Goal: Contribute content: Contribute content

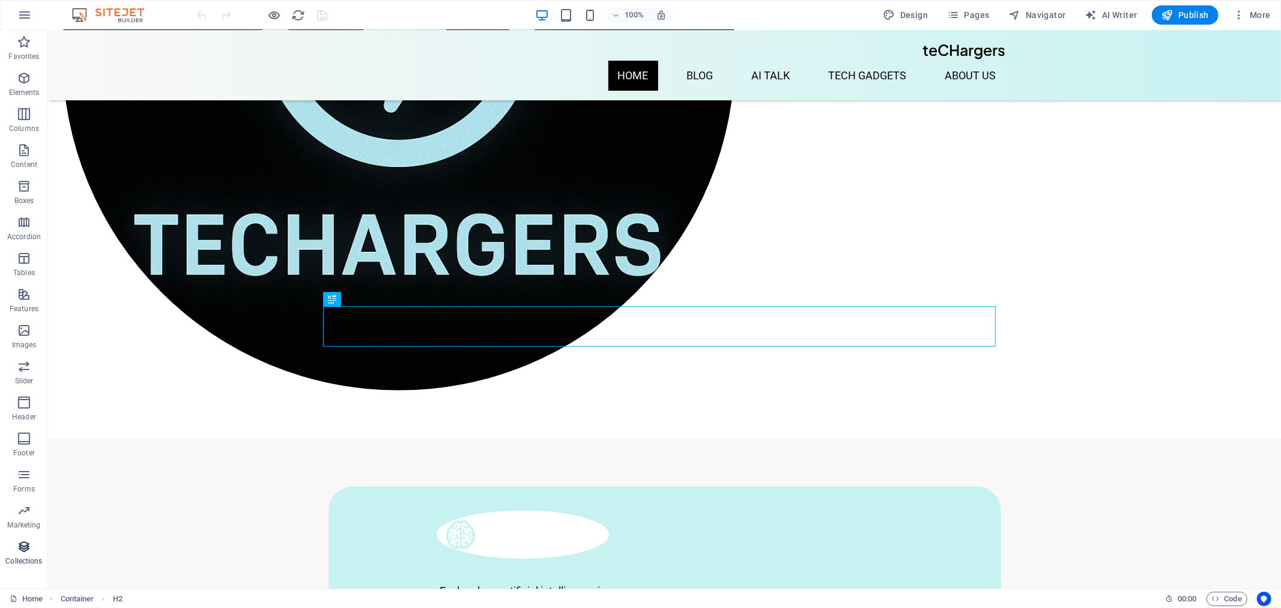
click at [23, 550] on icon "button" at bounding box center [24, 546] width 14 height 14
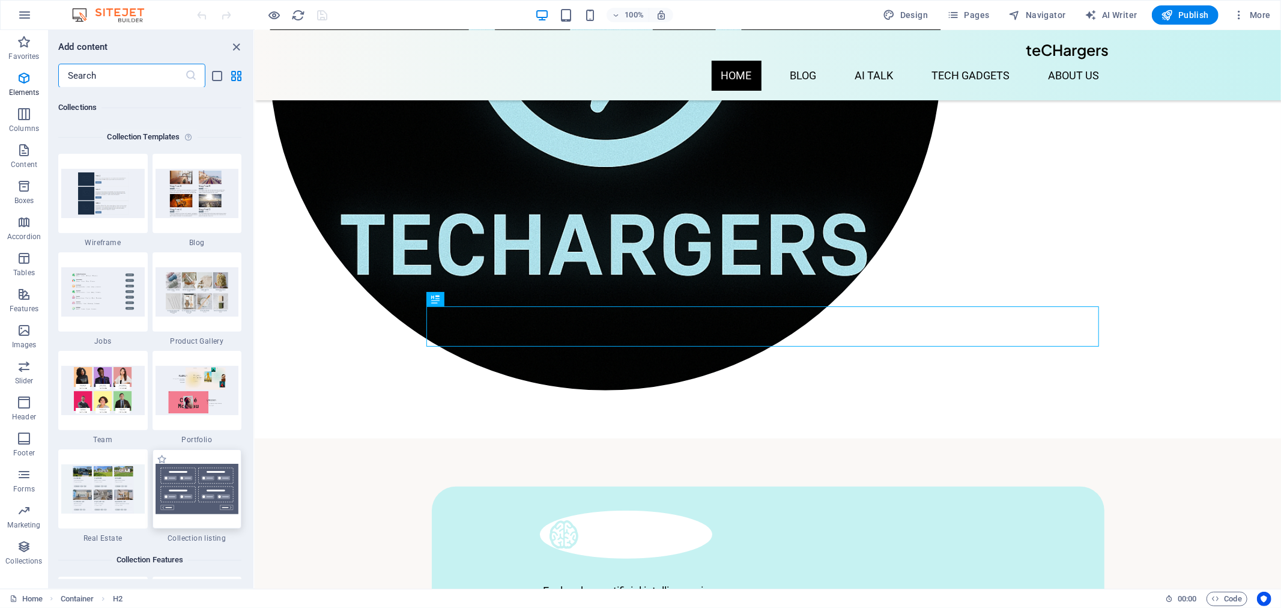
scroll to position [10994, 0]
click at [1241, 14] on icon "button" at bounding box center [1239, 15] width 12 height 12
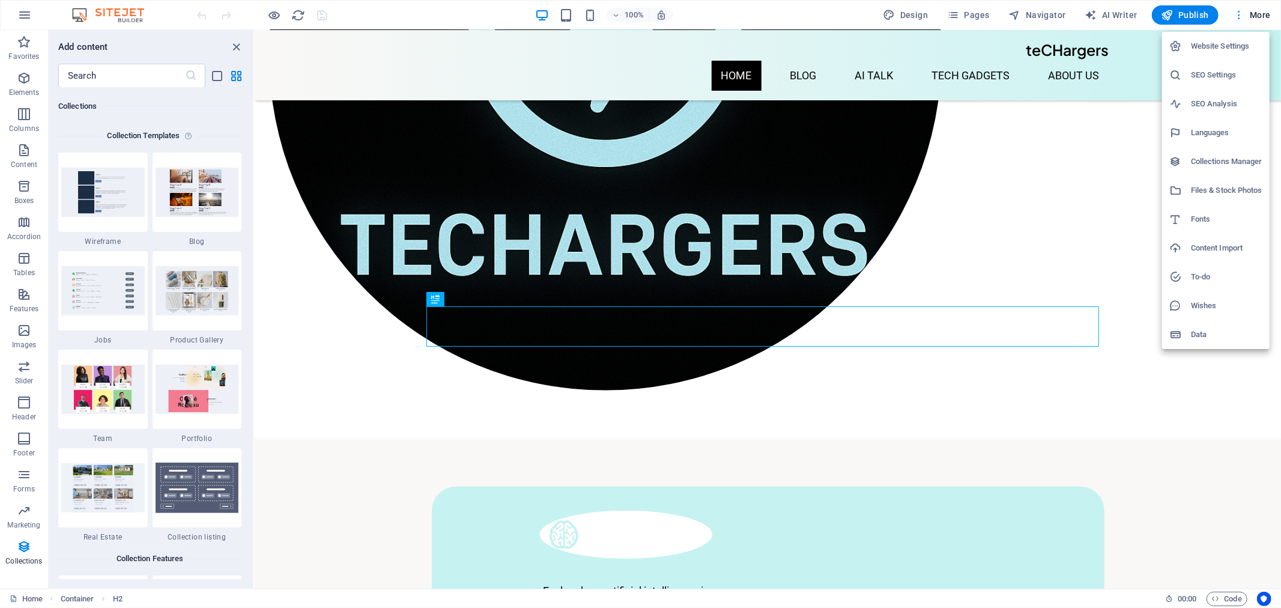
click at [1241, 14] on div at bounding box center [640, 304] width 1281 height 608
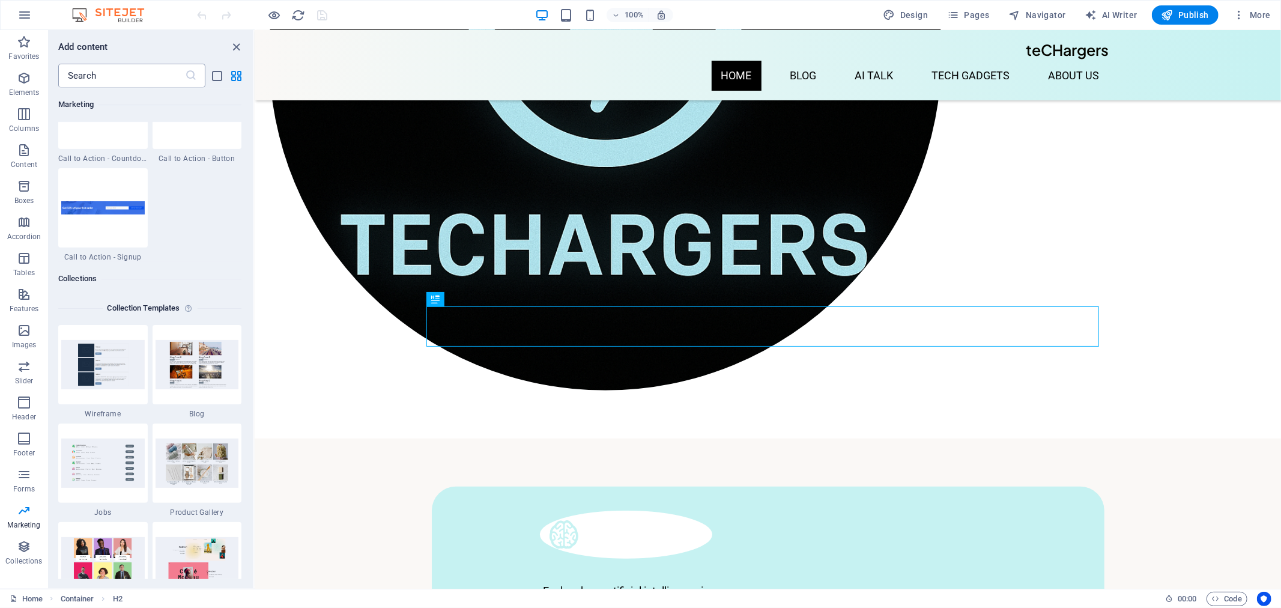
scroll to position [10726, 0]
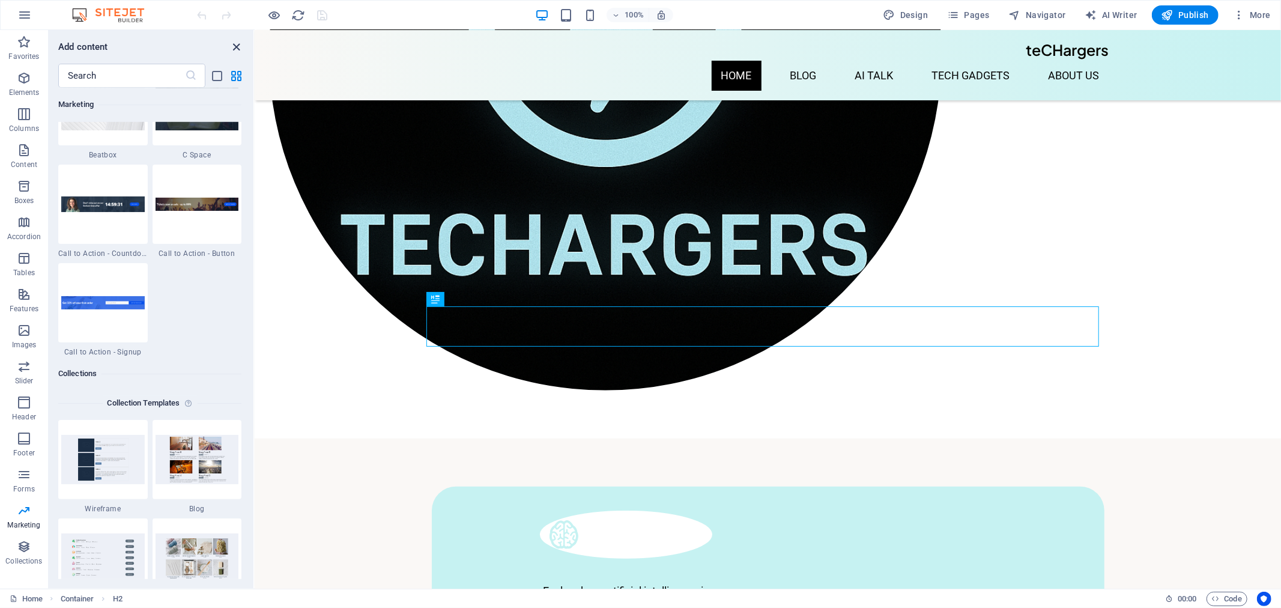
click at [234, 43] on icon "close panel" at bounding box center [237, 47] width 14 height 14
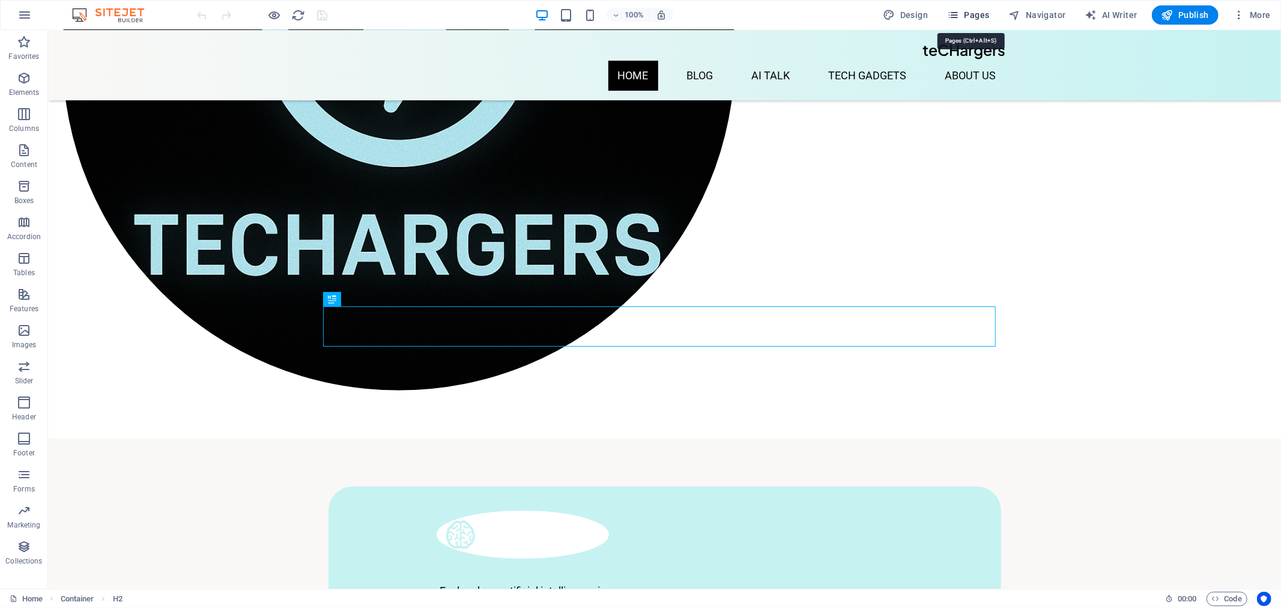
click at [971, 16] on span "Pages" at bounding box center [968, 15] width 42 height 12
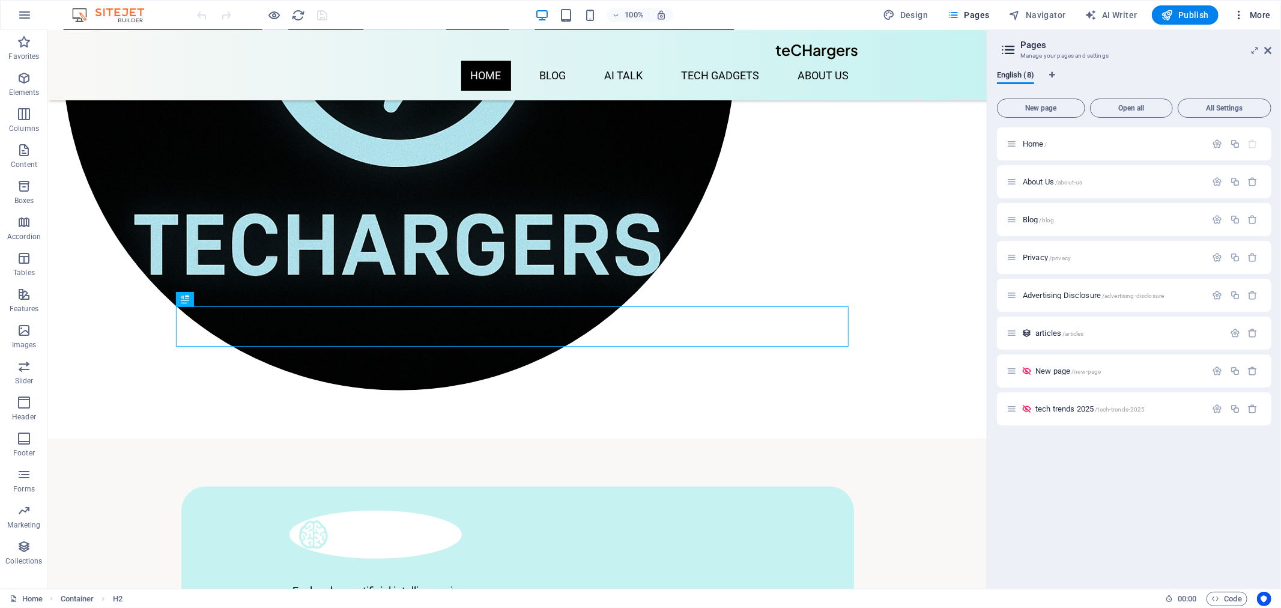
click at [1245, 15] on icon "button" at bounding box center [1239, 15] width 12 height 12
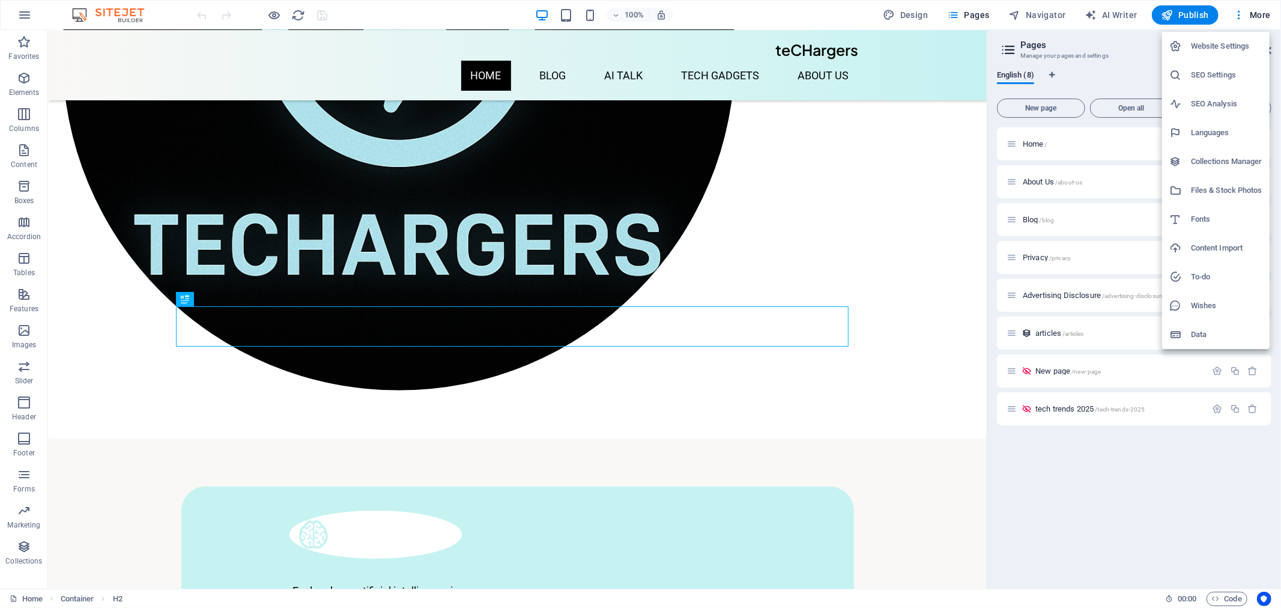
click at [1211, 164] on h6 "Collections Manager" at bounding box center [1226, 161] width 71 height 14
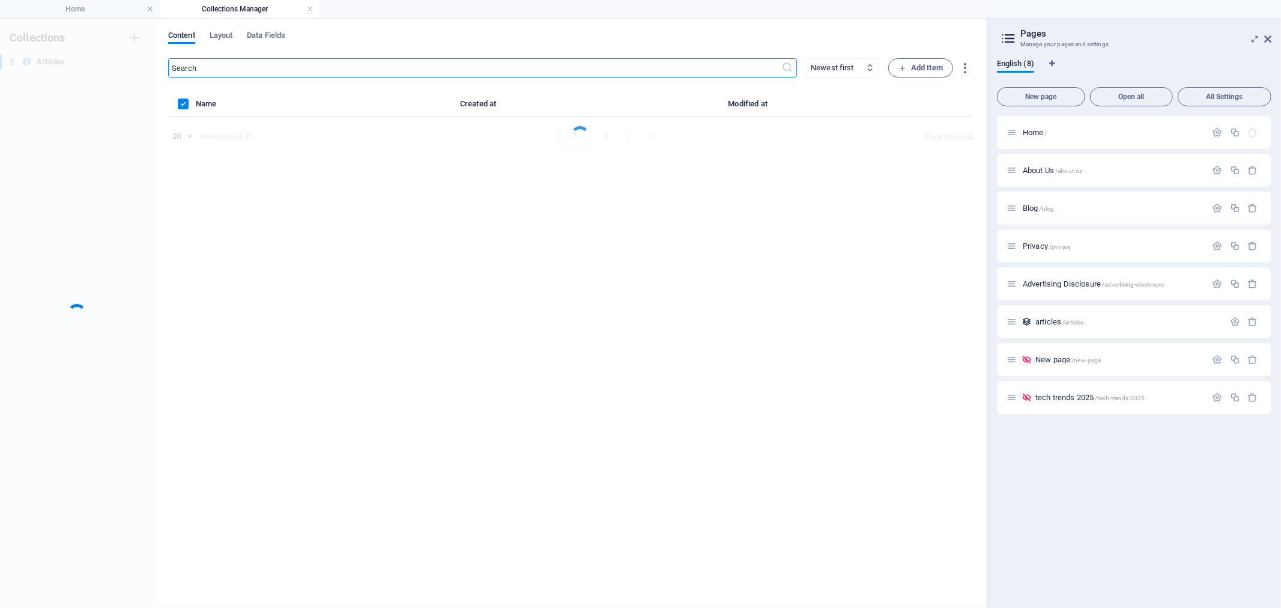
scroll to position [0, 0]
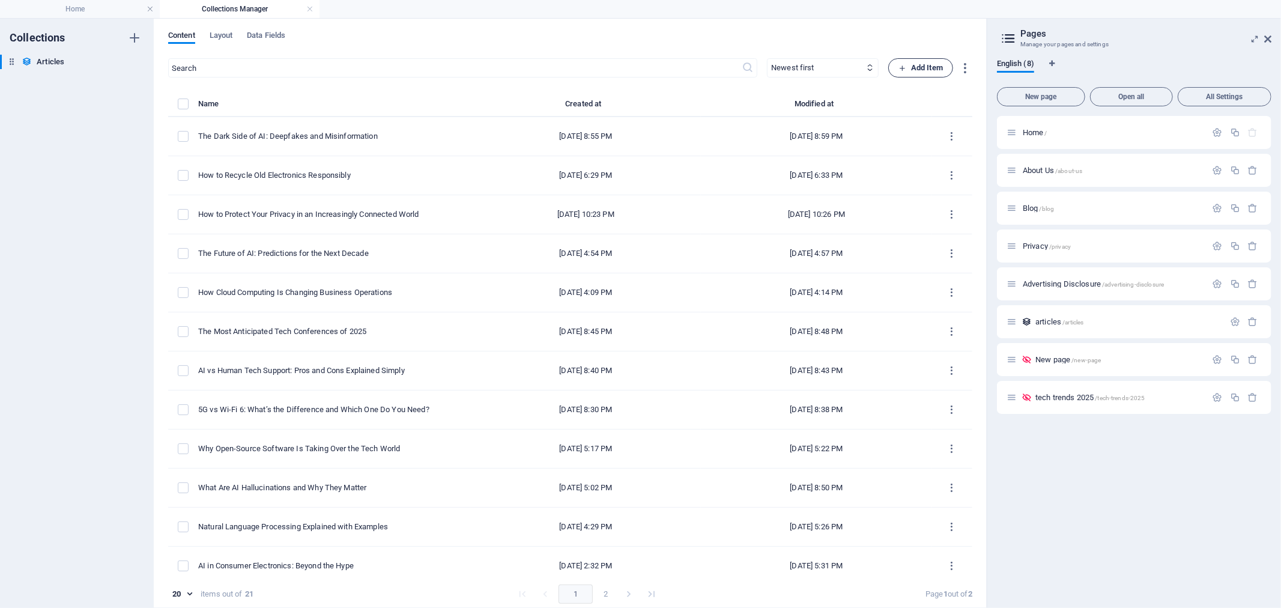
click at [920, 66] on span "Add Item" at bounding box center [921, 68] width 44 height 14
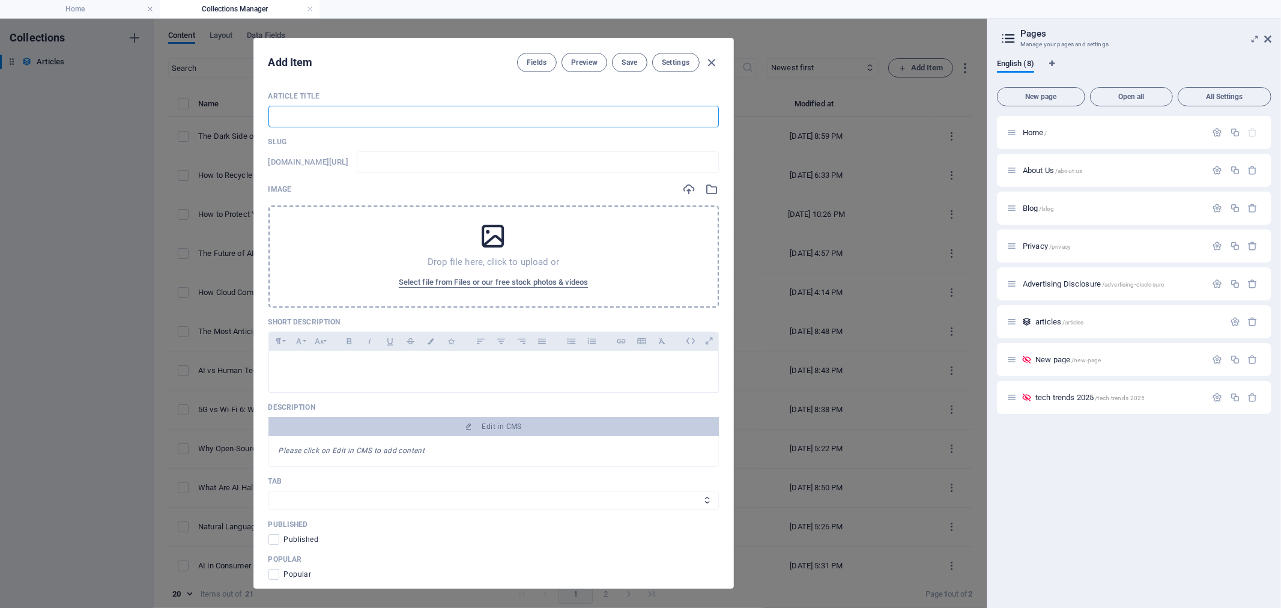
click at [349, 122] on input "text" at bounding box center [493, 117] width 450 height 22
paste input "The Evolution of VR: What’s Next for Virtual Reality?"
type input "The Evolution of VR: What’s Next for Virtual Reality?"
type input "the-evolution-of-vr-what-s-next-for-virtual-reality"
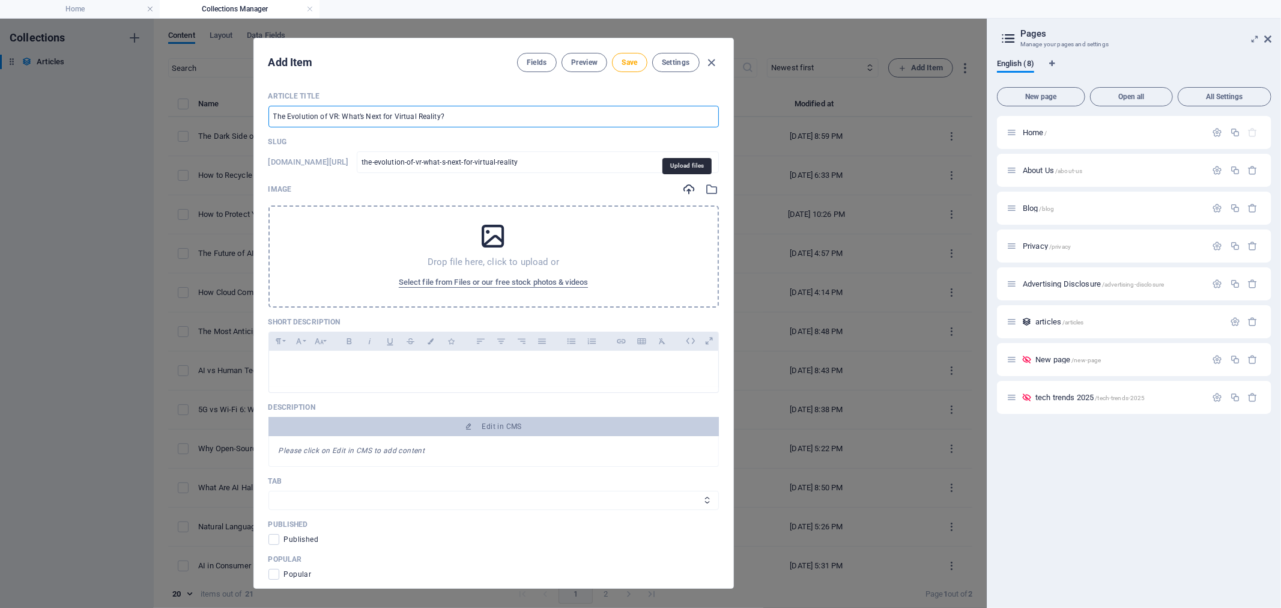
type input "The Evolution of VR: What’s Next for Virtual Reality?"
click at [683, 190] on icon "button" at bounding box center [689, 189] width 13 height 13
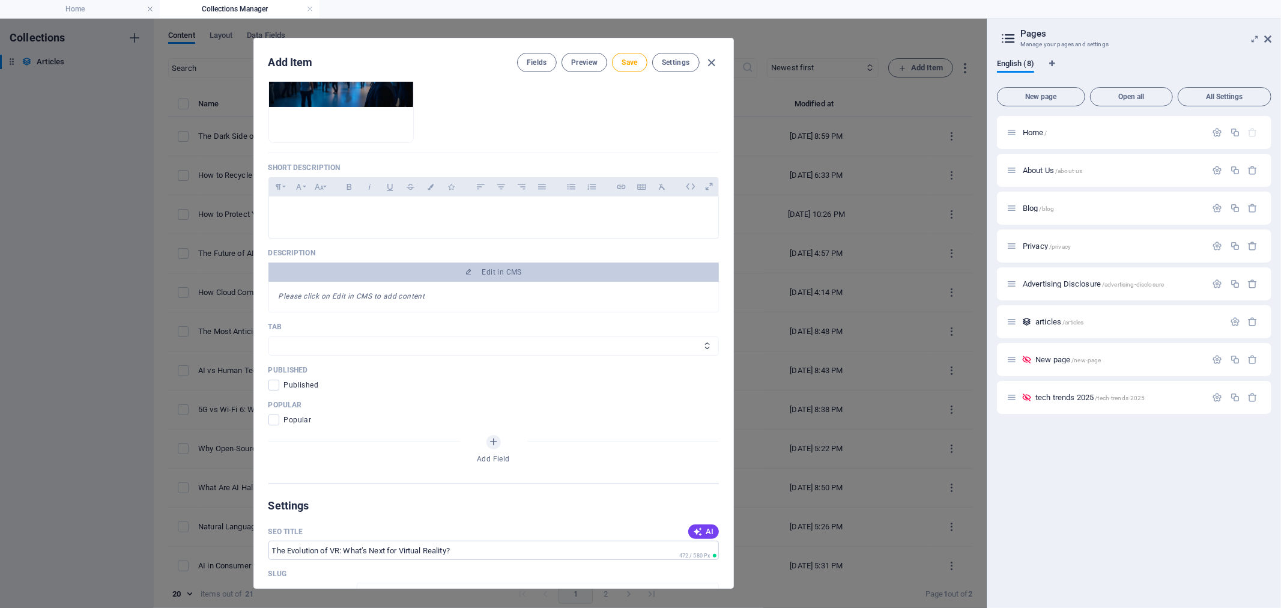
scroll to position [267, 0]
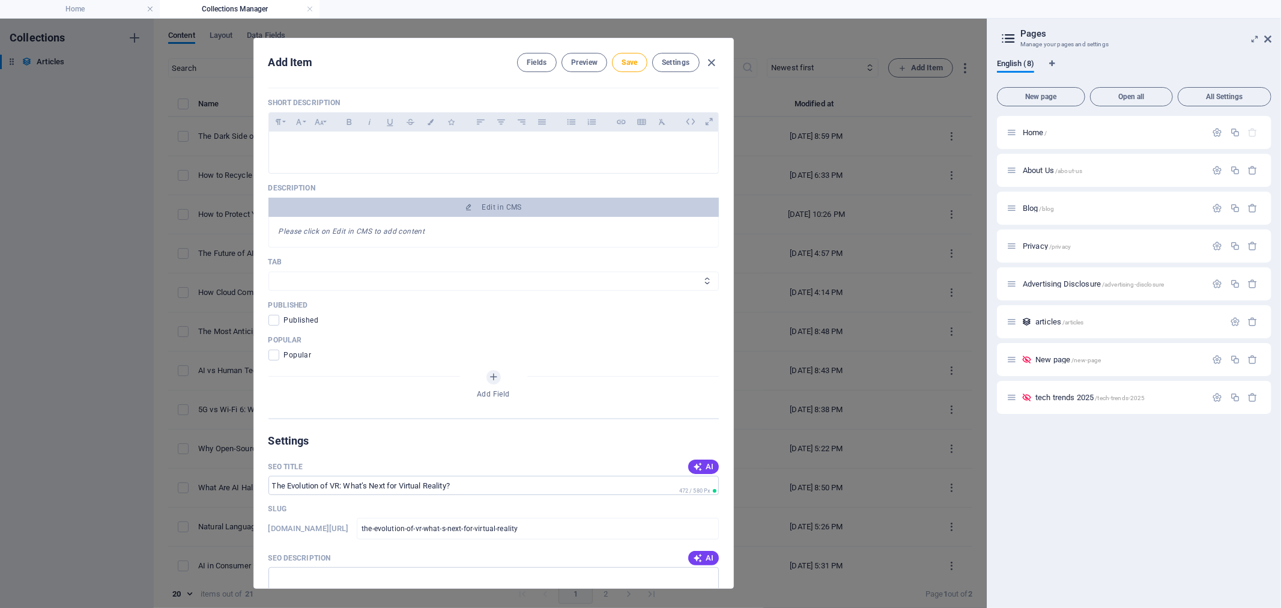
click at [345, 280] on select "All TECH AI TECH-AI" at bounding box center [493, 280] width 450 height 19
select select "TECH-AI"
click at [268, 271] on select "All TECH AI TECH-AI" at bounding box center [493, 280] width 450 height 19
click at [274, 319] on span at bounding box center [273, 320] width 11 height 11
click at [274, 319] on input "checkbox" at bounding box center [276, 320] width 16 height 11
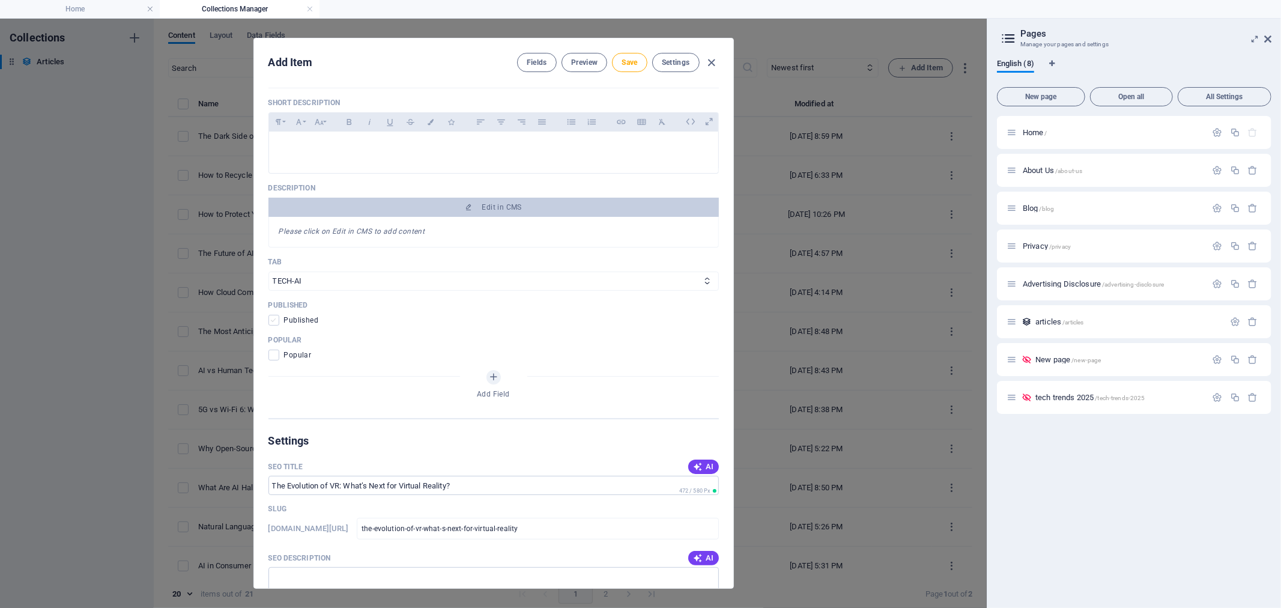
checkbox input "true"
click at [273, 356] on span at bounding box center [273, 355] width 11 height 11
click at [273, 356] on input "checkbox" at bounding box center [276, 355] width 16 height 11
checkbox input "true"
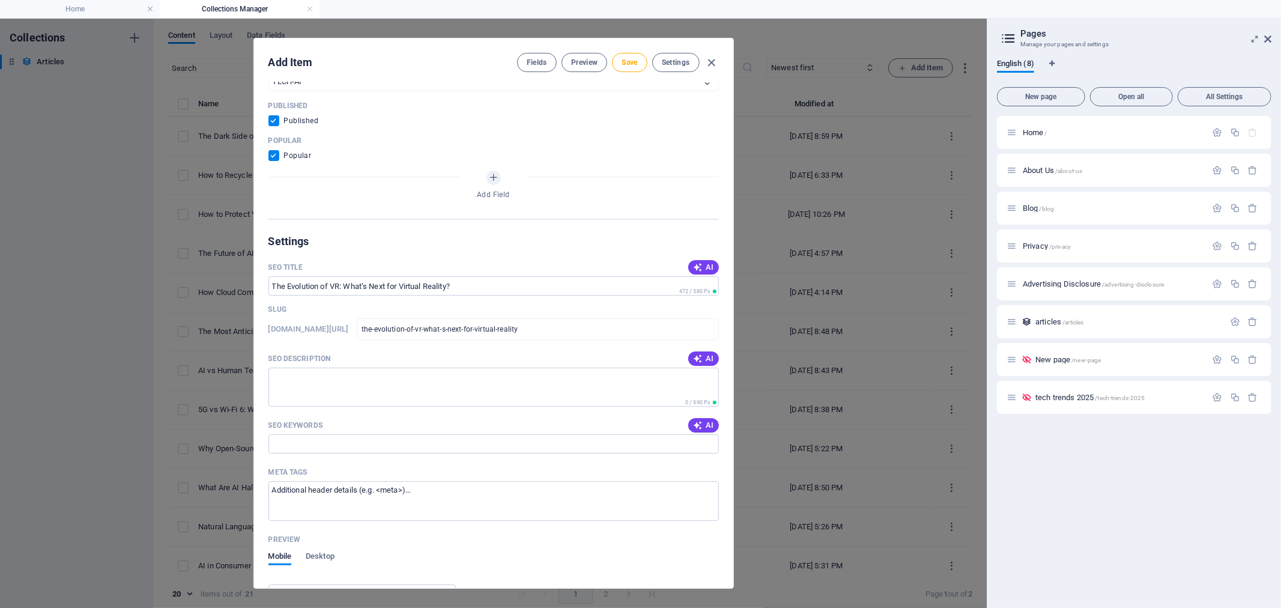
scroll to position [467, 0]
click at [301, 440] on input "SEO Keywords" at bounding box center [493, 443] width 450 height 19
paste input "evolution of VR, what’s next for virtual reality, future of virtual reality, VR…"
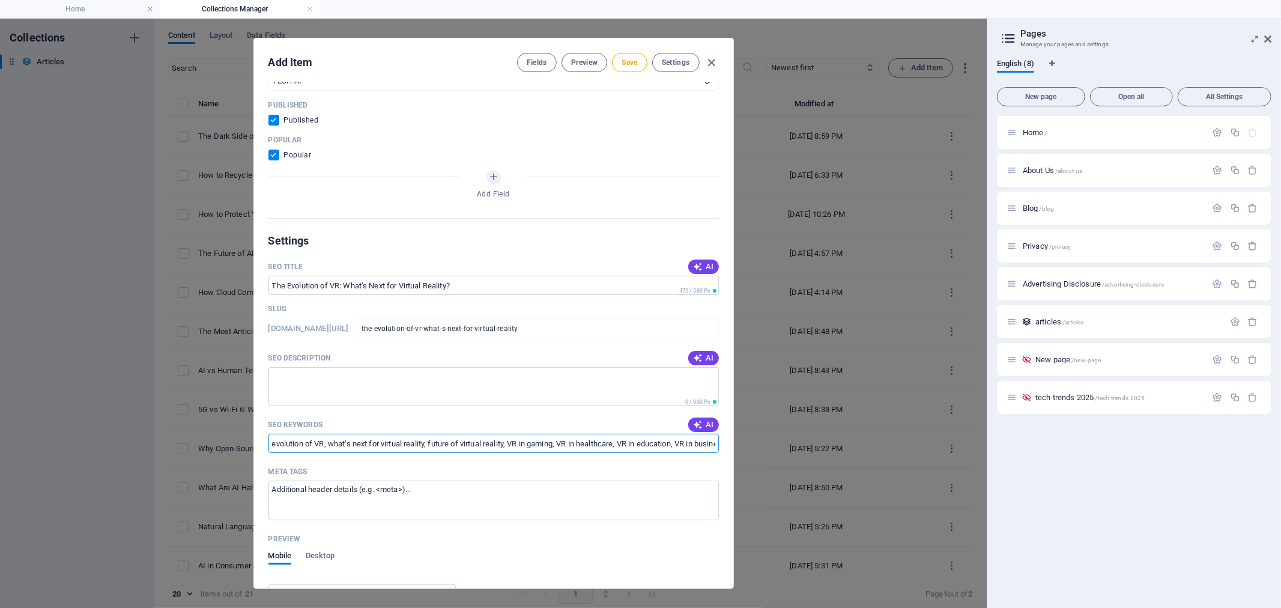
scroll to position [0, 196]
type input "evolution of VR, what’s next for virtual reality, future of virtual reality, VR…"
click at [282, 388] on textarea "SEO Description" at bounding box center [493, 386] width 450 height 39
paste textarea "Virtual reality has moved beyond gaming into healthcare, education, and busines…"
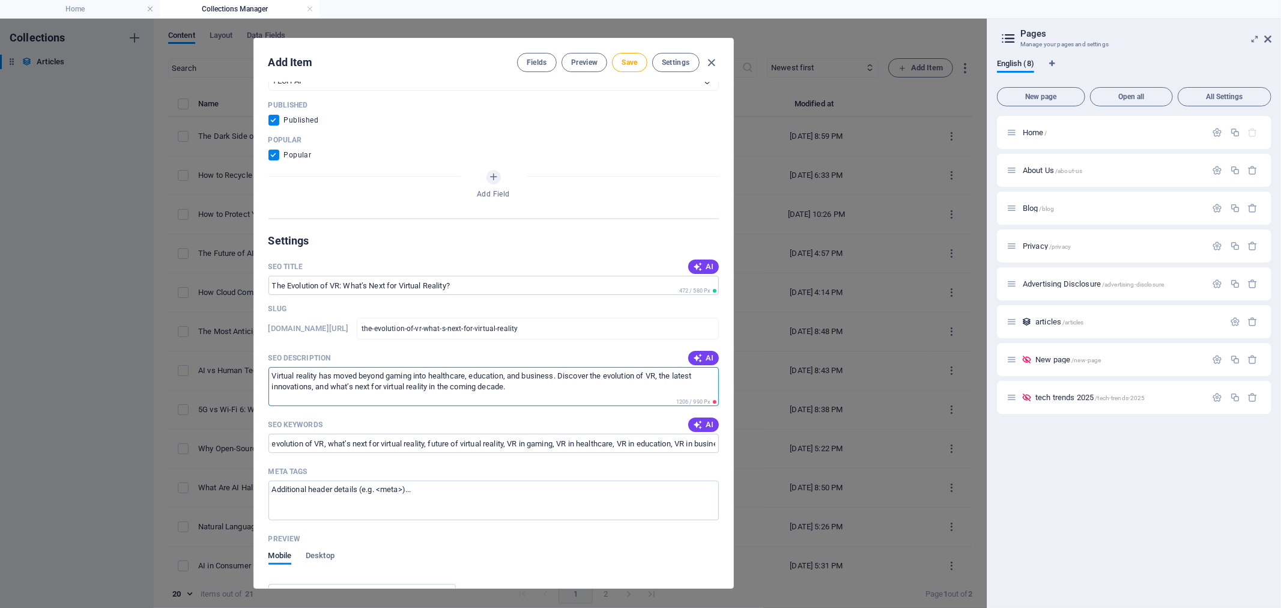
drag, startPoint x: 563, startPoint y: 375, endPoint x: 563, endPoint y: 384, distance: 9.0
click at [563, 384] on textarea "Virtual reality has moved beyond gaming into healthcare, education, and busines…" at bounding box center [493, 386] width 450 height 39
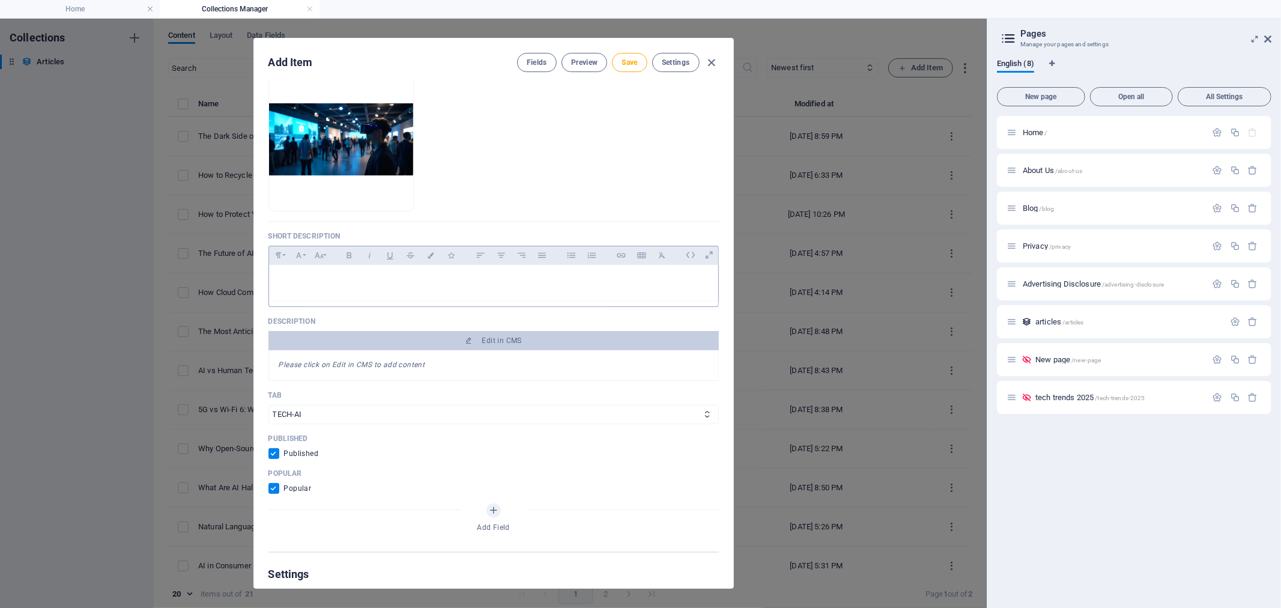
type textarea "Virtual reality has moved beyond gaming into healthcare, education, and busines…"
click at [353, 281] on p at bounding box center [494, 279] width 430 height 11
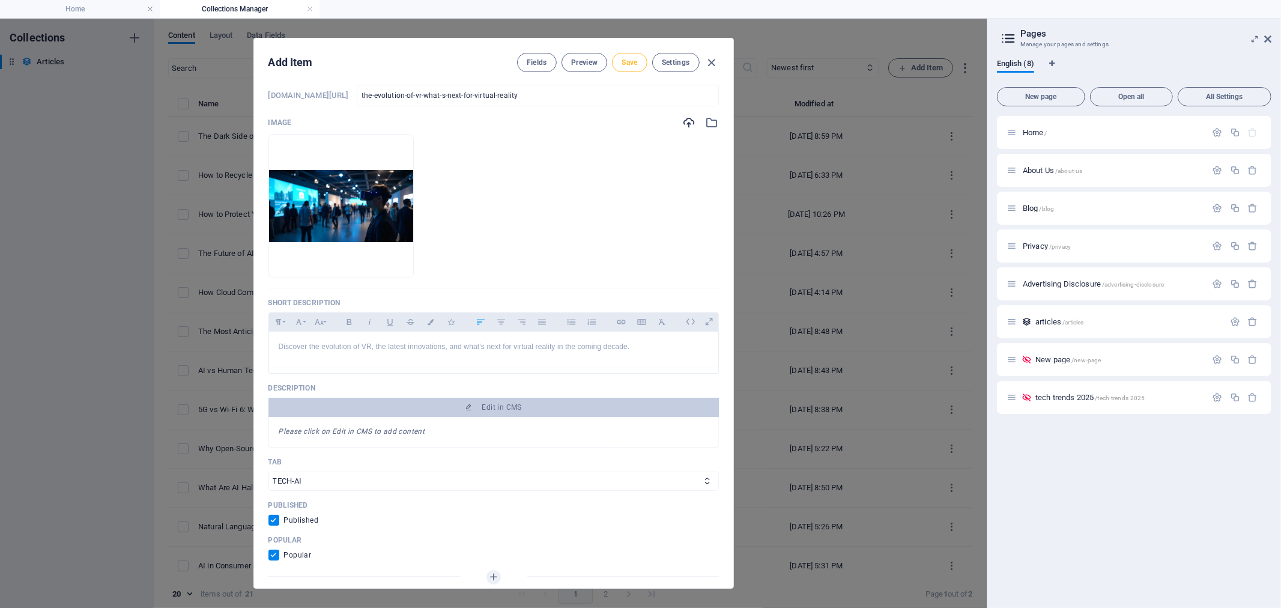
click at [626, 59] on span "Save" at bounding box center [630, 63] width 16 height 10
type input "the-evolution-of-vr-what-s-next-for-virtual-reality"
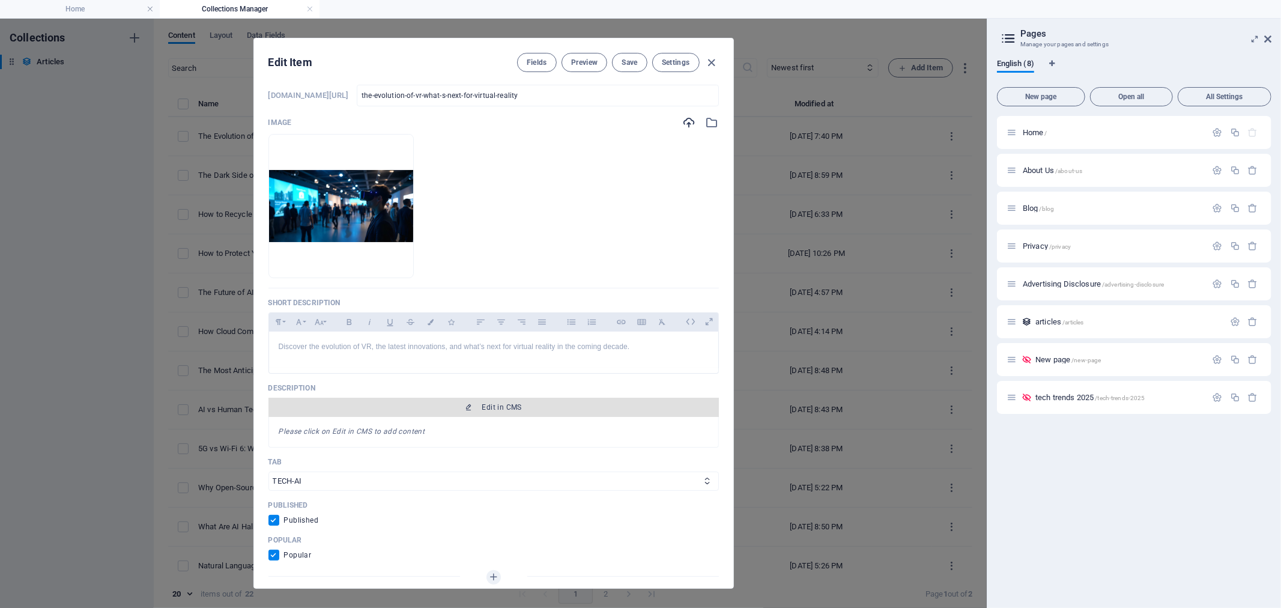
click at [511, 401] on button "Edit in CMS" at bounding box center [493, 407] width 450 height 19
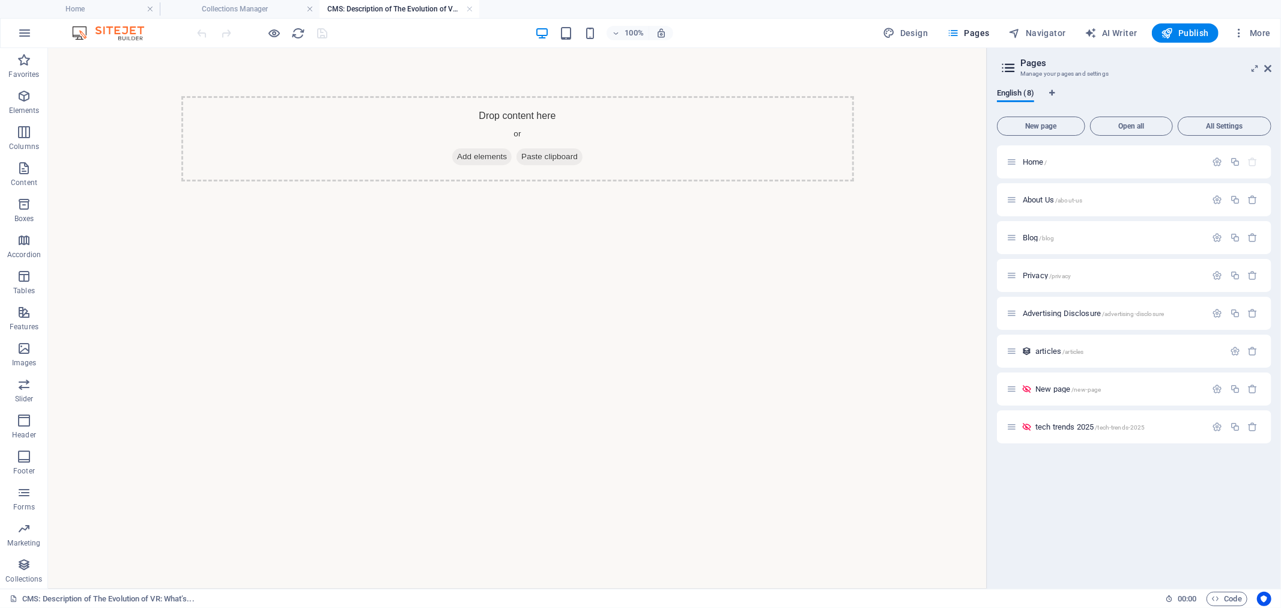
scroll to position [0, 0]
click at [464, 154] on span "Add elements" at bounding box center [481, 156] width 59 height 17
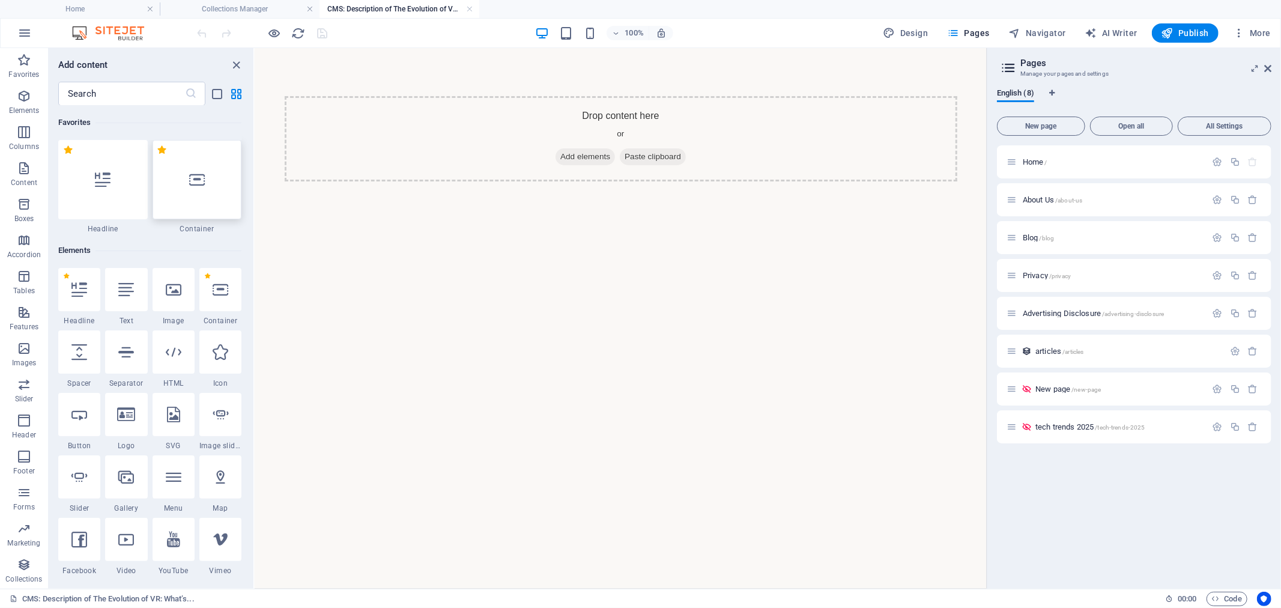
click at [192, 189] on div at bounding box center [197, 179] width 89 height 79
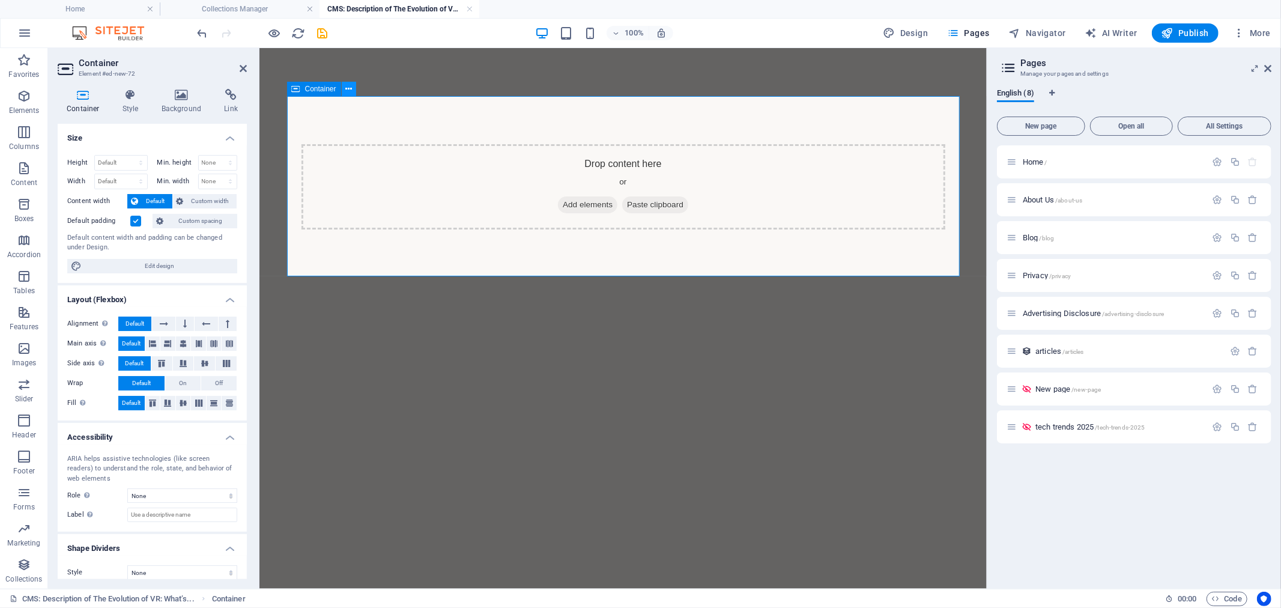
click at [351, 88] on icon at bounding box center [348, 89] width 7 height 13
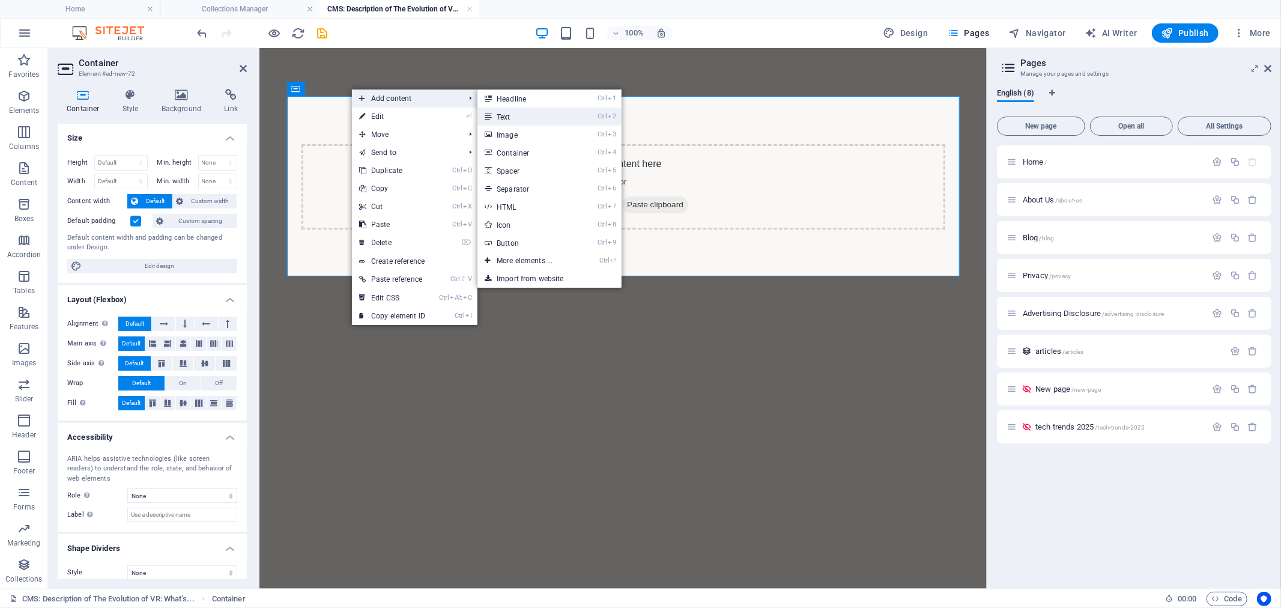
click at [523, 115] on link "Ctrl 2 Text" at bounding box center [527, 117] width 99 height 18
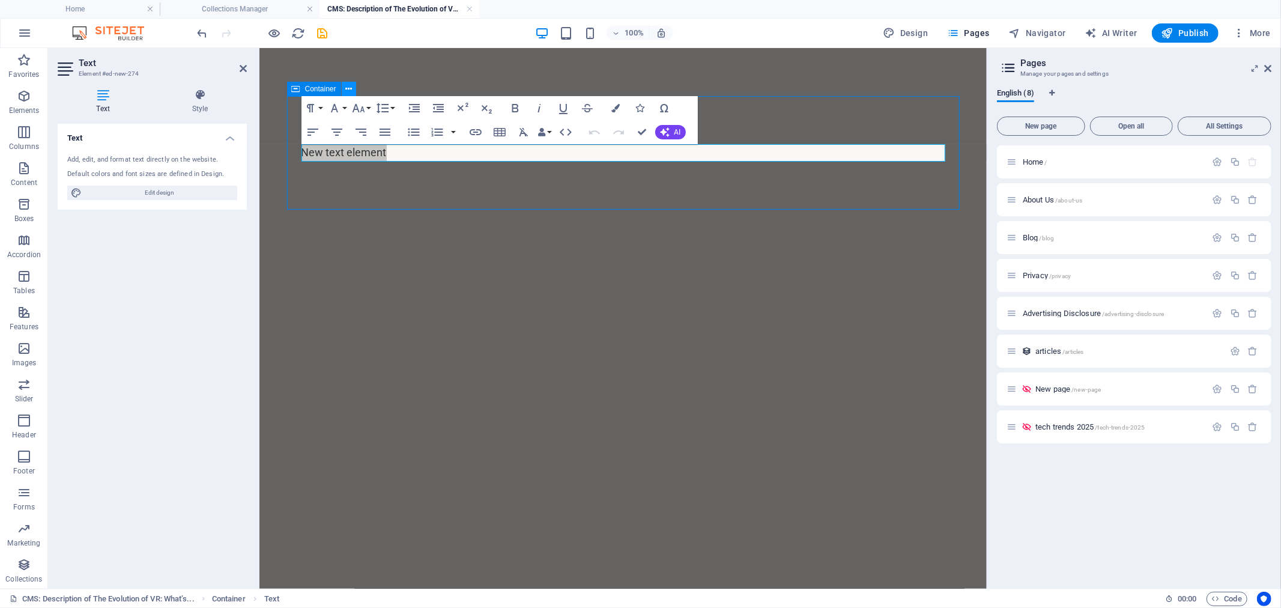
click at [346, 88] on icon at bounding box center [348, 89] width 7 height 13
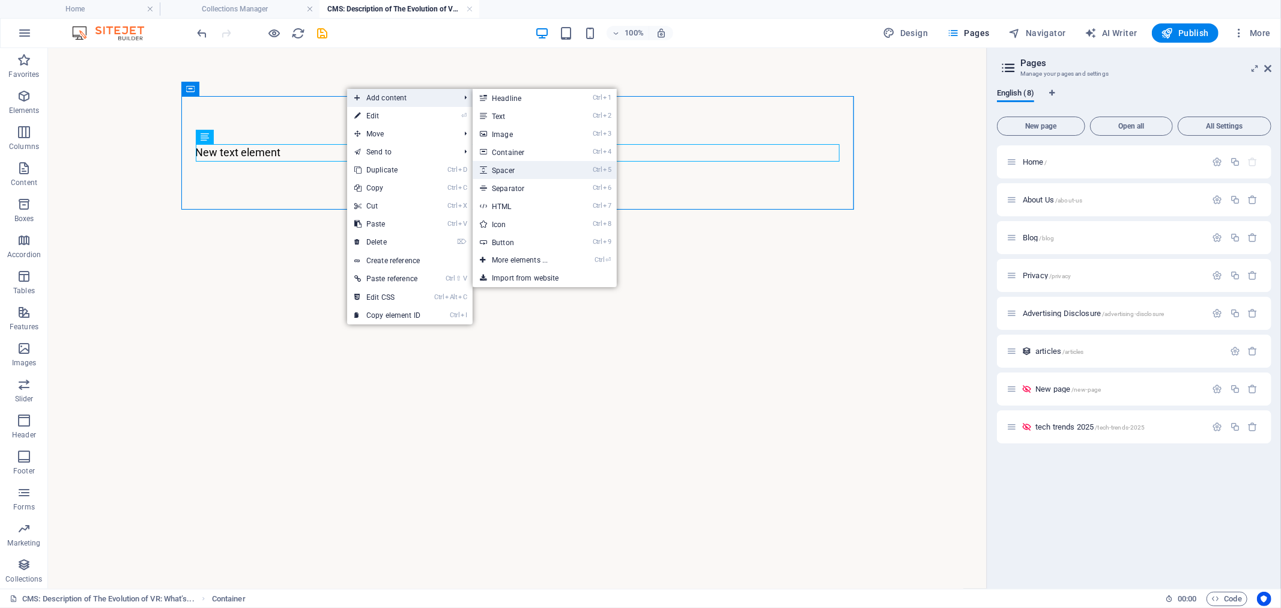
click at [514, 171] on link "Ctrl 5 Spacer" at bounding box center [522, 170] width 99 height 18
select select "px"
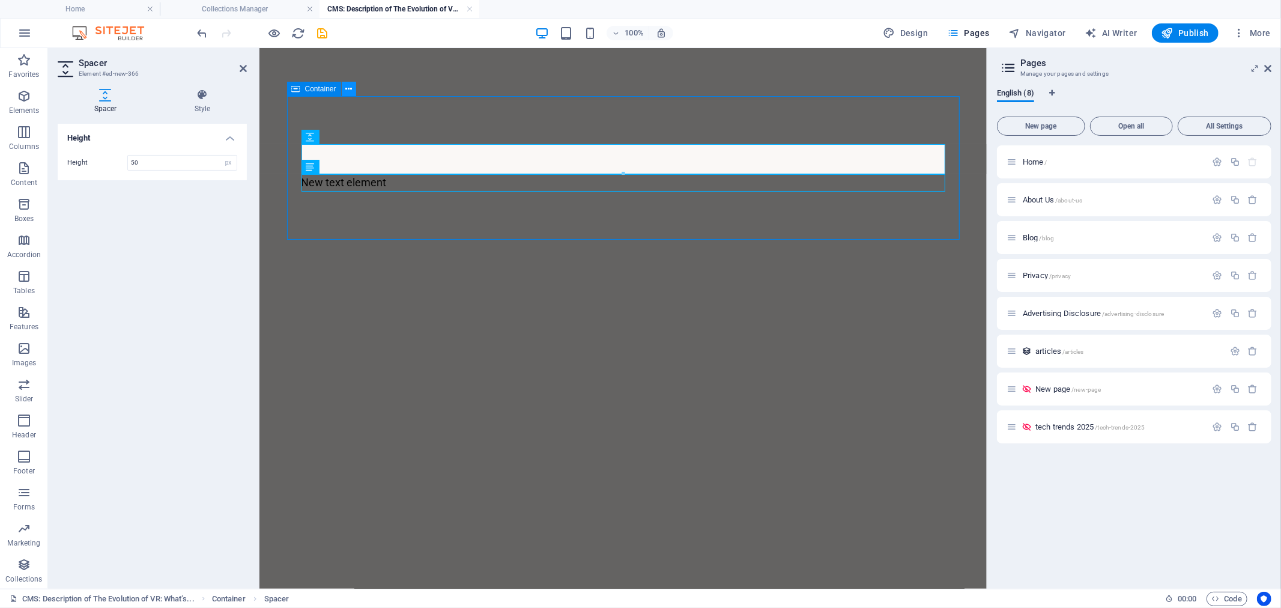
click at [350, 88] on icon at bounding box center [348, 89] width 7 height 13
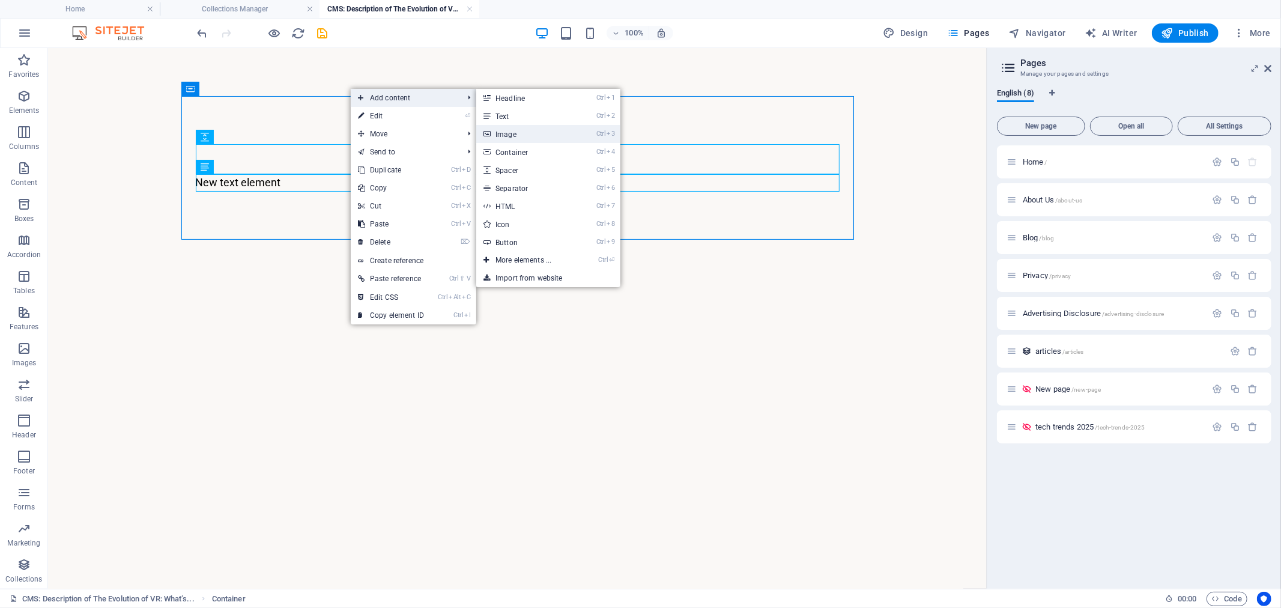
click at [511, 133] on link "Ctrl 3 Image" at bounding box center [525, 134] width 99 height 18
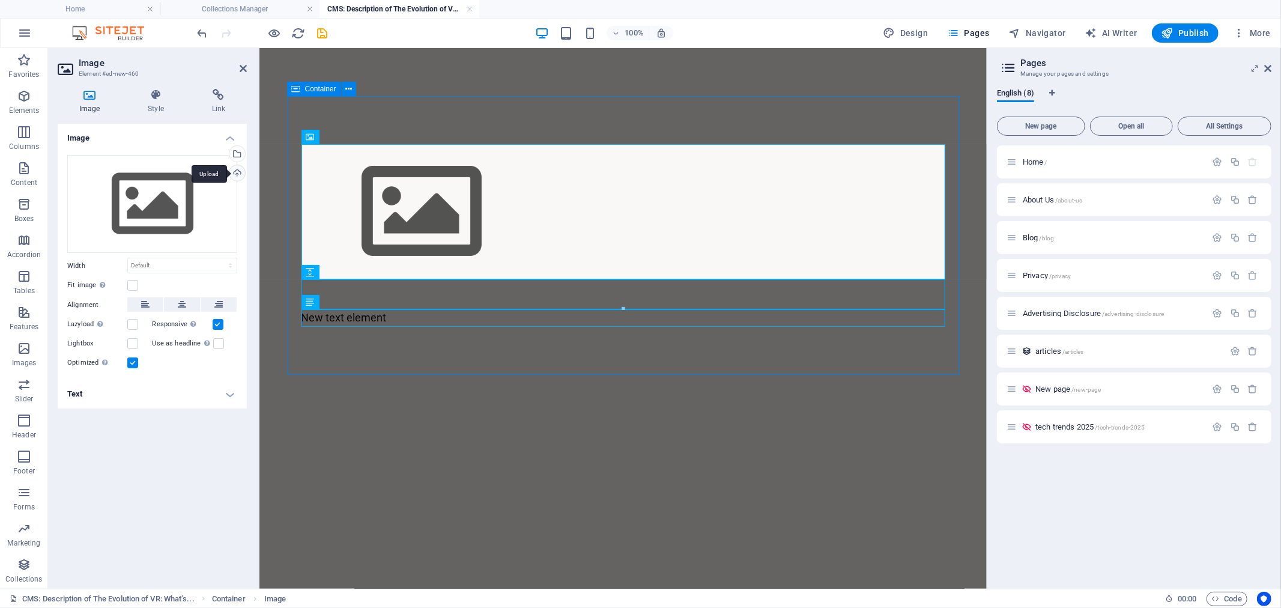
click at [236, 175] on div "Upload" at bounding box center [236, 174] width 18 height 18
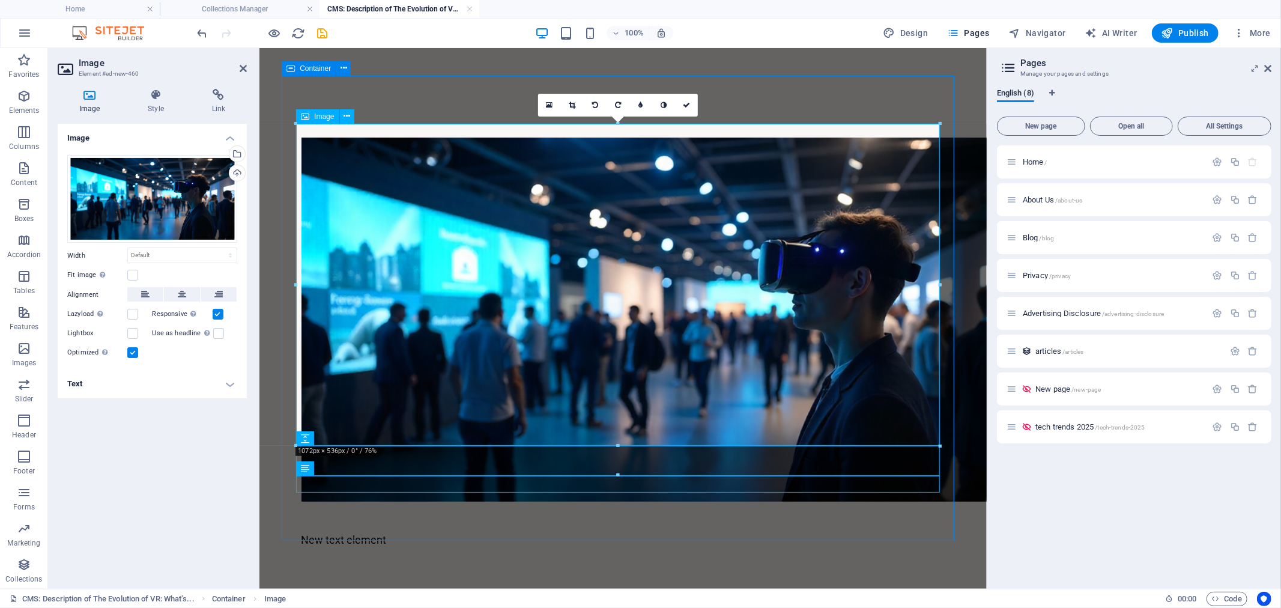
scroll to position [20, 0]
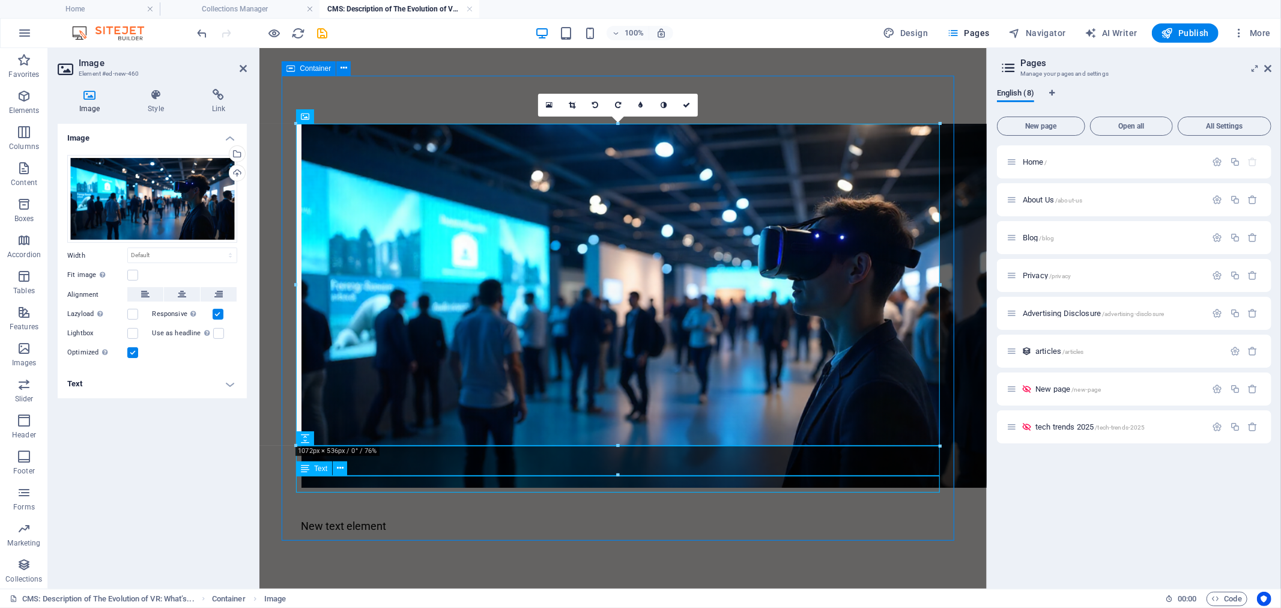
click at [368, 517] on div "New text element" at bounding box center [623, 525] width 644 height 17
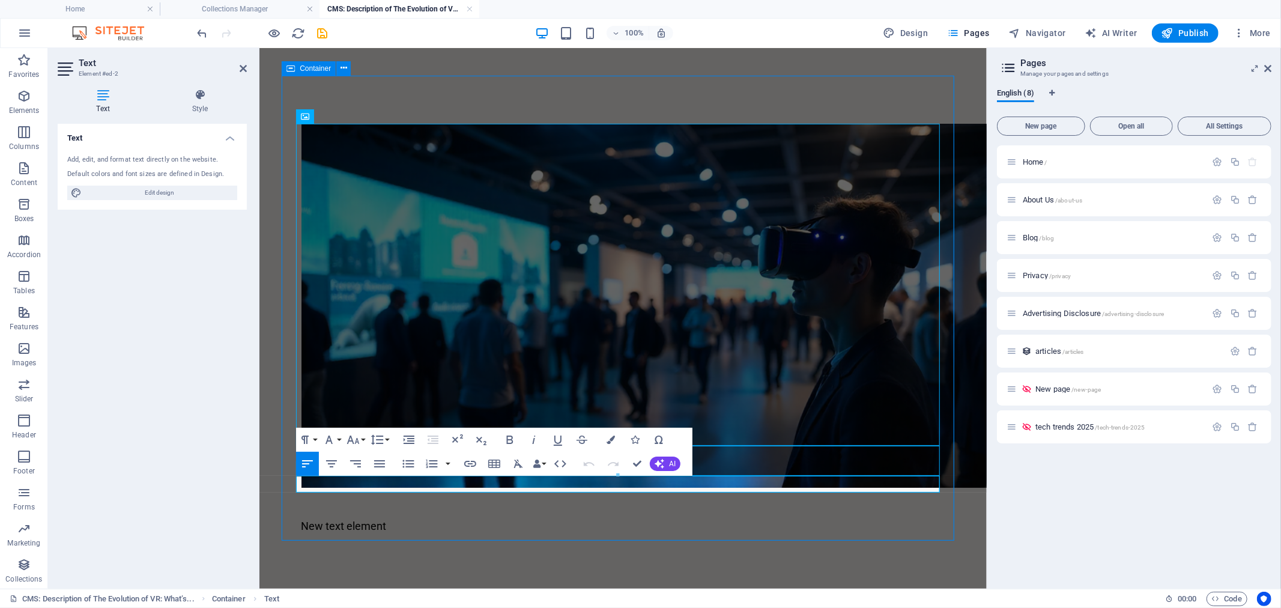
click at [399, 517] on p "New text element" at bounding box center [623, 525] width 644 height 17
drag, startPoint x: 392, startPoint y: 487, endPoint x: 289, endPoint y: 490, distance: 103.4
click at [289, 490] on div "New text element" at bounding box center [623, 328] width 673 height 507
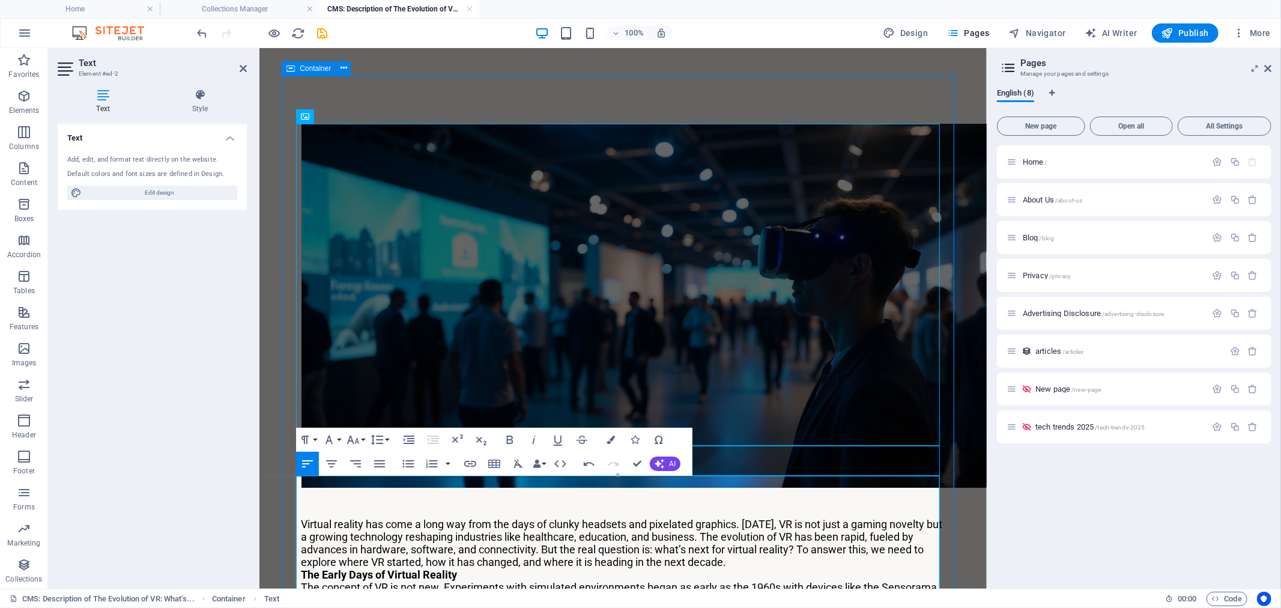
click at [731, 568] on p "The Early Days of Virtual Reality" at bounding box center [623, 574] width 644 height 13
click at [728, 520] on p "Virtual reality has come a long way from the days of clunky headsets and pixela…" at bounding box center [623, 542] width 644 height 50
click at [639, 517] on p "Virtual reality has come a long way from the days of clunky headsets and pixela…" at bounding box center [623, 542] width 644 height 50
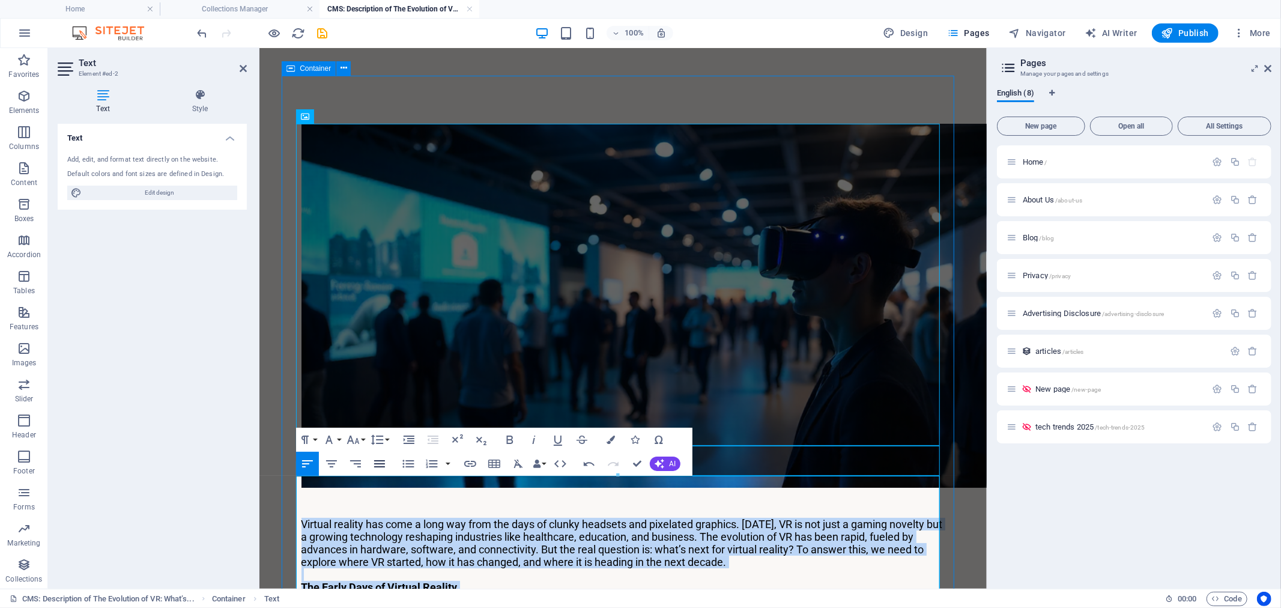
click at [383, 466] on icon "button" at bounding box center [379, 463] width 11 height 7
click at [739, 517] on p "Virtual reality has come a long way from the days of clunky headsets and pixela…" at bounding box center [623, 542] width 644 height 50
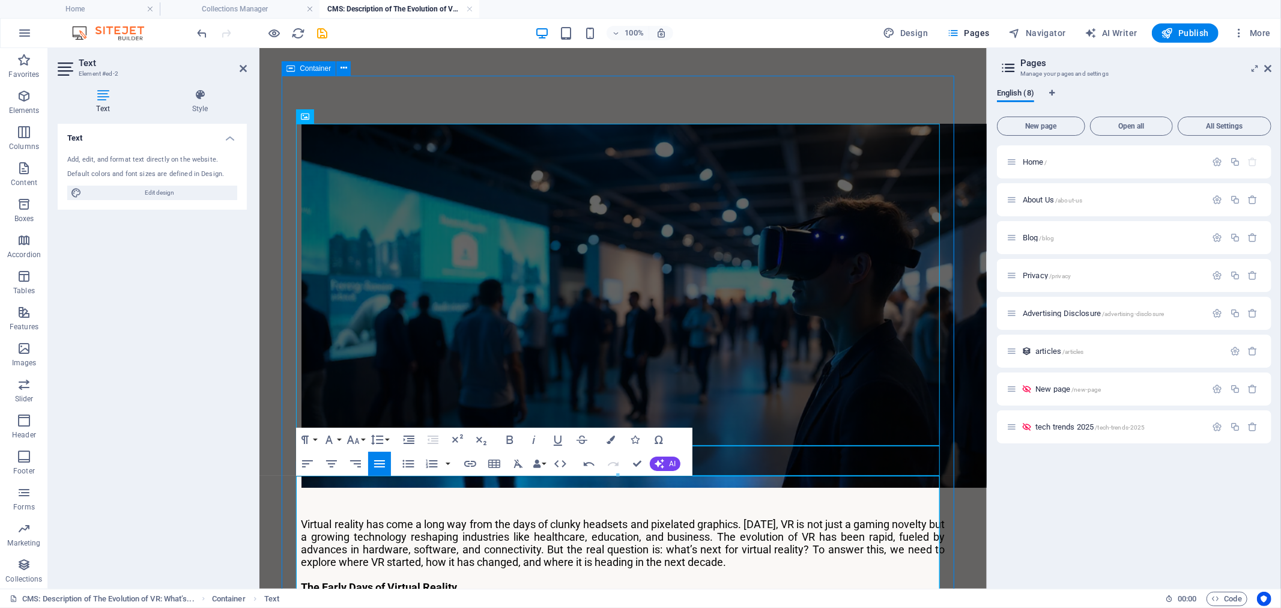
click at [478, 580] on p "The Early Days of Virtual Reality" at bounding box center [623, 586] width 644 height 13
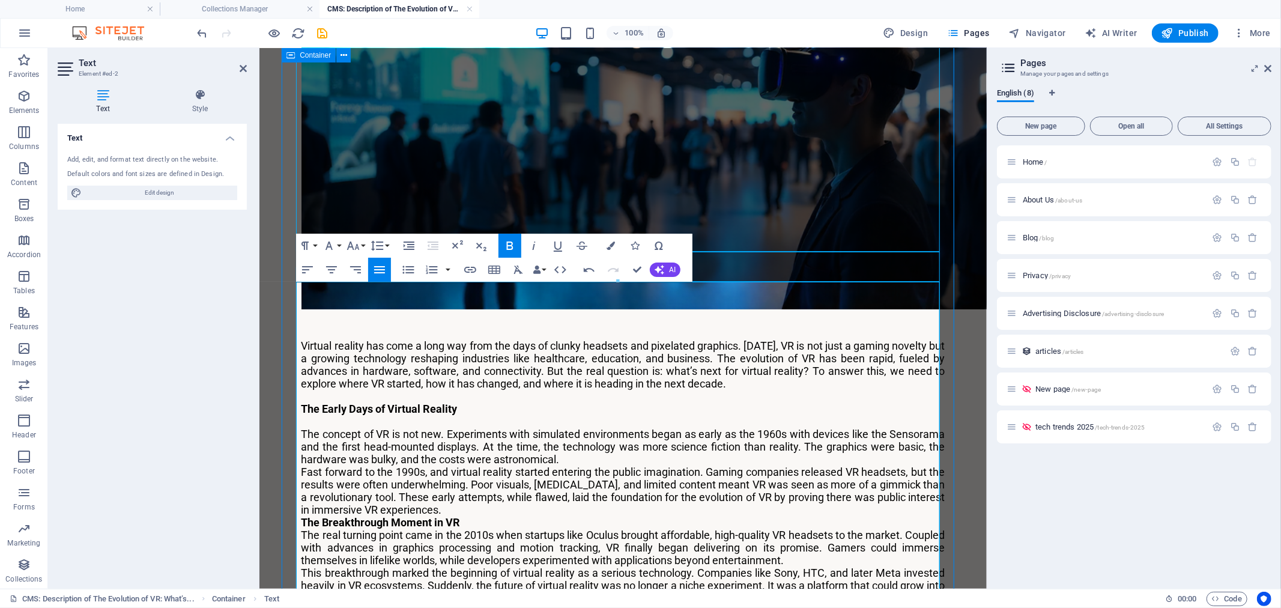
scroll to position [220, 0]
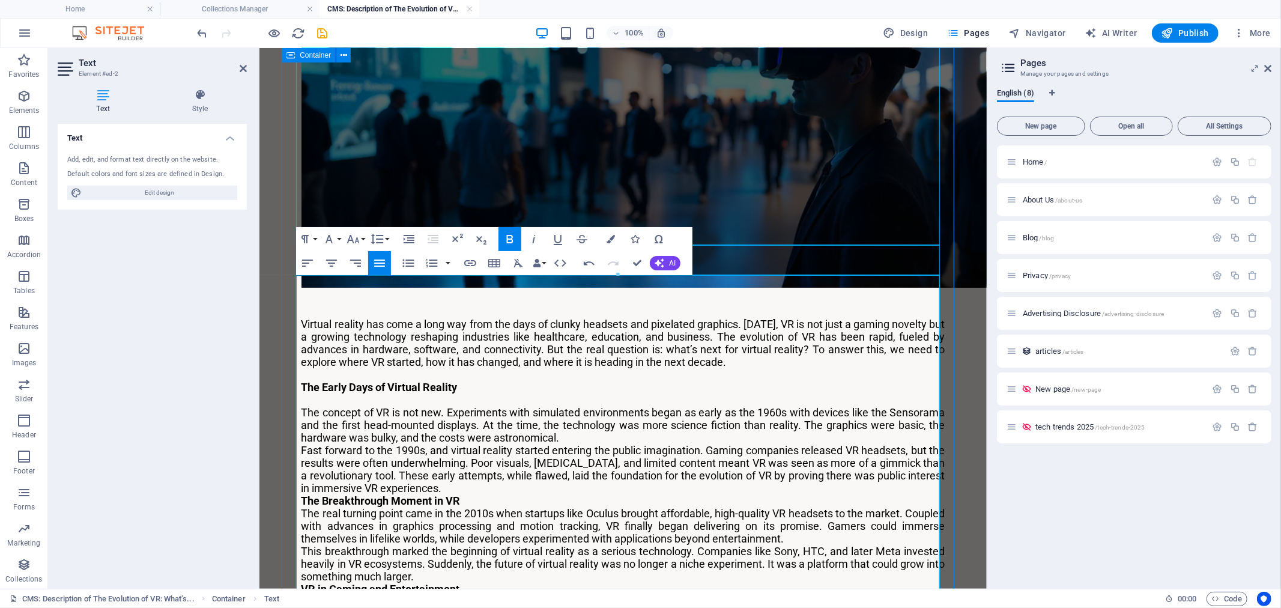
click at [577, 405] on p "The concept of VR is not new. Experiments with simulated environments began as …" at bounding box center [623, 424] width 644 height 38
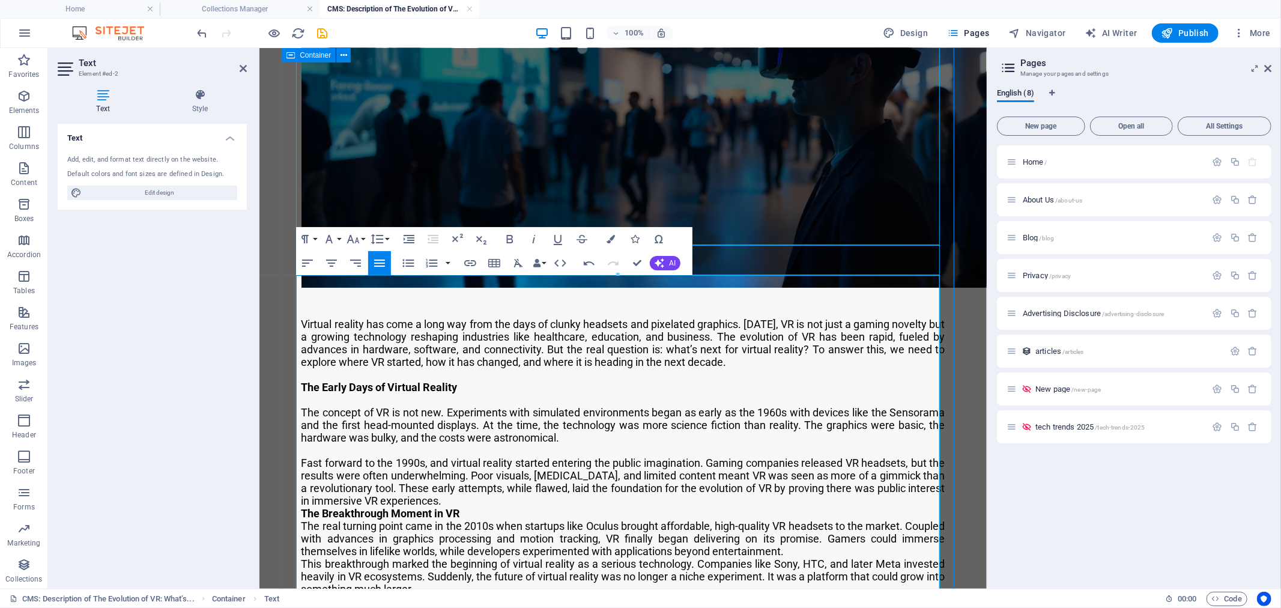
click at [441, 458] on p "Fast forward to the 1990s, and virtual reality started entering the public imag…" at bounding box center [623, 481] width 644 height 50
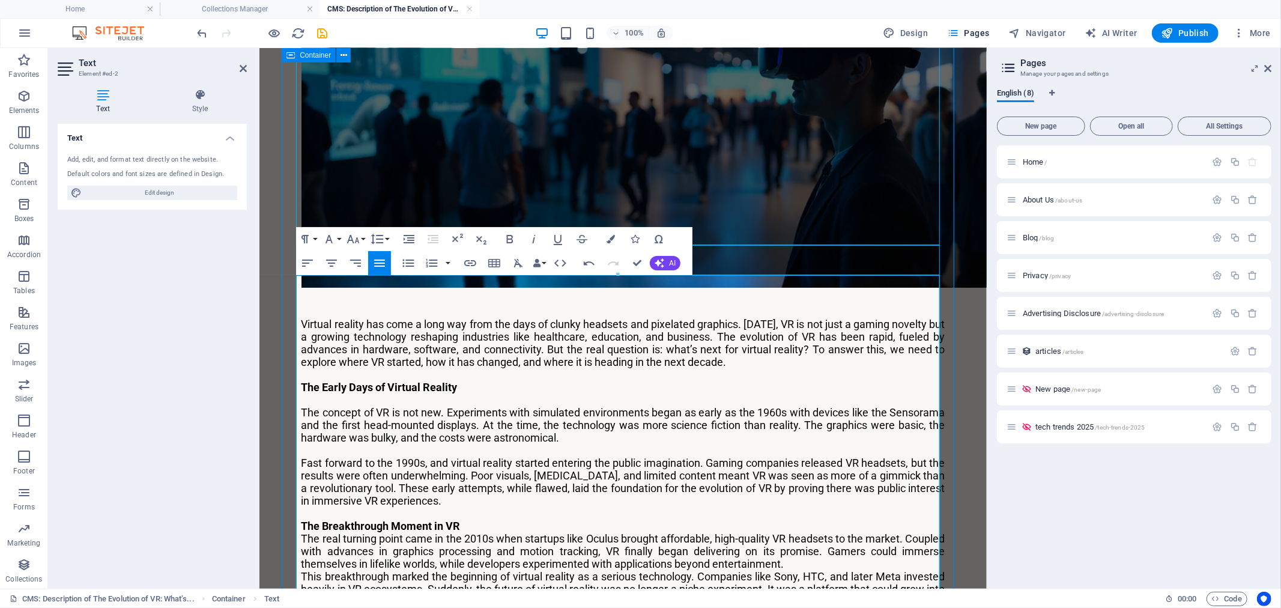
click at [478, 519] on p "The Breakthrough Moment in VR" at bounding box center [623, 525] width 644 height 13
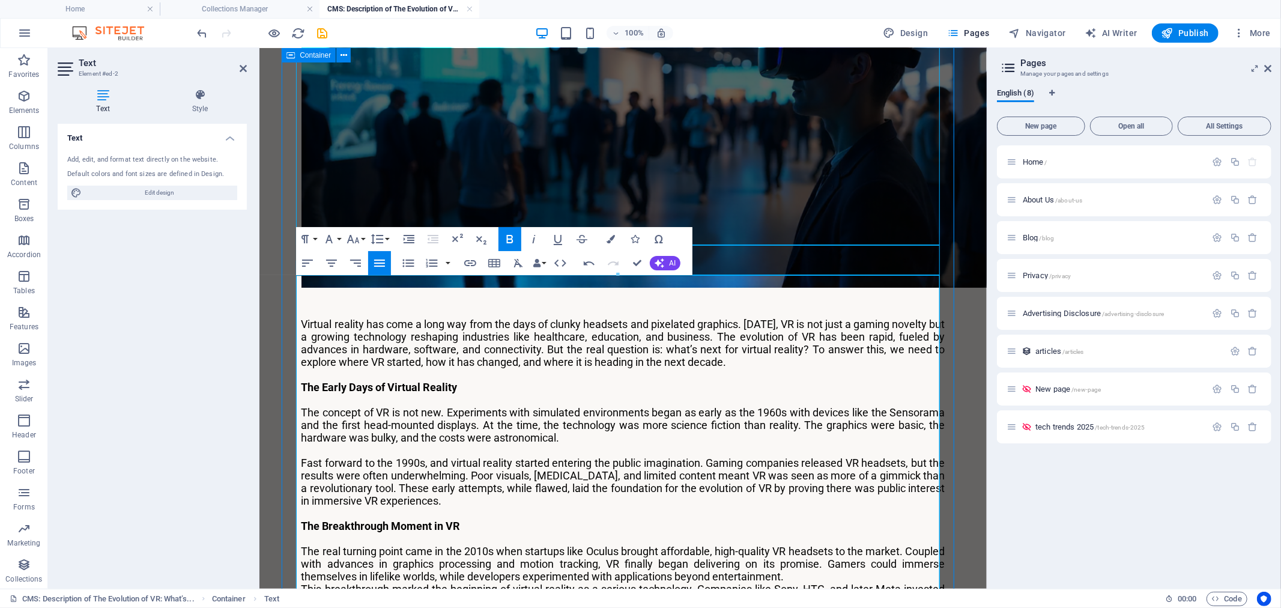
click at [802, 544] on p "The real turning point came in the 2010s when startups like Oculus brought affo…" at bounding box center [623, 563] width 644 height 38
click at [463, 595] on p "This breakthrough marked the beginning of virtual reality as a serious technolo…" at bounding box center [623, 614] width 644 height 38
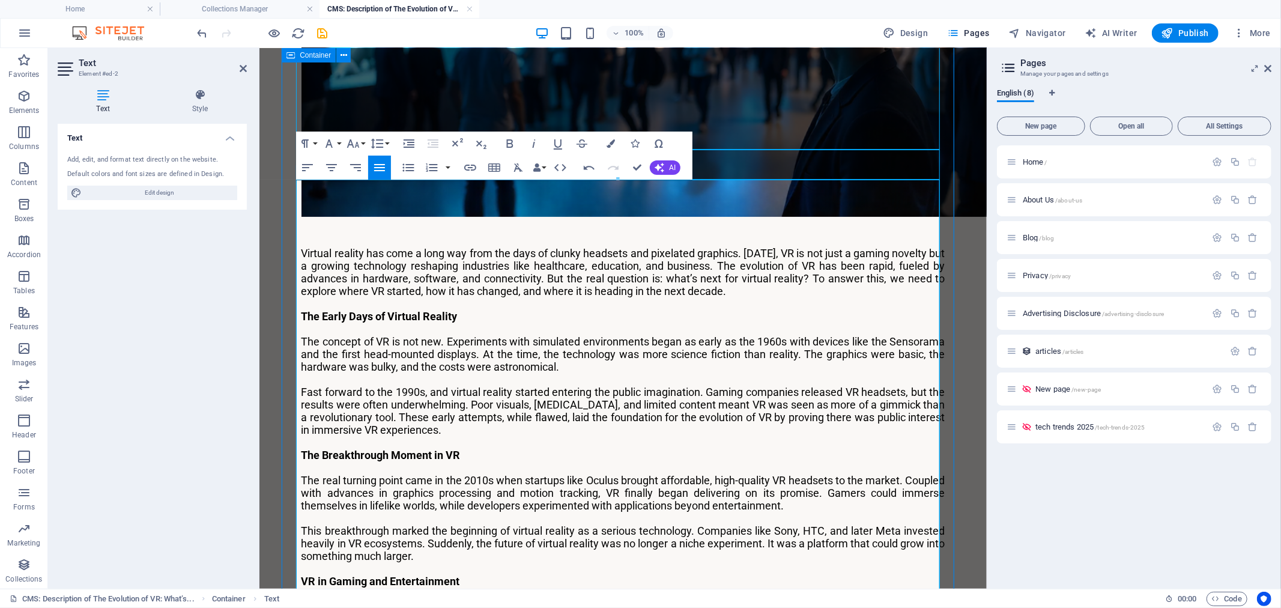
scroll to position [421, 0]
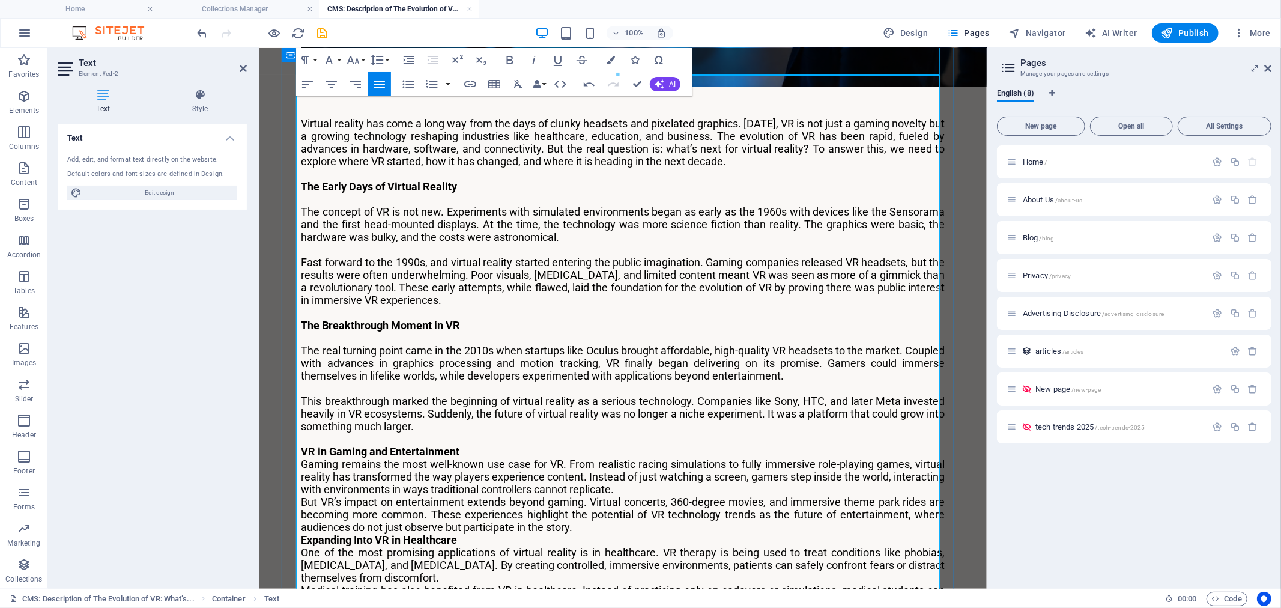
click at [476, 444] on p "VR in Gaming and Entertainment" at bounding box center [623, 450] width 644 height 13
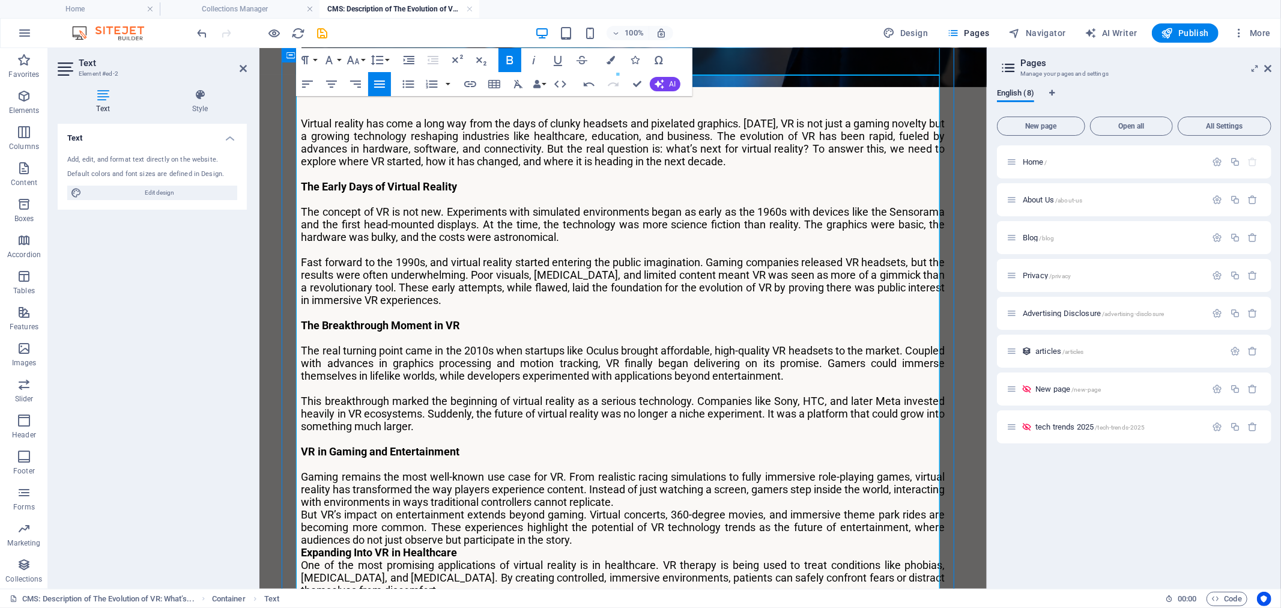
click at [682, 470] on p "Gaming remains the most well-known use case for VR. From realistic racing simul…" at bounding box center [623, 489] width 644 height 38
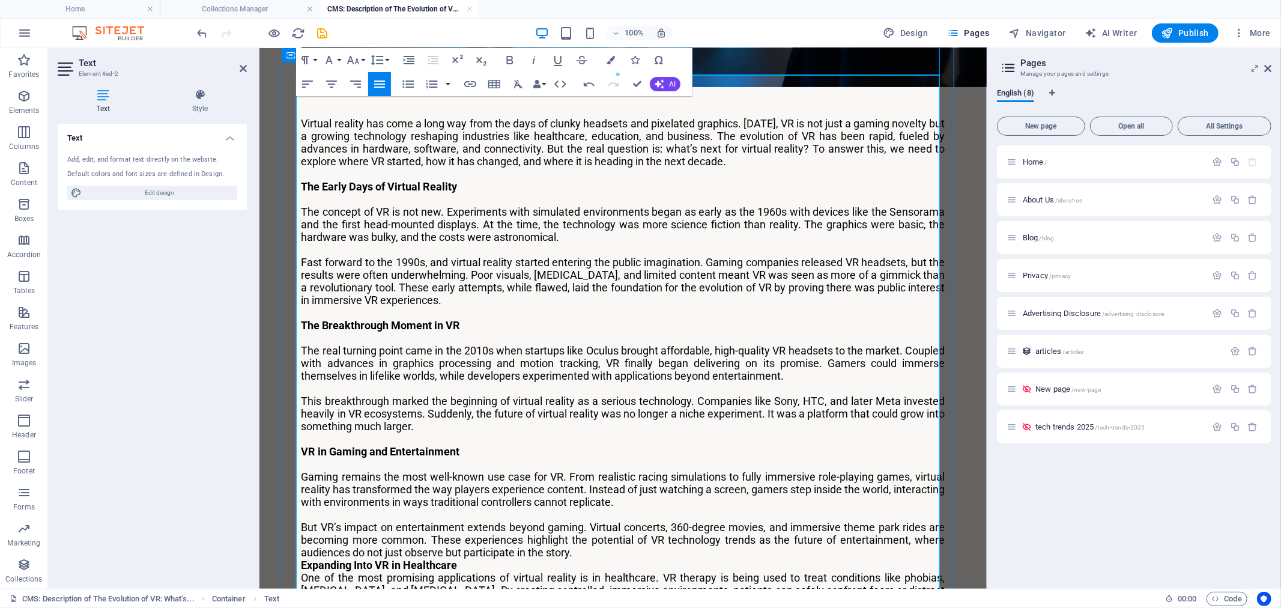
click at [596, 520] on p "But VR’s impact on entertainment extends beyond gaming. Virtual concerts, 360-d…" at bounding box center [623, 539] width 644 height 38
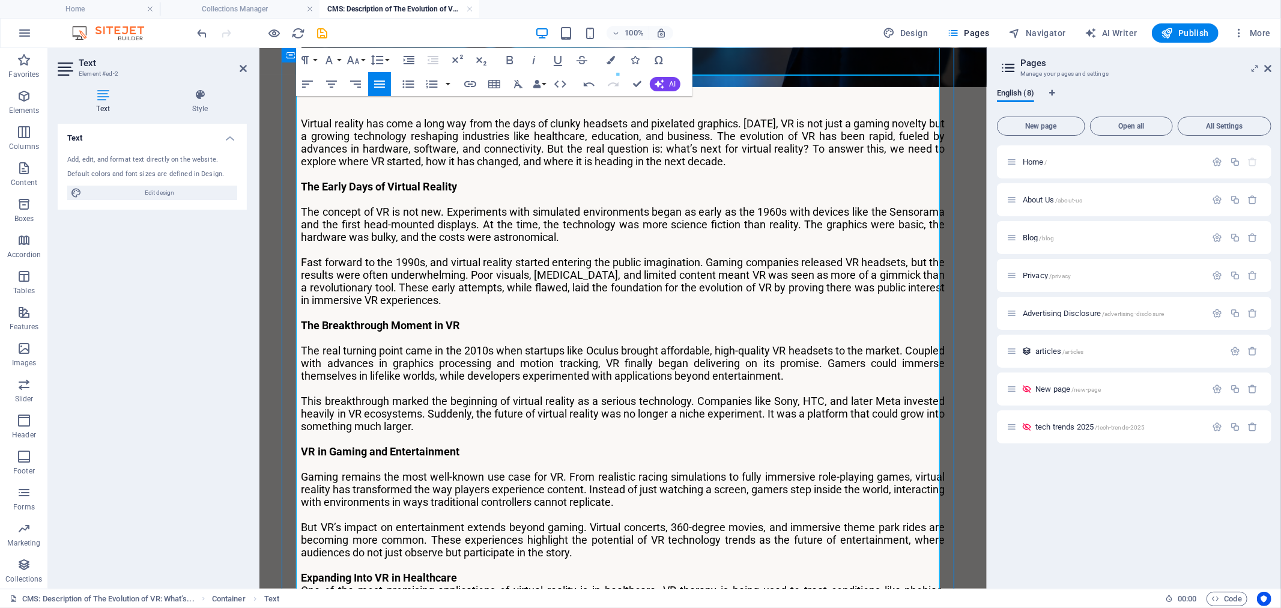
click at [543, 571] on p "Expanding Into VR in Healthcare" at bounding box center [623, 577] width 644 height 13
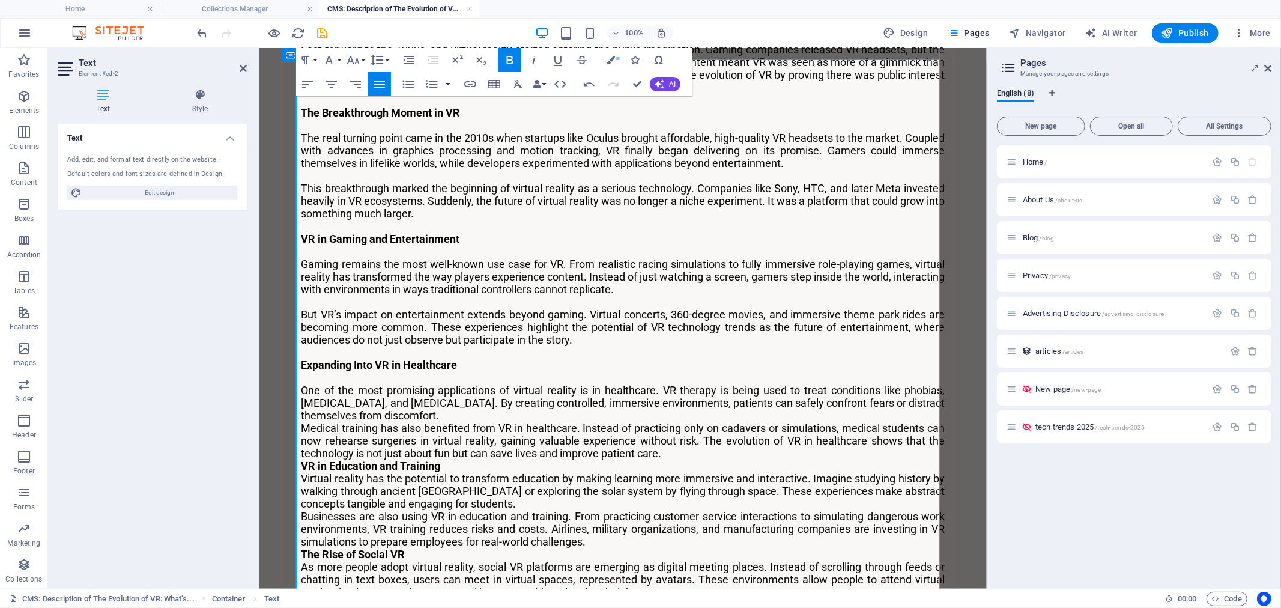
scroll to position [688, 0]
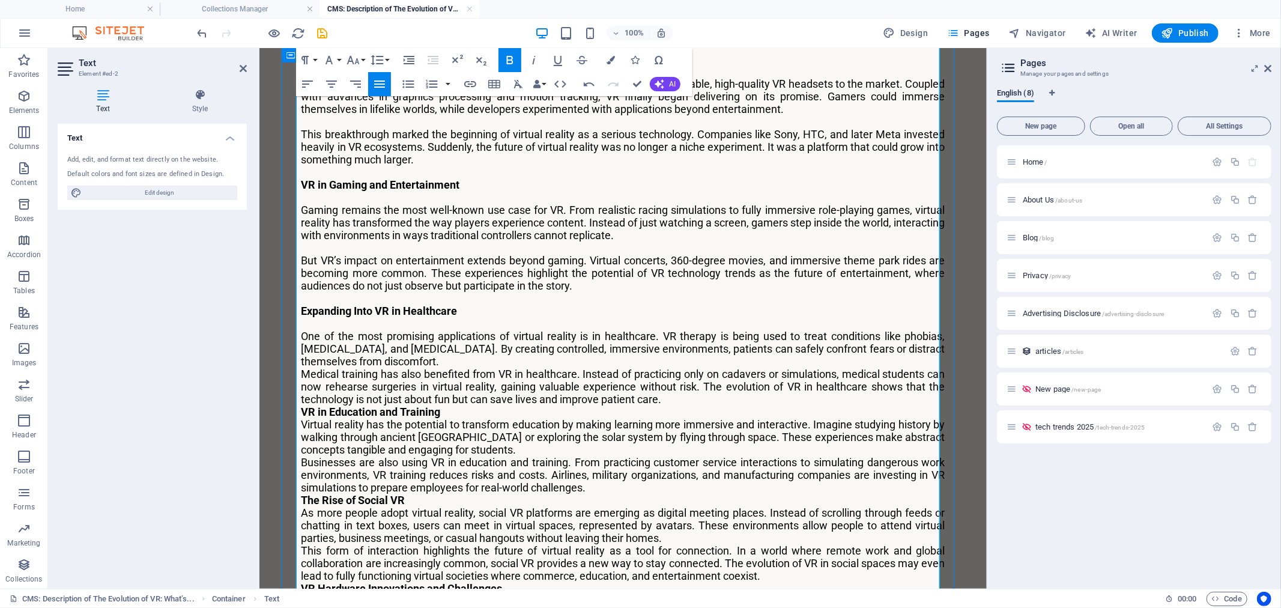
click at [477, 329] on p "One of the most promising applications of virtual reality is in healthcare. VR …" at bounding box center [623, 348] width 644 height 38
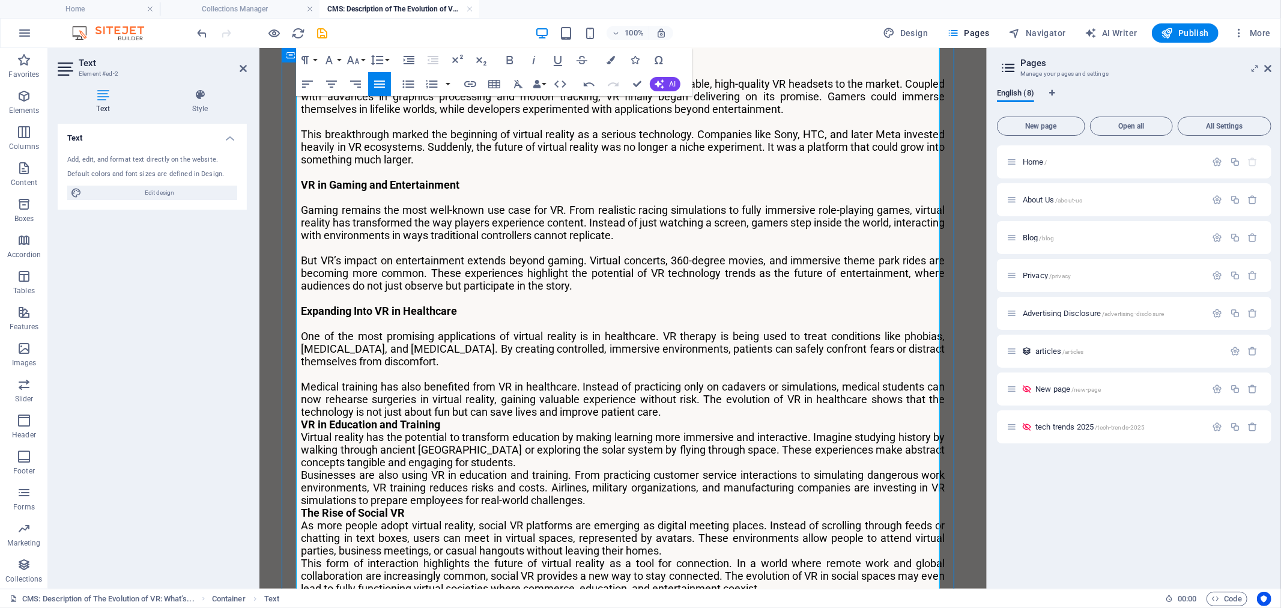
click at [673, 380] on p "Medical training has also benefited from VR in healthcare. Instead of practicin…" at bounding box center [623, 399] width 644 height 38
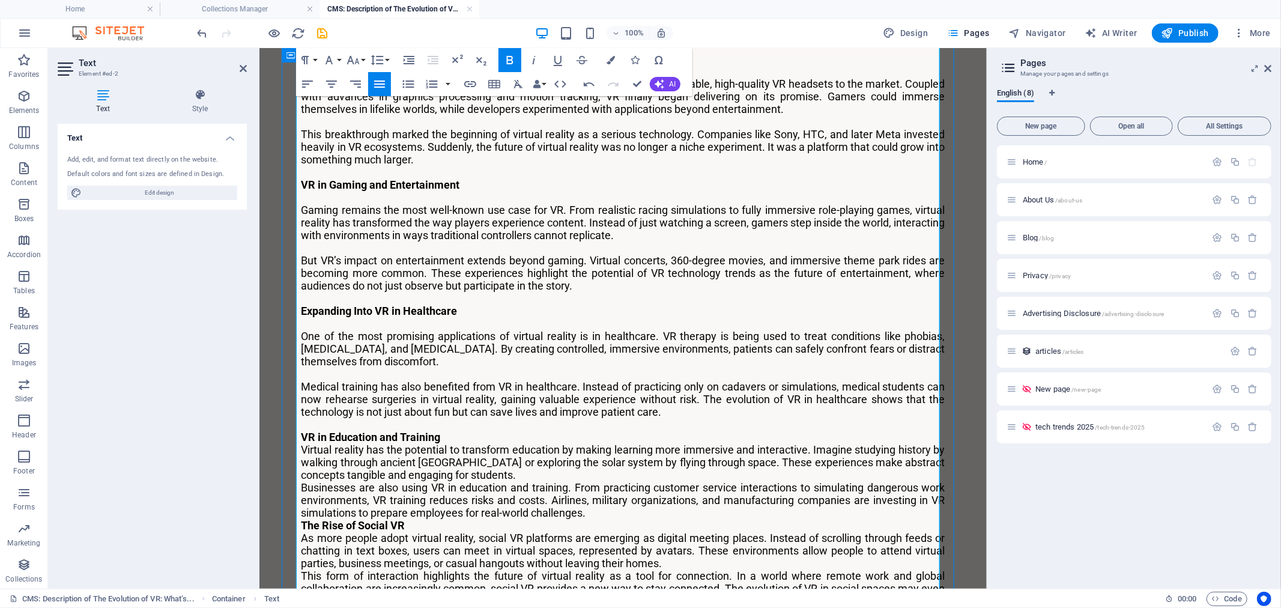
click at [588, 430] on p "VR in Education and Training" at bounding box center [623, 436] width 644 height 13
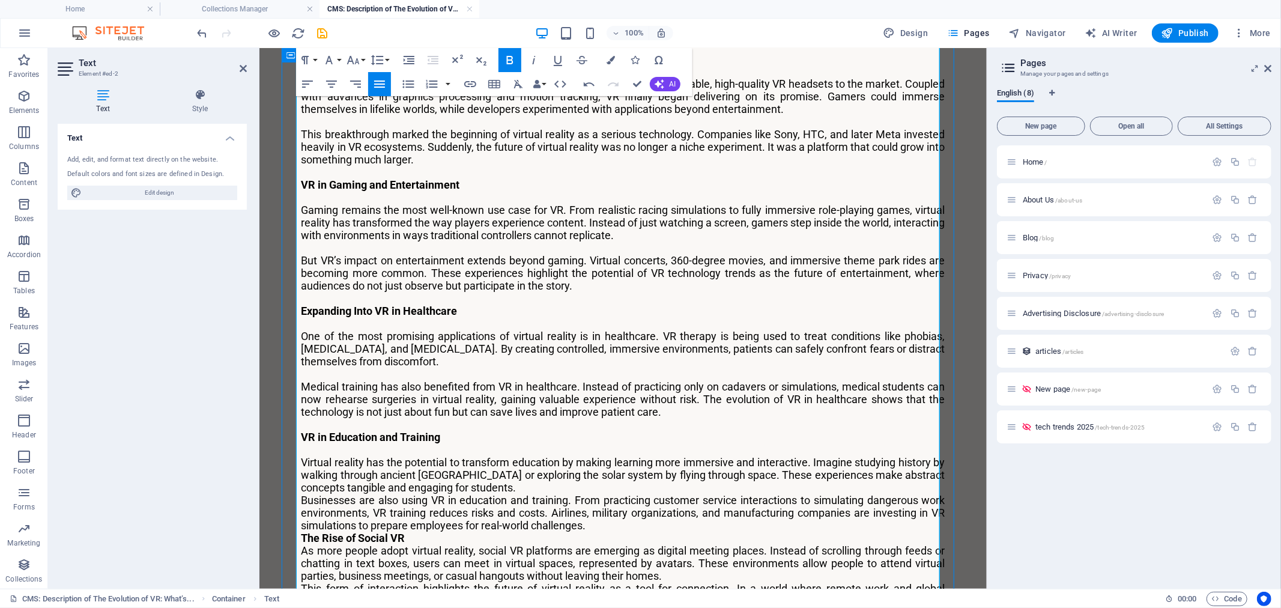
click at [523, 455] on p "Virtual reality has the potential to transform education by making learning mor…" at bounding box center [623, 474] width 644 height 38
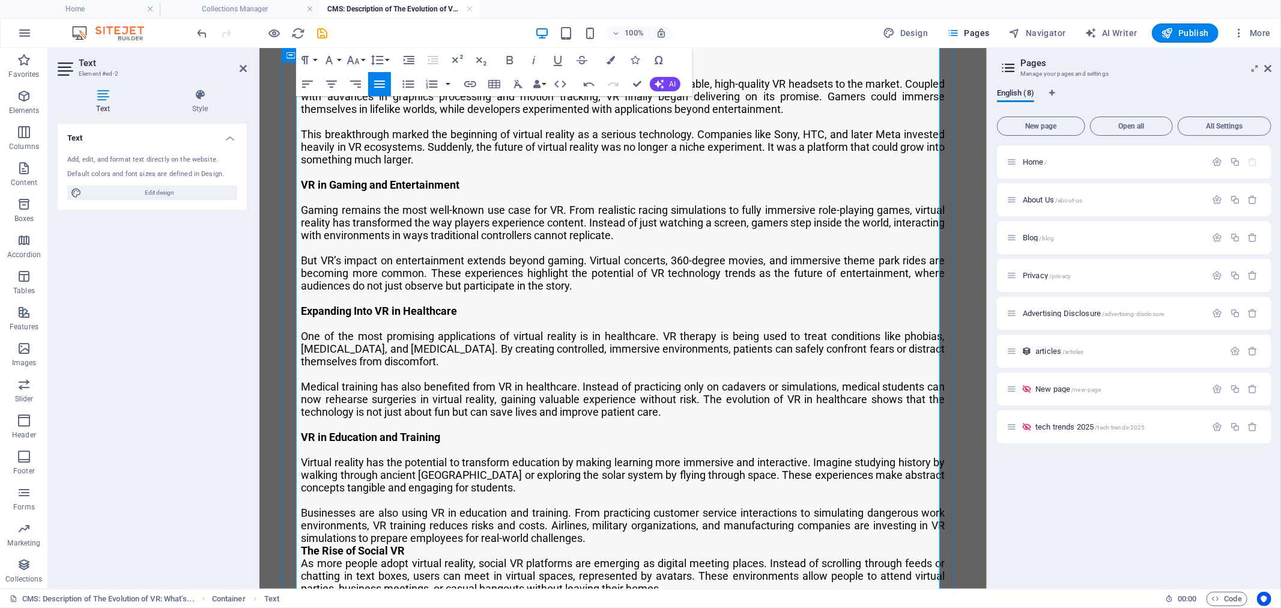
click at [596, 506] on p "Businesses are also using VR in education and training. From practicing custome…" at bounding box center [623, 525] width 644 height 38
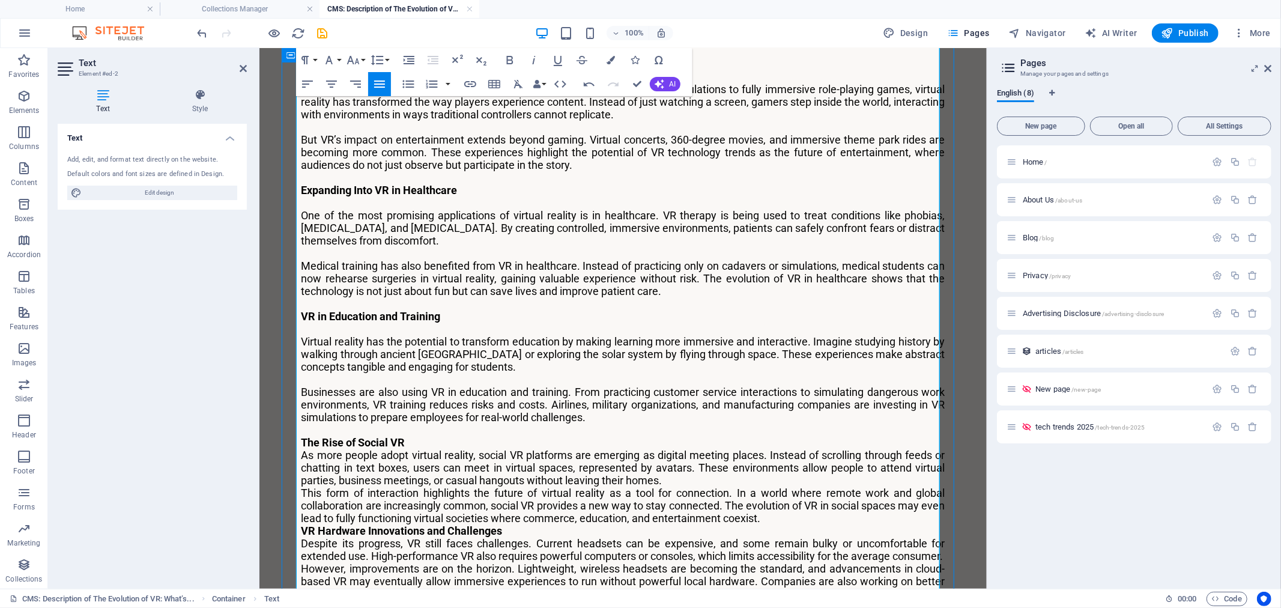
scroll to position [821, 0]
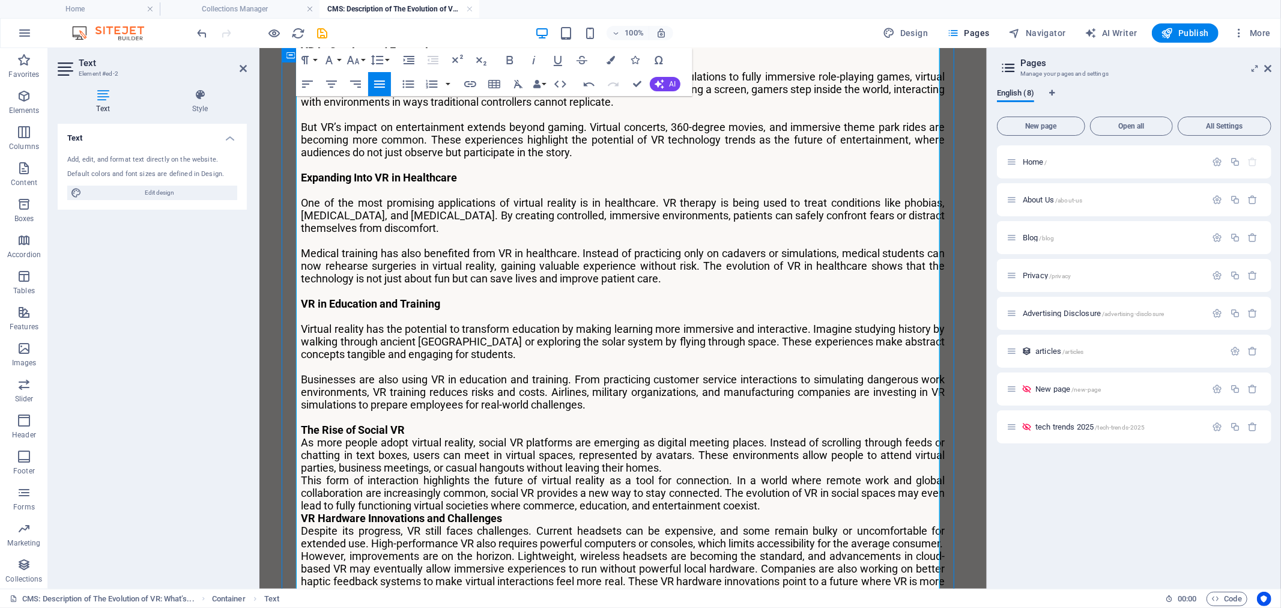
click at [413, 423] on p "The Rise of Social VR" at bounding box center [623, 429] width 644 height 13
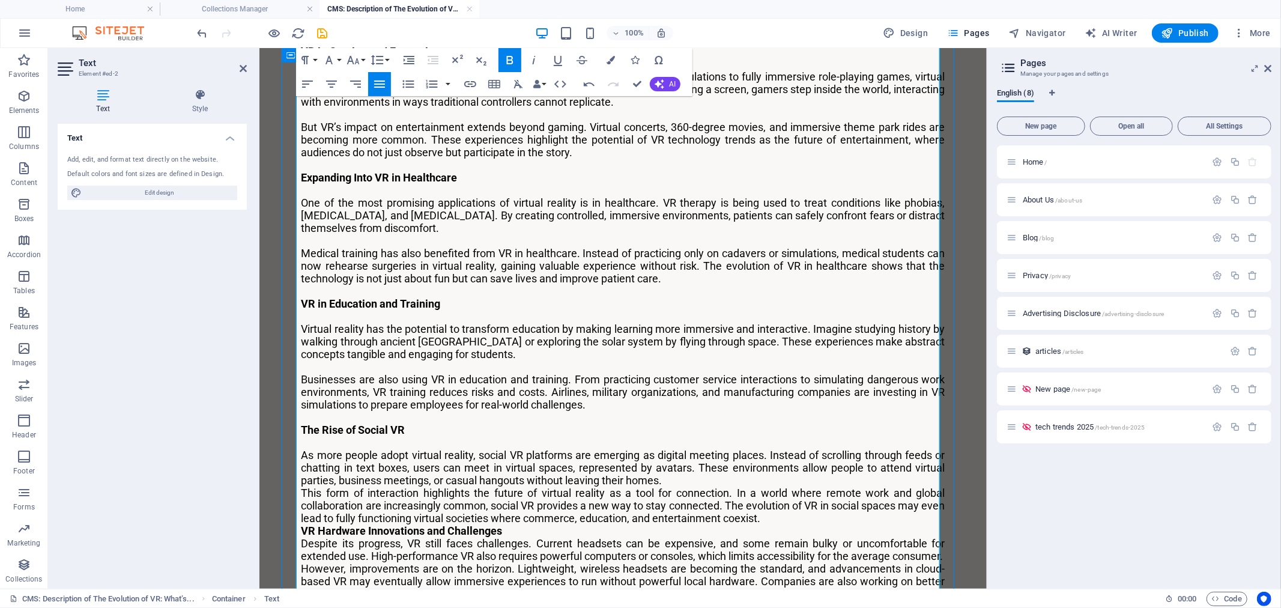
click at [677, 448] on p "As more people adopt virtual reality, social VR platforms are emerging as digit…" at bounding box center [623, 467] width 644 height 38
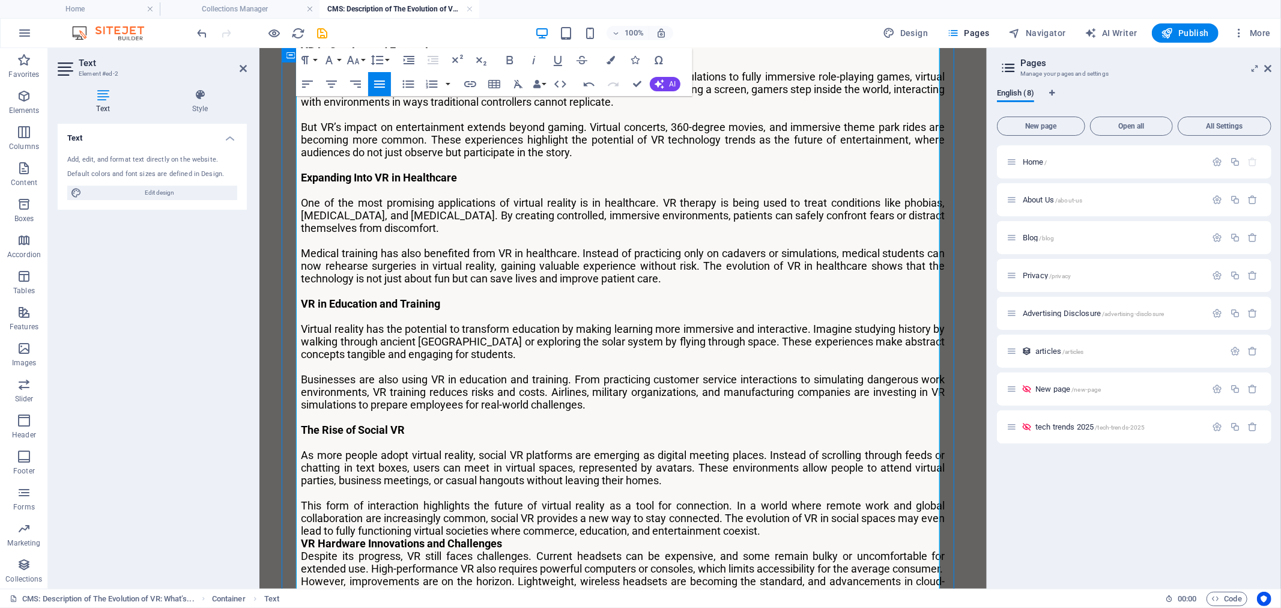
click at [796, 499] on p "This form of interaction highlights the future of virtual reality as a tool for…" at bounding box center [623, 518] width 644 height 38
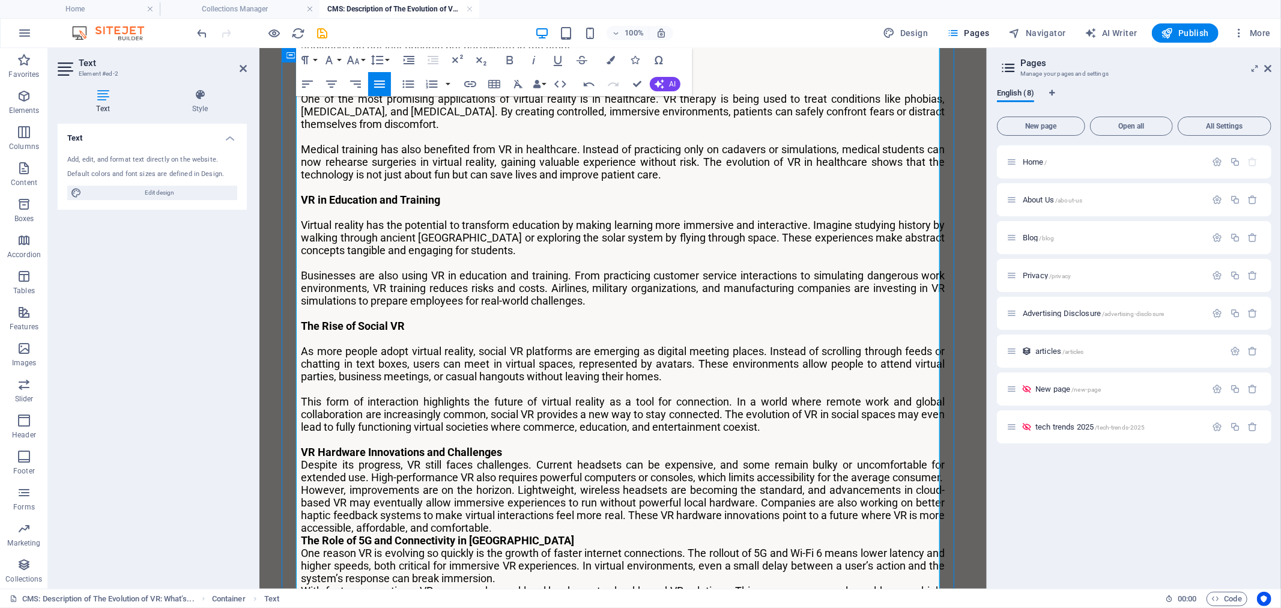
scroll to position [955, 0]
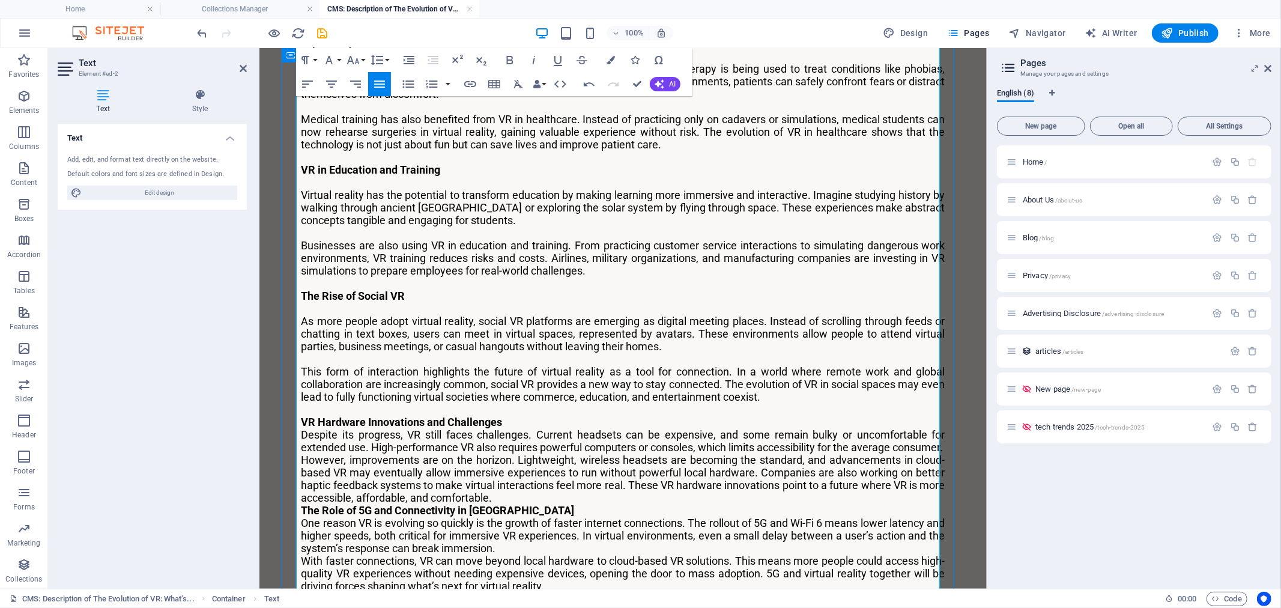
click at [512, 415] on p "VR Hardware Innovations and Challenges" at bounding box center [623, 421] width 644 height 13
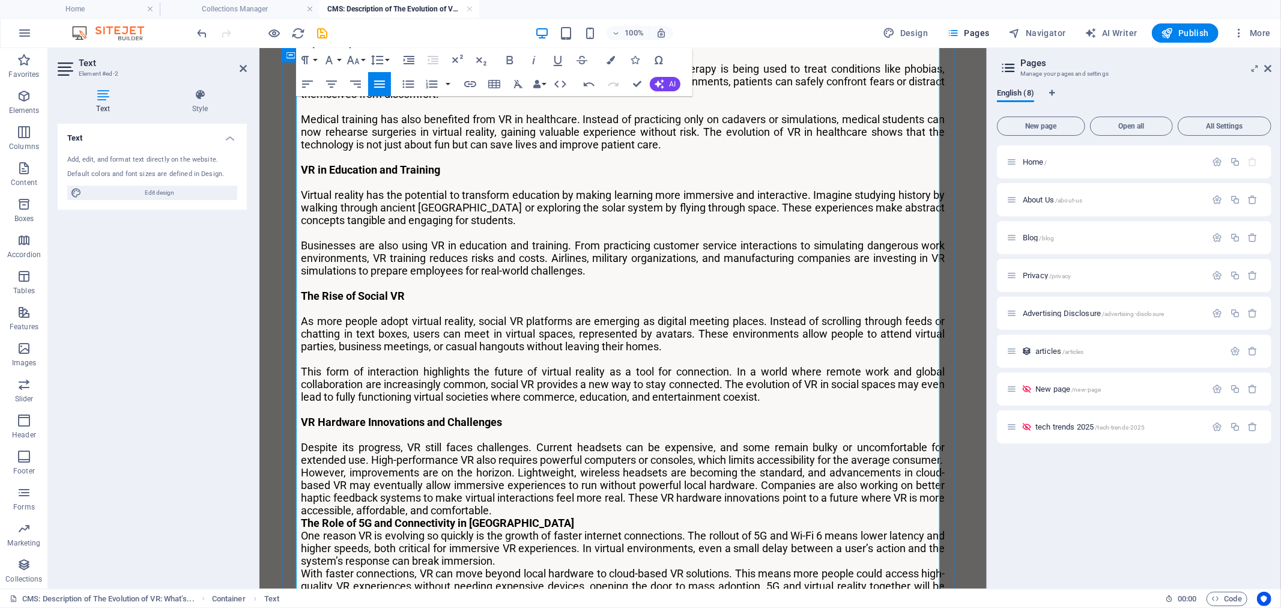
click at [454, 440] on p "Despite its progress, VR still faces challenges. Current headsets can be expens…" at bounding box center [623, 452] width 644 height 25
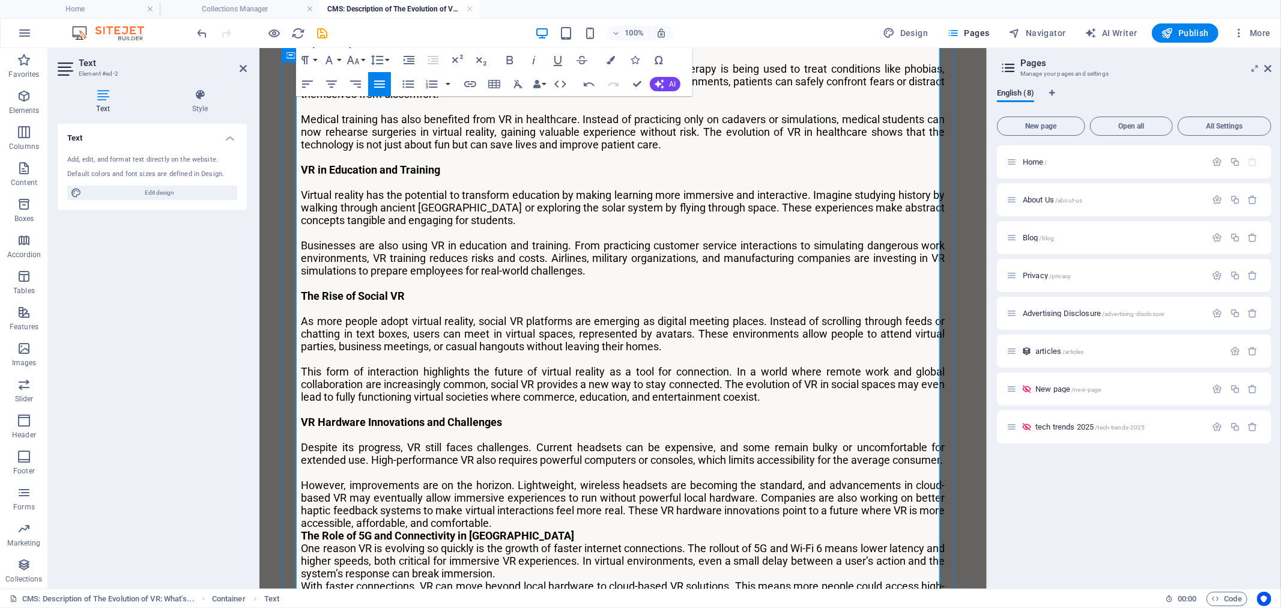
click at [508, 496] on p "However, improvements are on the horizon. Lightweight, wireless headsets are be…" at bounding box center [623, 503] width 644 height 50
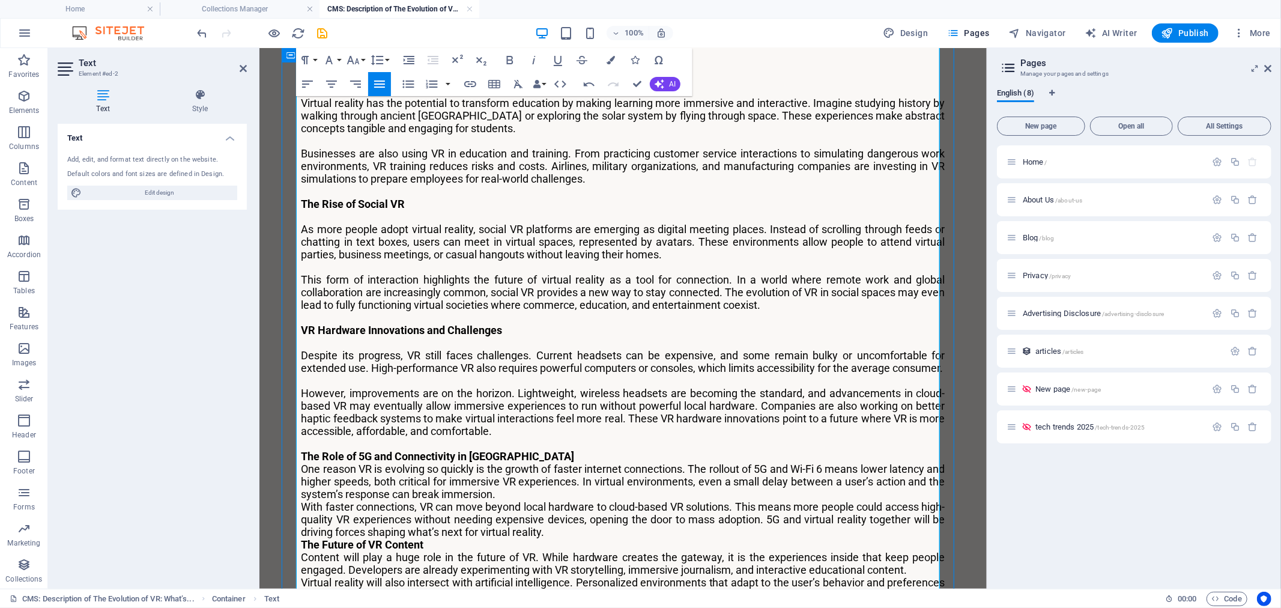
scroll to position [1088, 0]
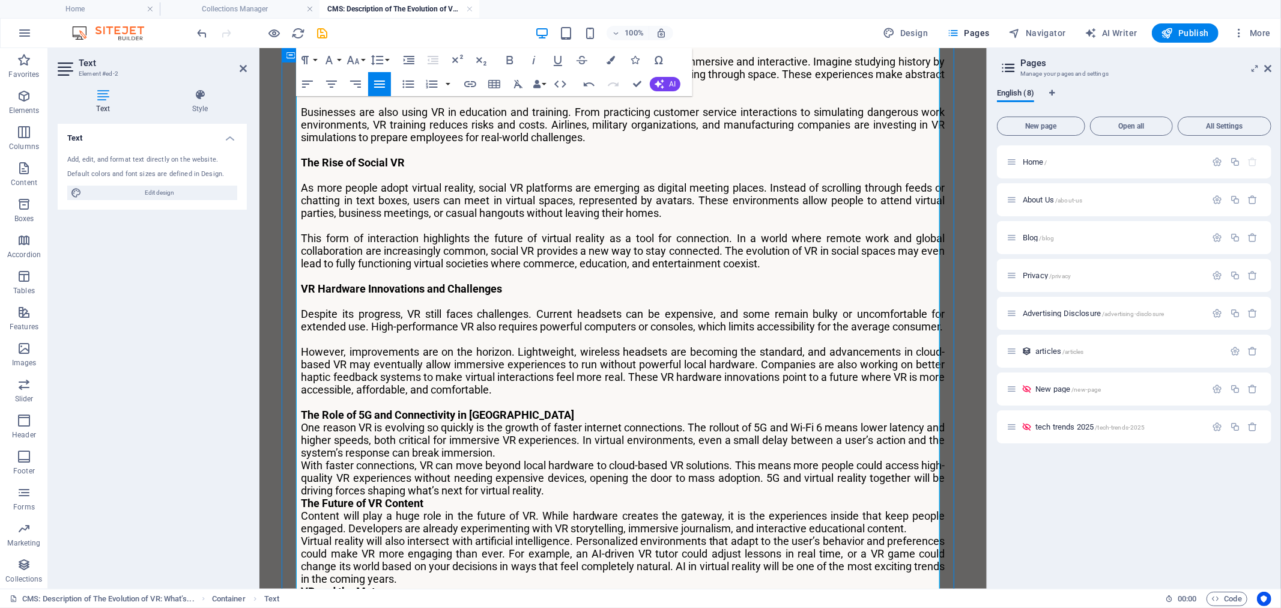
click at [506, 408] on p "The Role of 5G and Connectivity in [GEOGRAPHIC_DATA]" at bounding box center [623, 414] width 644 height 13
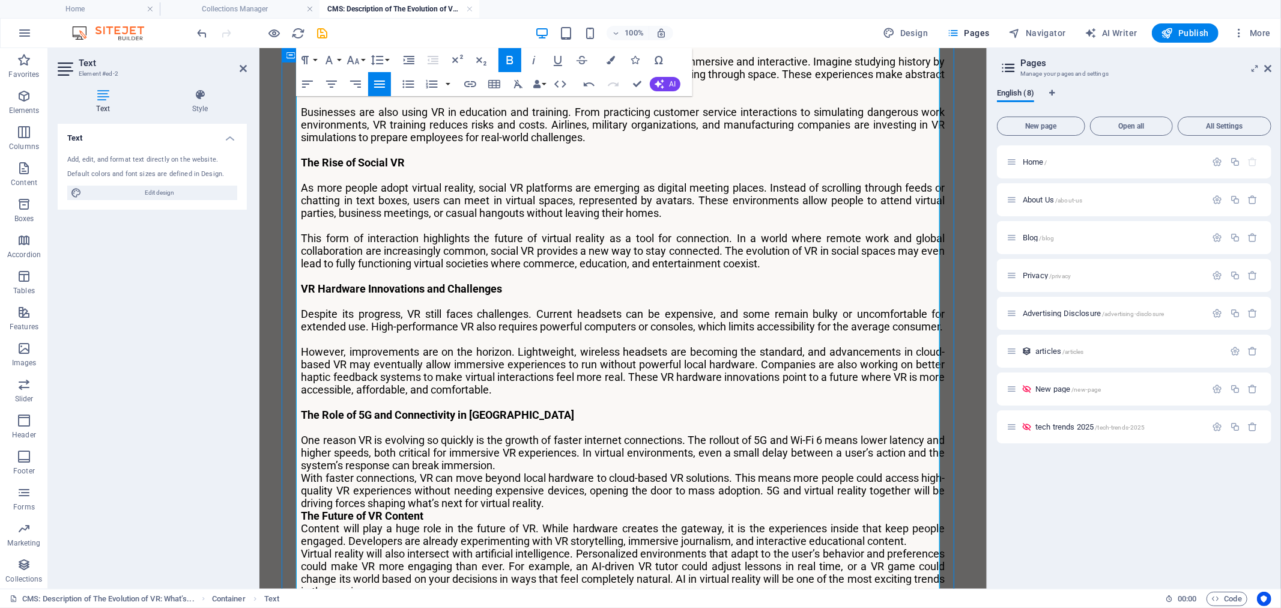
click at [545, 441] on p "One reason VR is evolving so quickly is the growth of faster internet connectio…" at bounding box center [623, 452] width 644 height 38
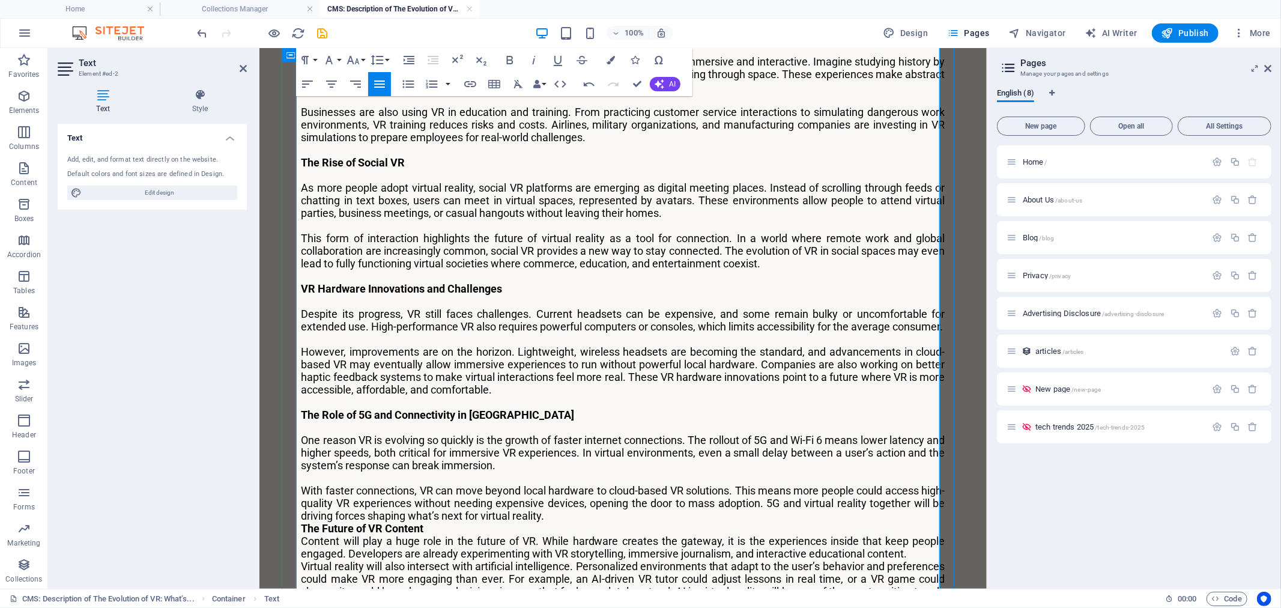
click at [566, 493] on p "With faster connections, VR can move beyond local hardware to cloud-based VR so…" at bounding box center [623, 503] width 644 height 38
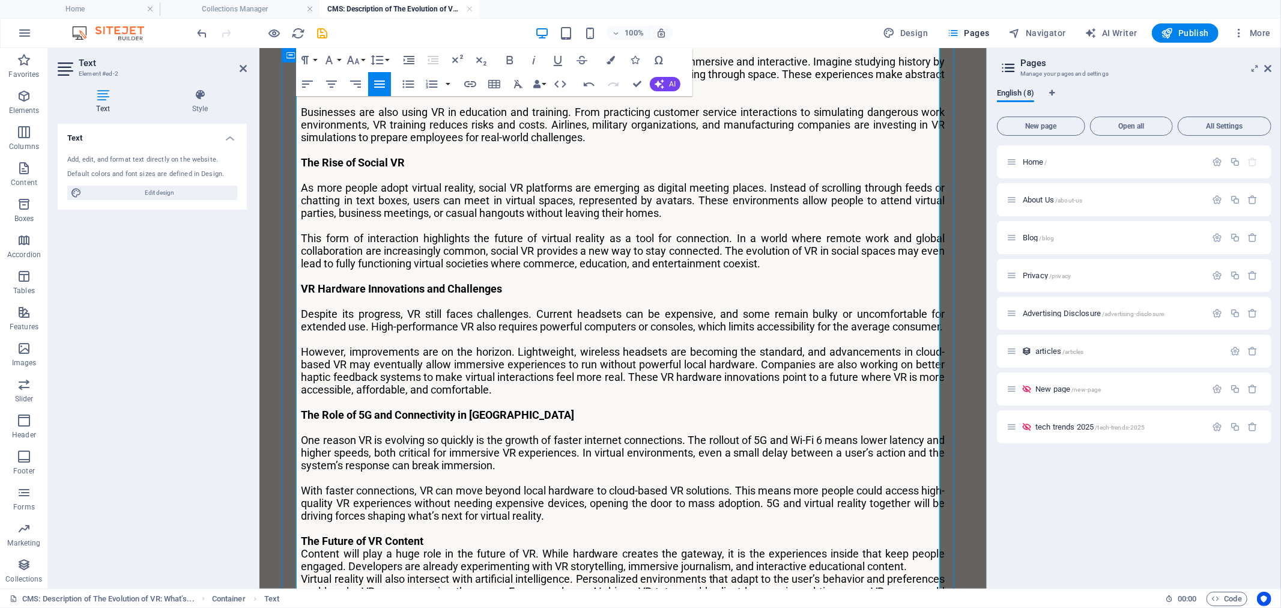
click at [542, 534] on p "The Future of VR Content" at bounding box center [623, 540] width 644 height 13
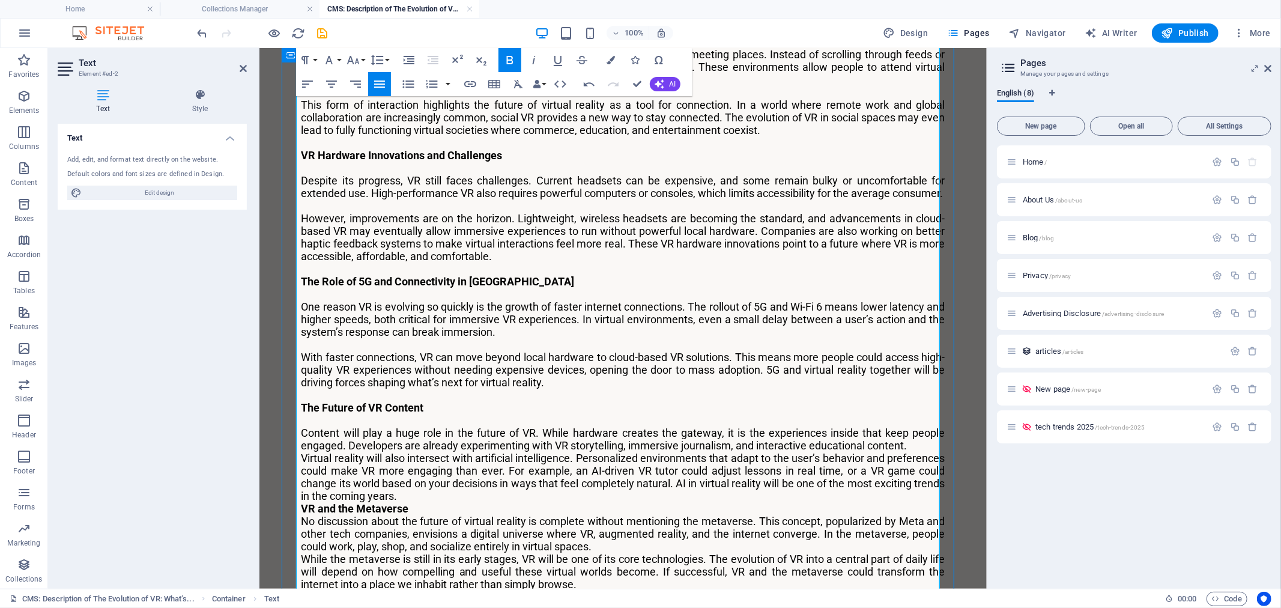
scroll to position [1288, 0]
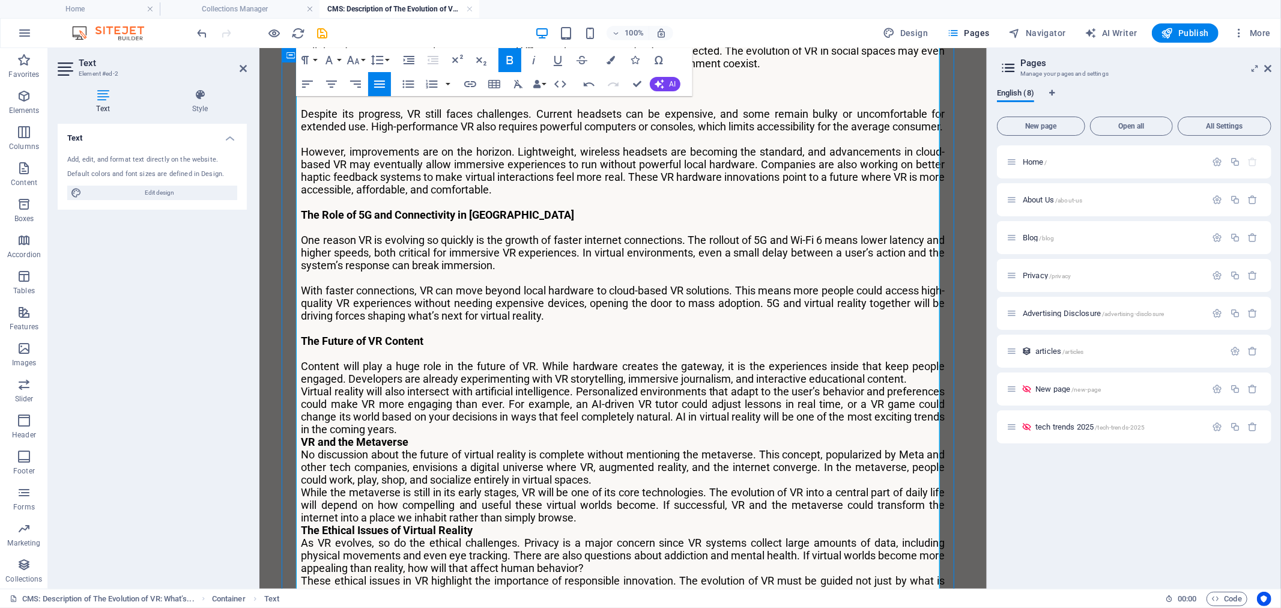
click at [905, 360] on p "Content will play a huge role in the future of VR. While hardware creates the g…" at bounding box center [623, 371] width 644 height 25
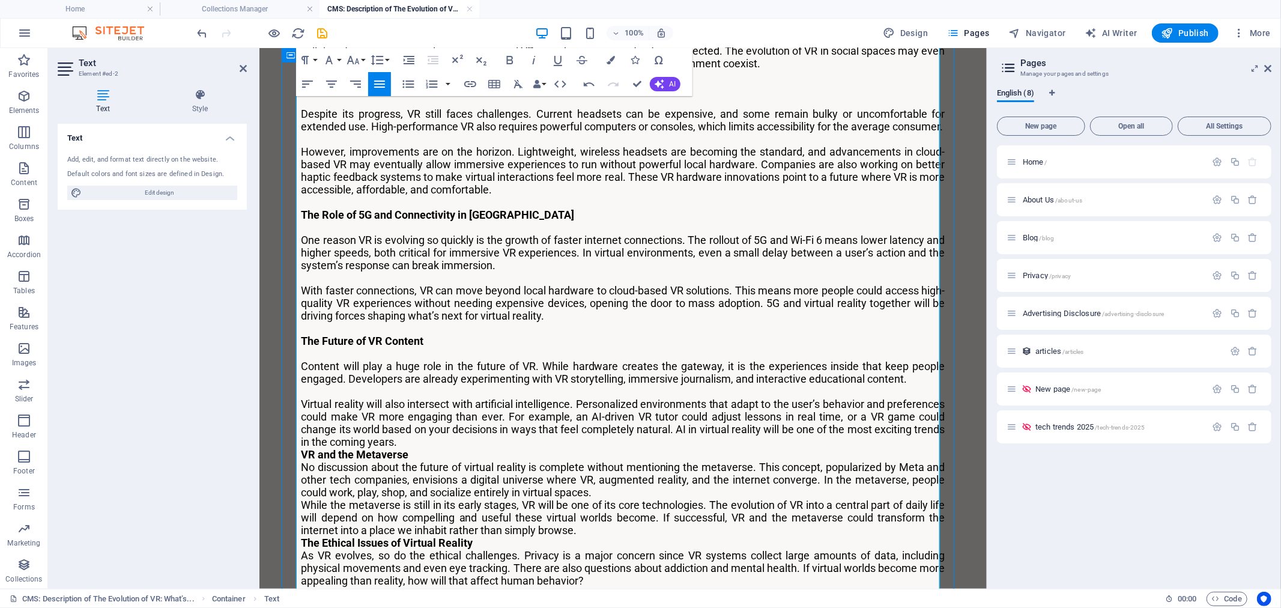
click at [478, 421] on p "Virtual reality will also intersect with artificial intelligence. Personalized …" at bounding box center [623, 422] width 644 height 50
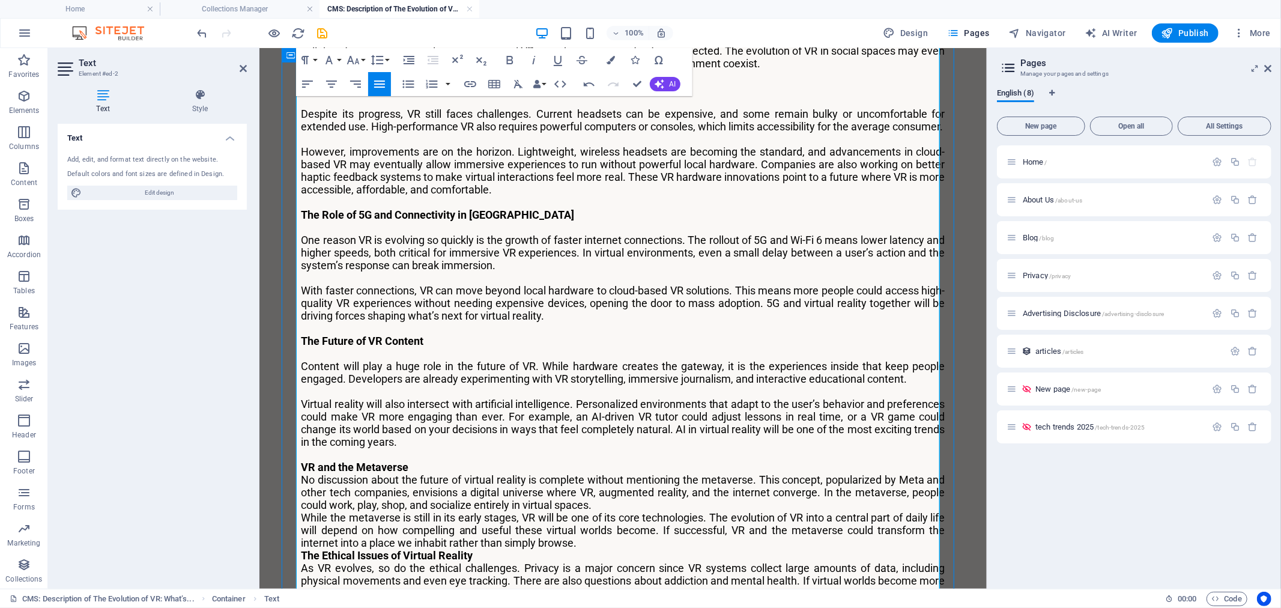
click at [474, 460] on p "VR and the Metaverse" at bounding box center [623, 466] width 644 height 13
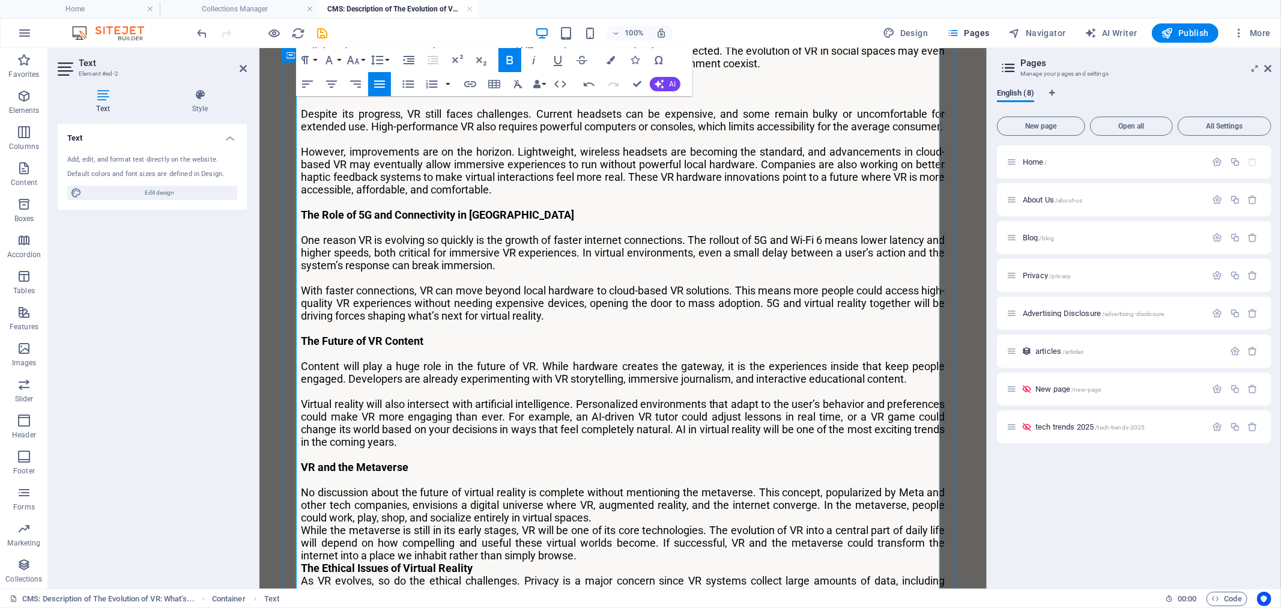
click at [749, 496] on p "No discussion about the future of virtual reality is complete without mentionin…" at bounding box center [623, 504] width 644 height 38
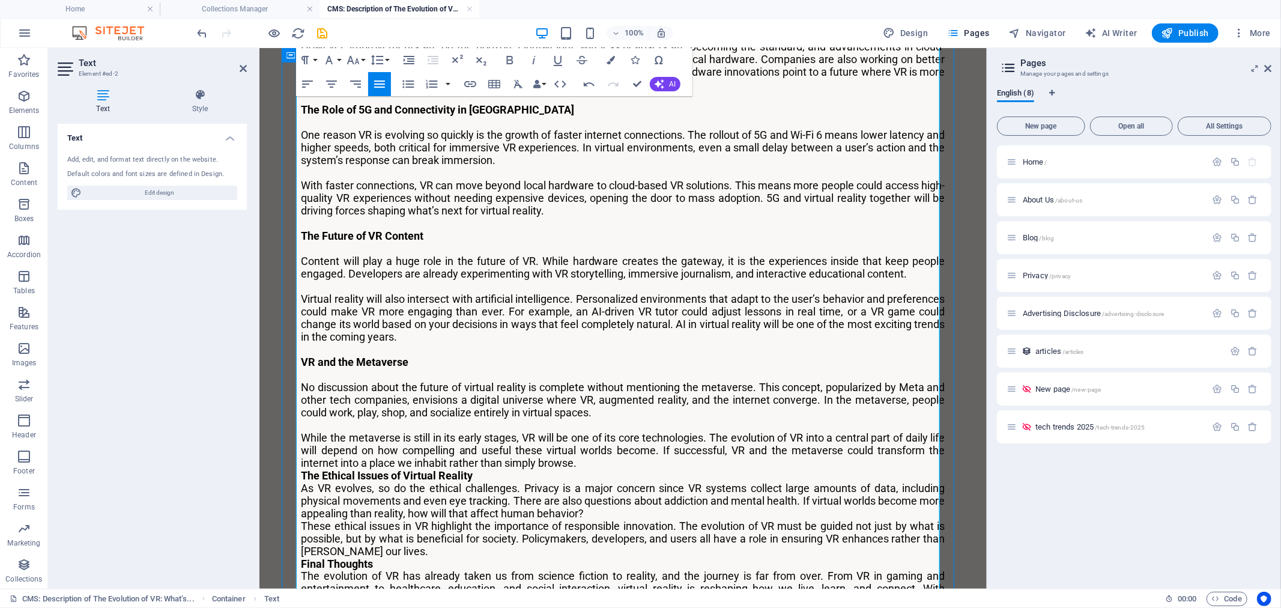
scroll to position [1422, 0]
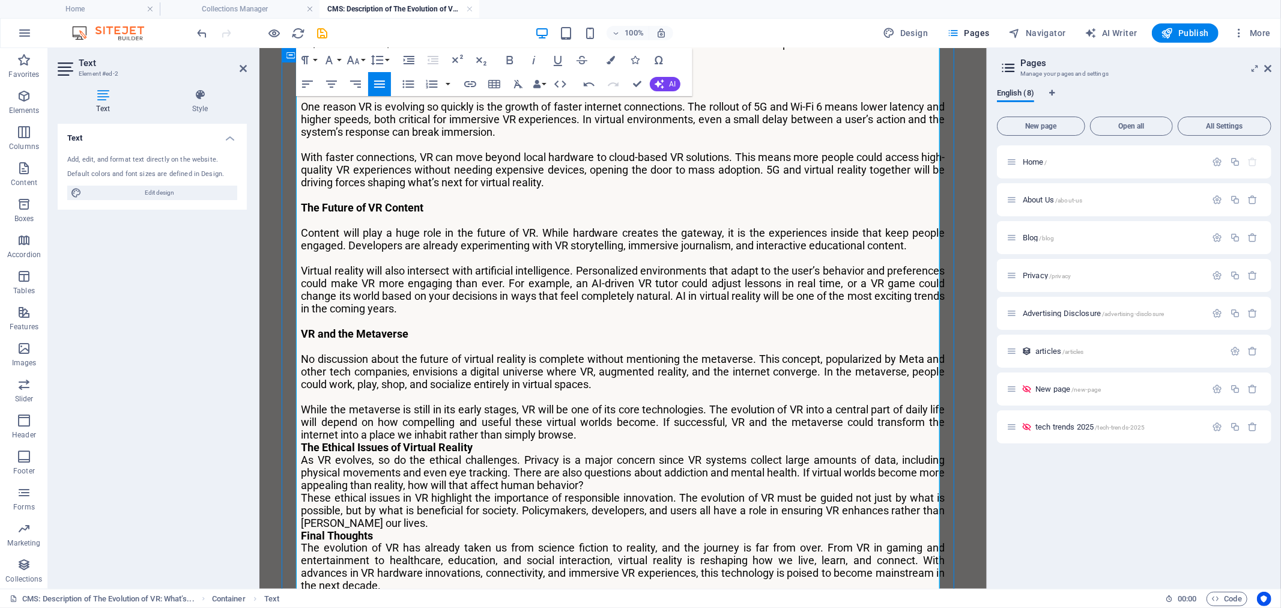
click at [595, 412] on p "While the metaverse is still in its early stages, VR will be one of its core te…" at bounding box center [623, 421] width 644 height 38
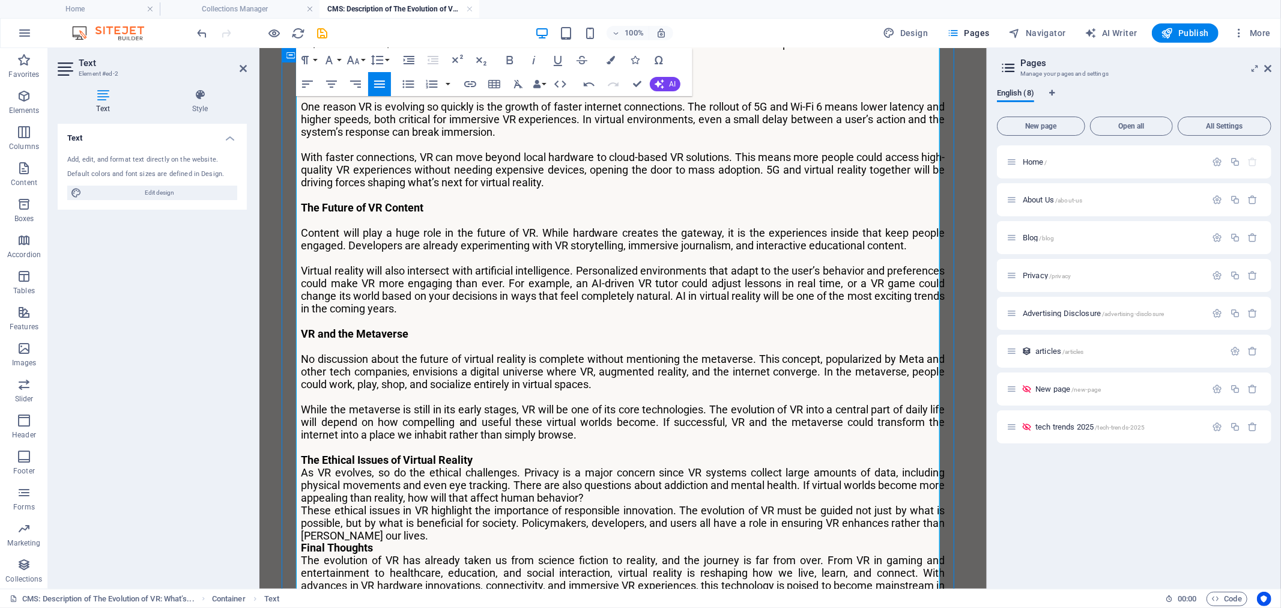
click at [574, 453] on p "The Ethical Issues of Virtual Reality" at bounding box center [623, 459] width 644 height 13
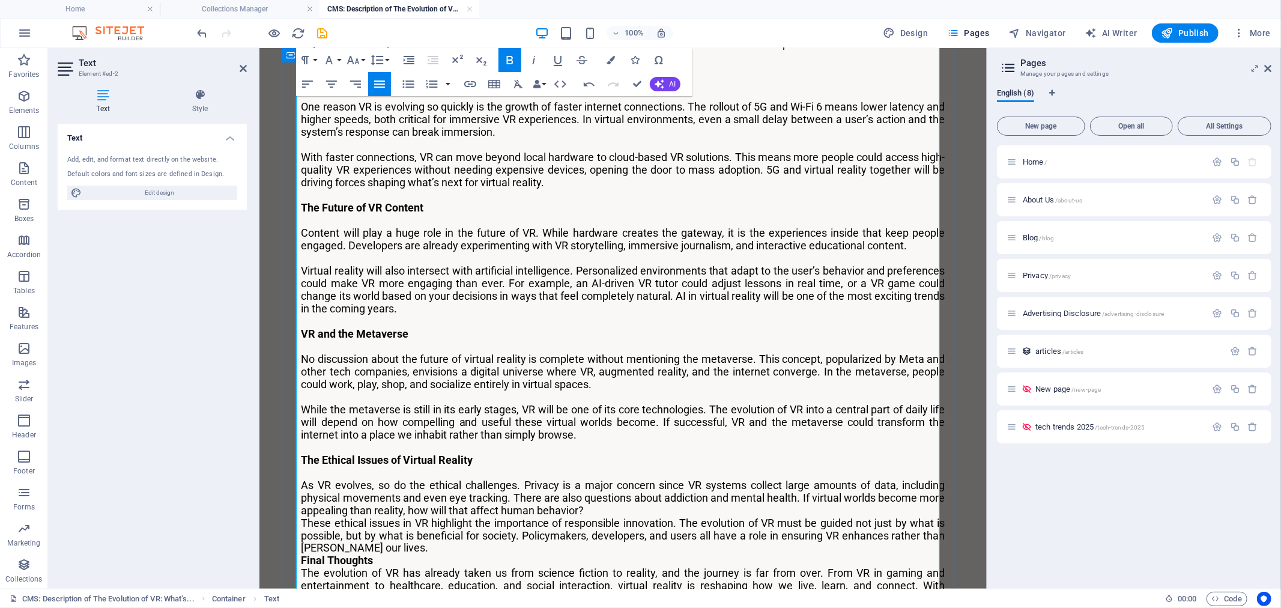
click at [609, 487] on p "As VR evolves, so do the ethical challenges. Privacy is a major concern since V…" at bounding box center [623, 497] width 644 height 38
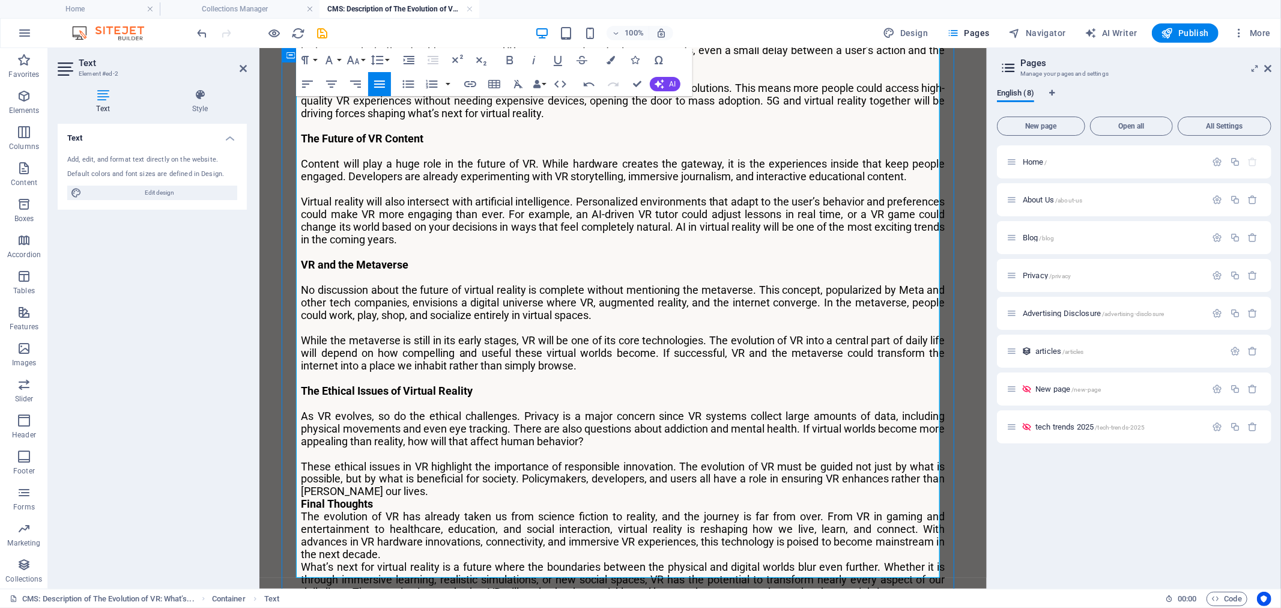
scroll to position [1556, 0]
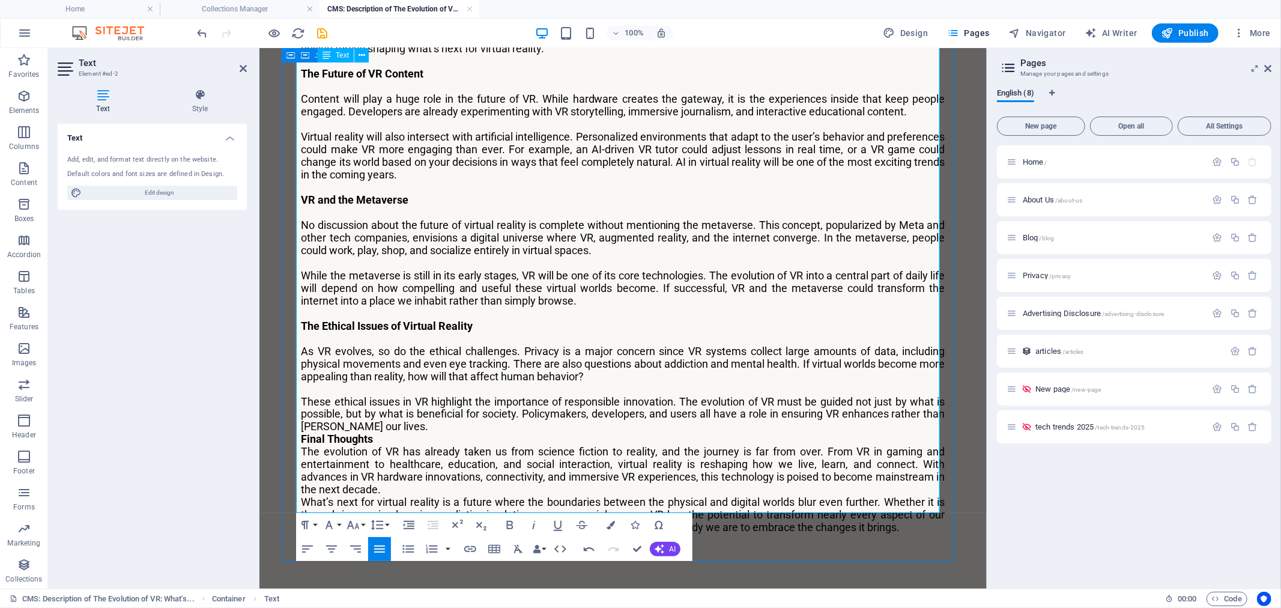
click at [392, 407] on p "These ethical issues in VR highlight the importance of responsible innovation. …" at bounding box center [623, 414] width 644 height 38
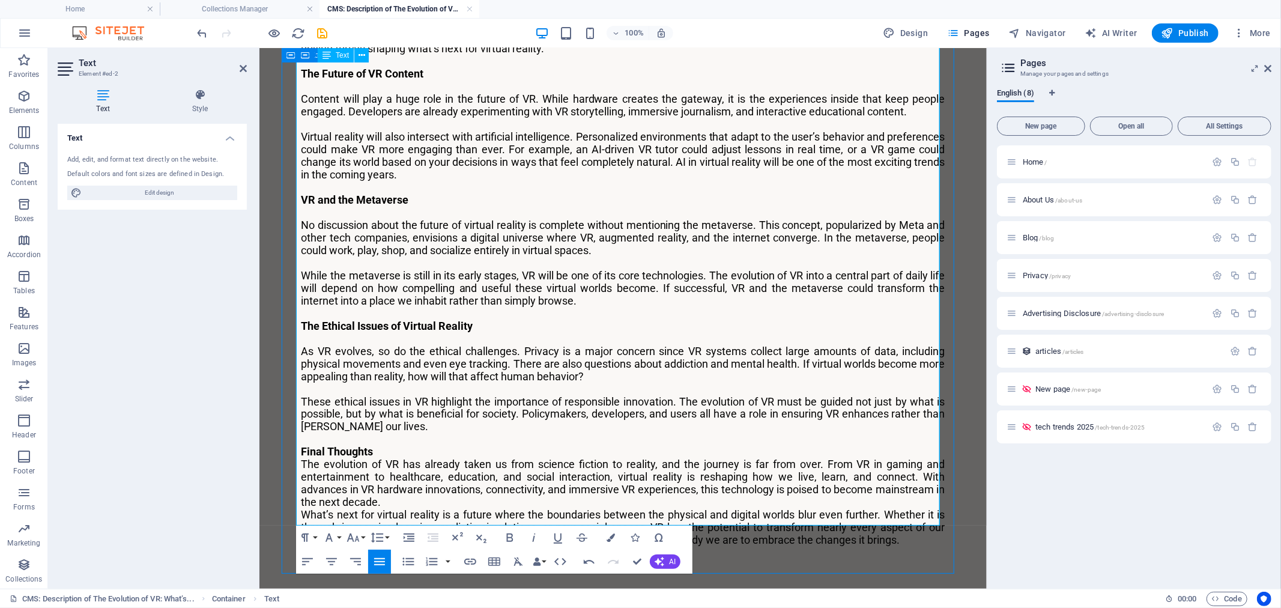
click at [390, 445] on p "Final Thoughts" at bounding box center [623, 451] width 644 height 13
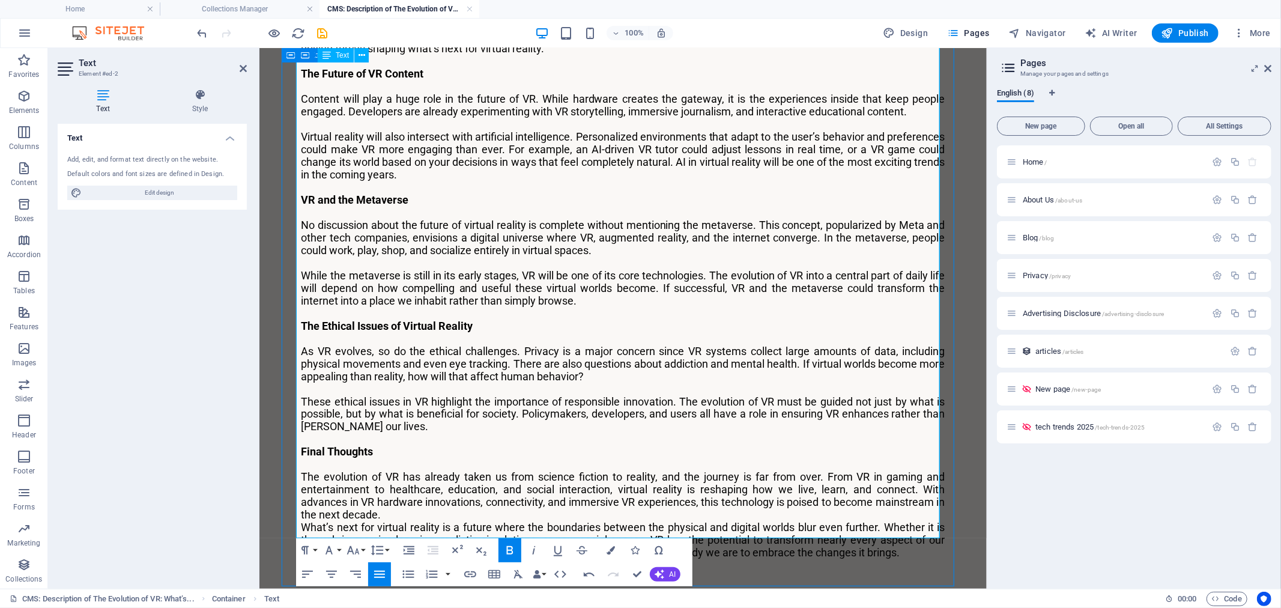
click at [410, 490] on p "The evolution of VR has already taken us from science fiction to reality, and t…" at bounding box center [623, 495] width 644 height 50
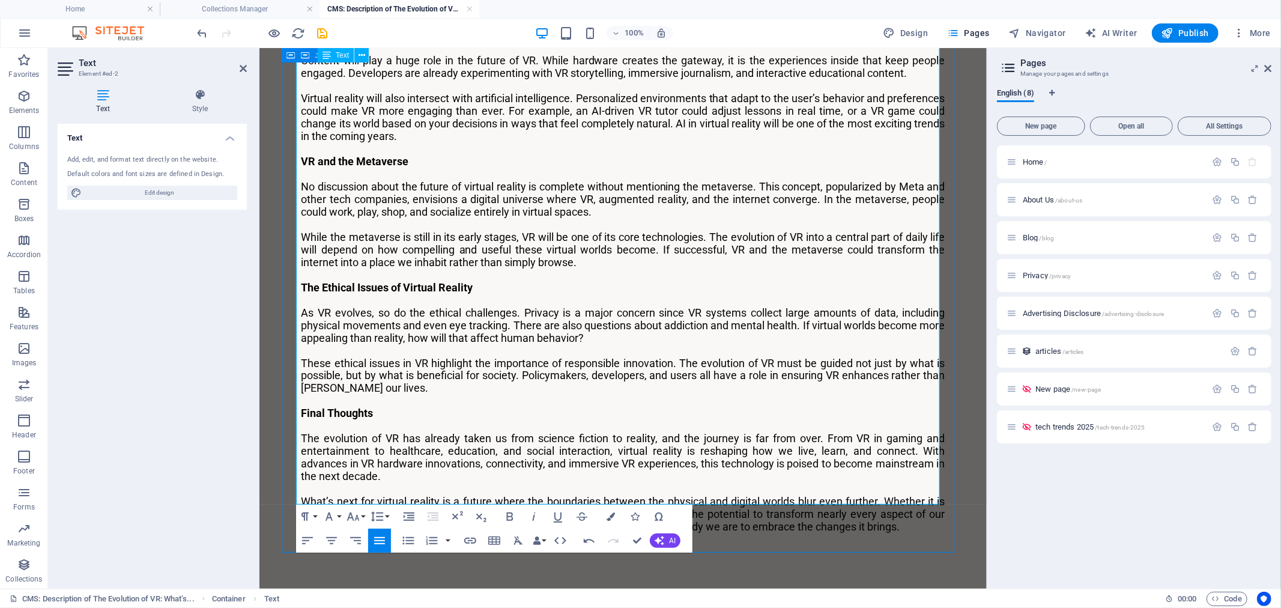
scroll to position [1613, 0]
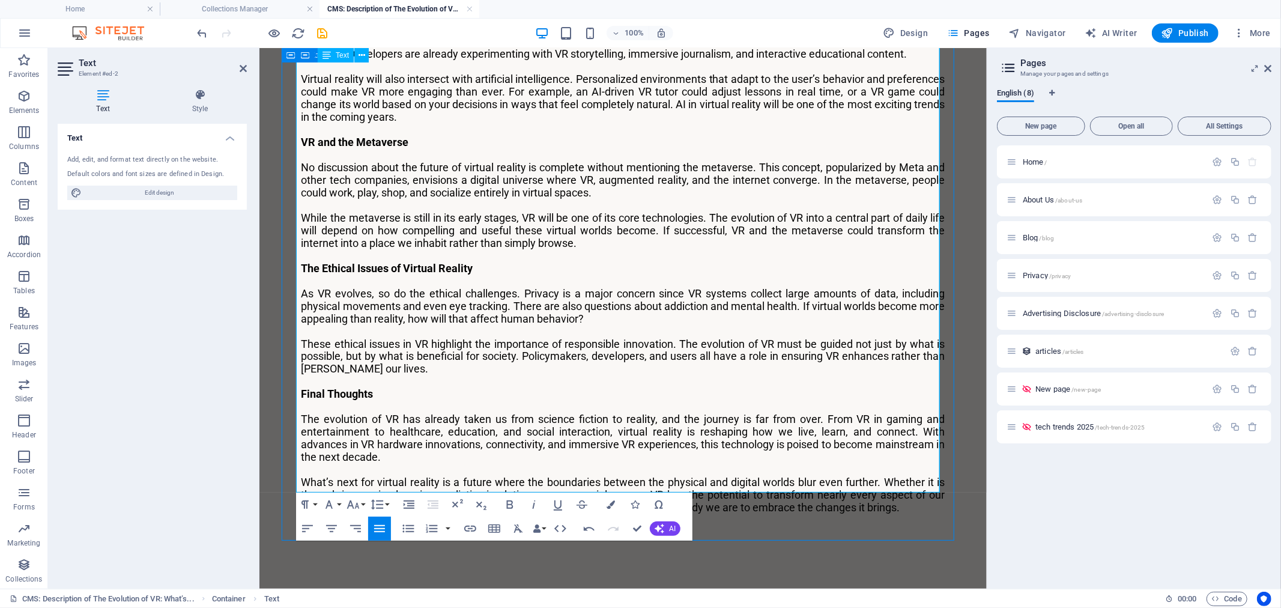
click at [901, 484] on p "What’s next for virtual reality is a future where the boundaries between the ph…" at bounding box center [623, 495] width 644 height 38
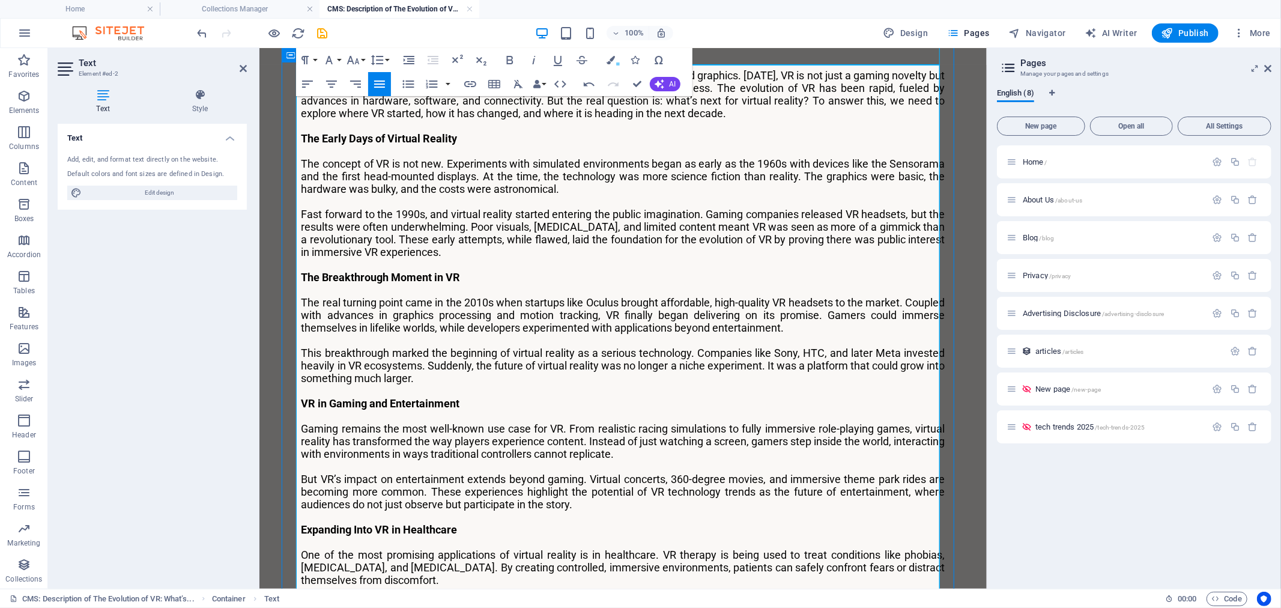
scroll to position [345, 0]
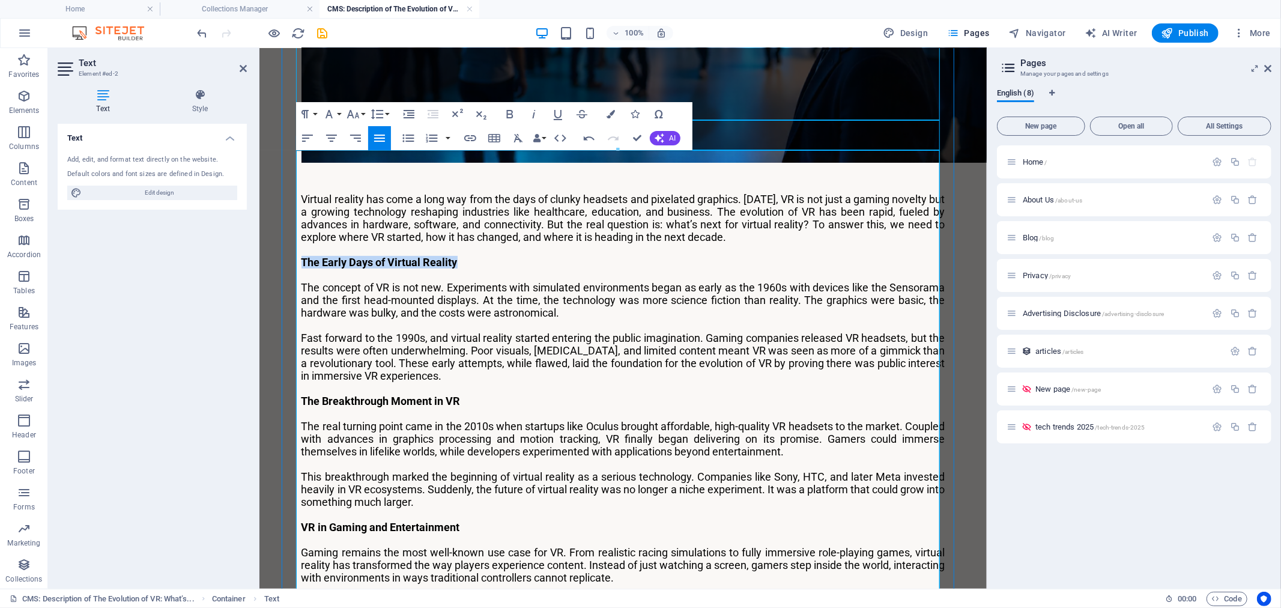
drag, startPoint x: 452, startPoint y: 222, endPoint x: 289, endPoint y: 207, distance: 164.1
click at [308, 108] on icon "button" at bounding box center [305, 114] width 14 height 14
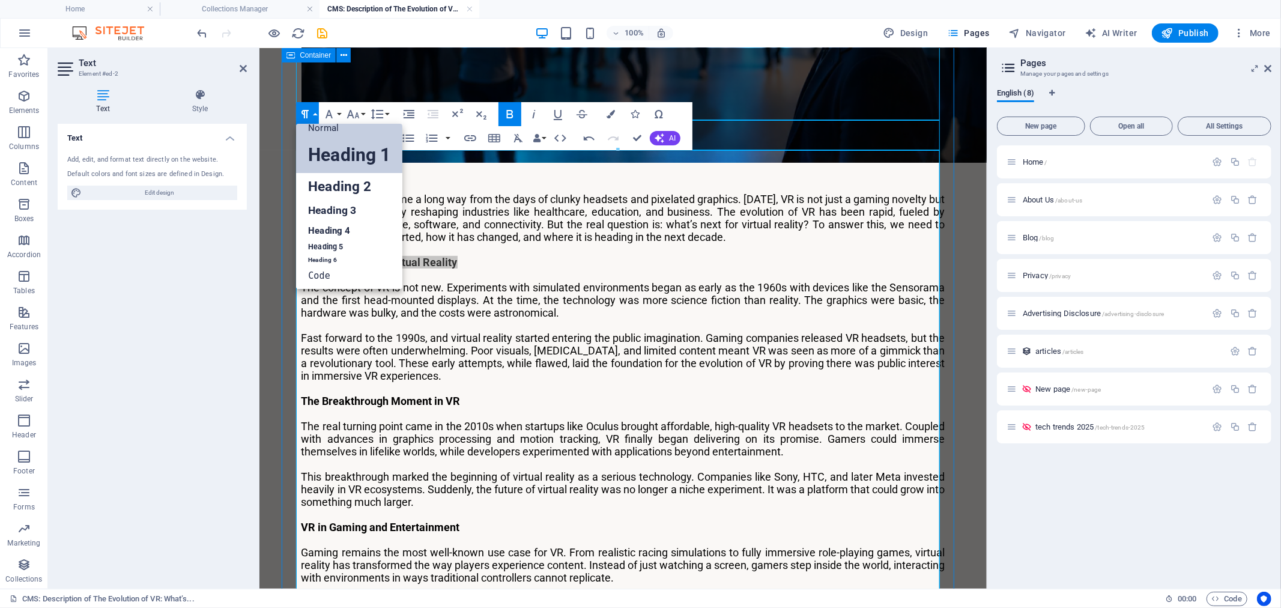
scroll to position [9, 0]
click at [350, 208] on link "Heading 3" at bounding box center [349, 211] width 106 height 21
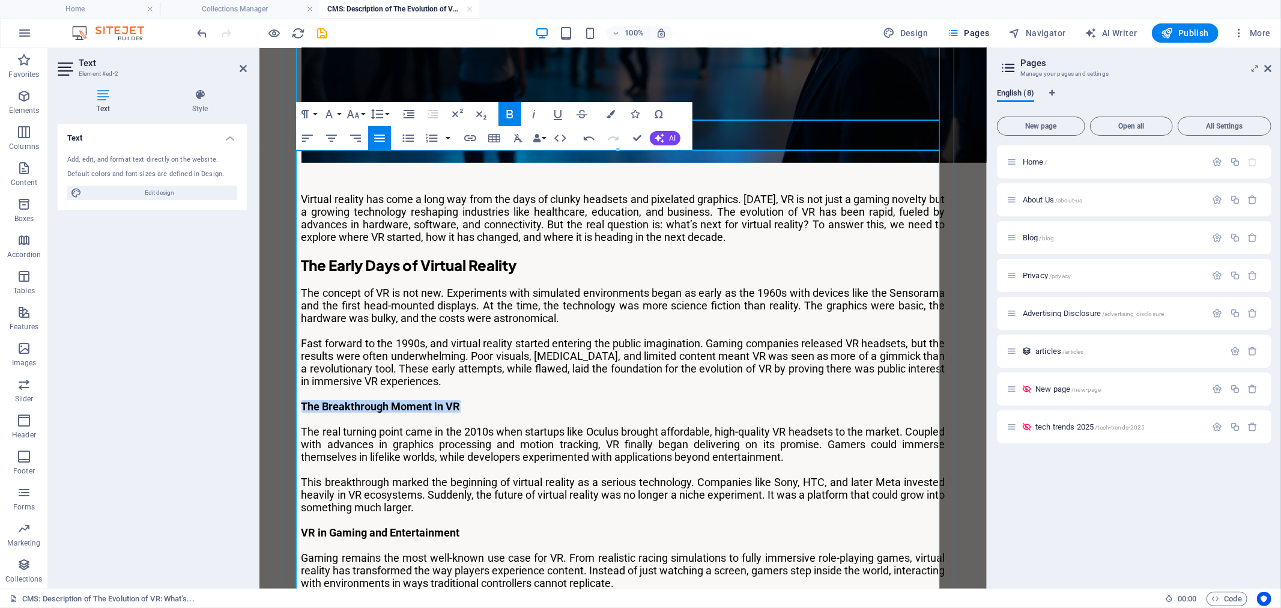
drag, startPoint x: 456, startPoint y: 364, endPoint x: 278, endPoint y: 366, distance: 178.4
click at [308, 111] on icon "button" at bounding box center [305, 114] width 7 height 8
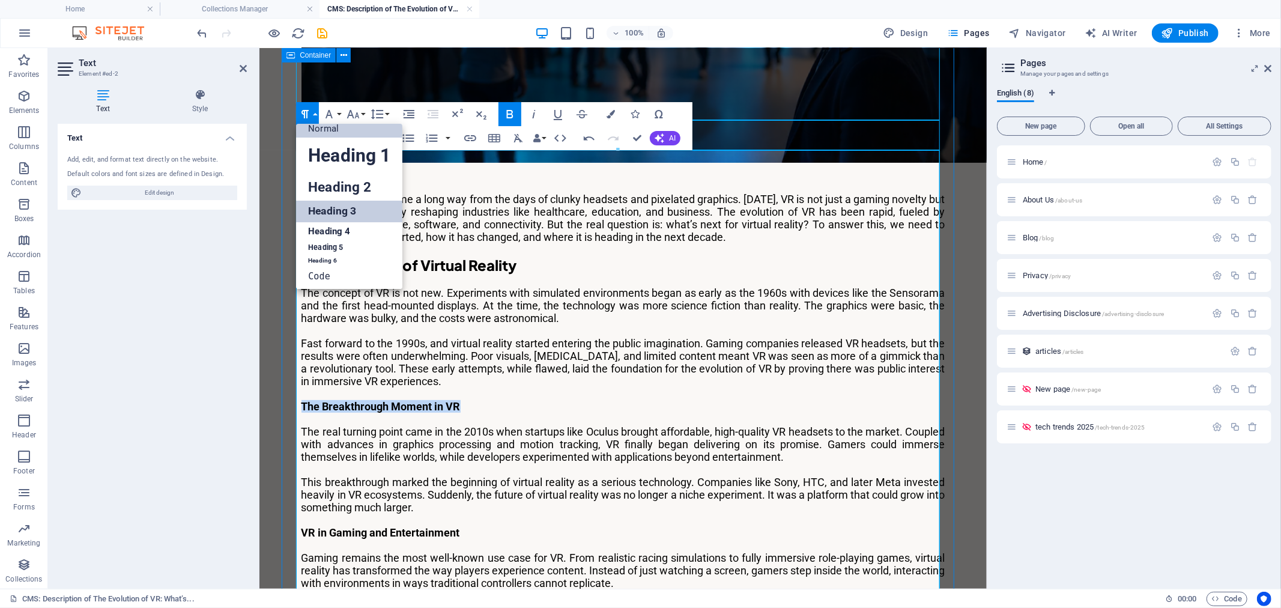
click at [344, 207] on link "Heading 3" at bounding box center [349, 211] width 106 height 21
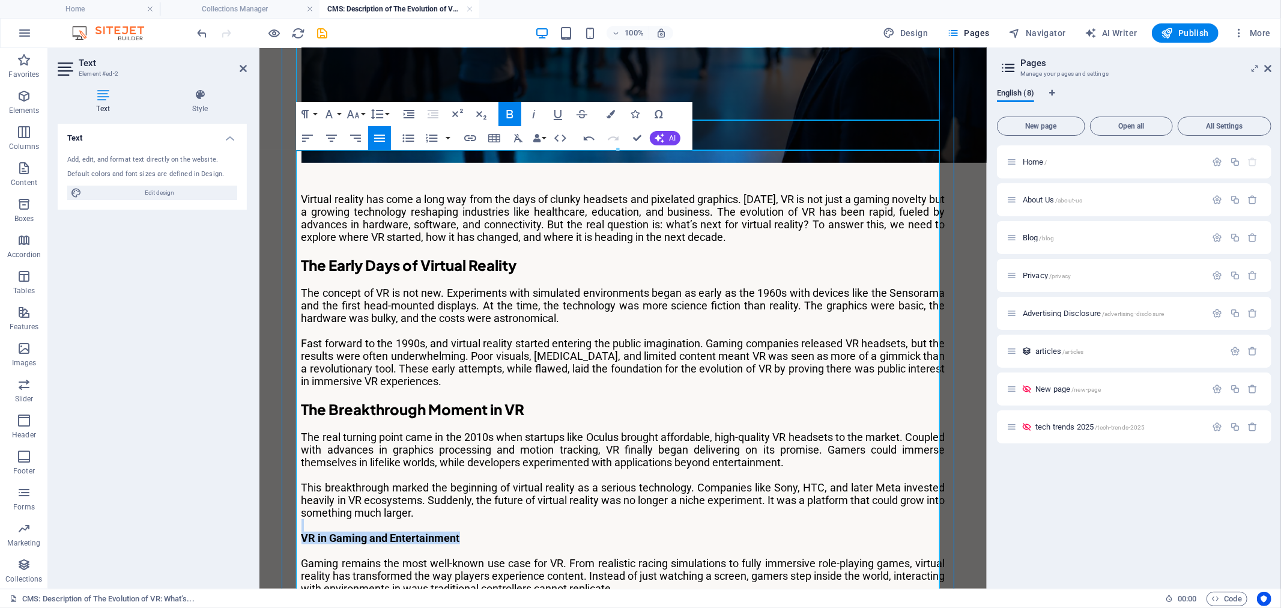
drag, startPoint x: 455, startPoint y: 499, endPoint x: 295, endPoint y: 458, distance: 165.1
click at [463, 531] on p "VR in Gaming and Entertainment" at bounding box center [623, 537] width 644 height 13
drag, startPoint x: 459, startPoint y: 496, endPoint x: 293, endPoint y: 496, distance: 166.4
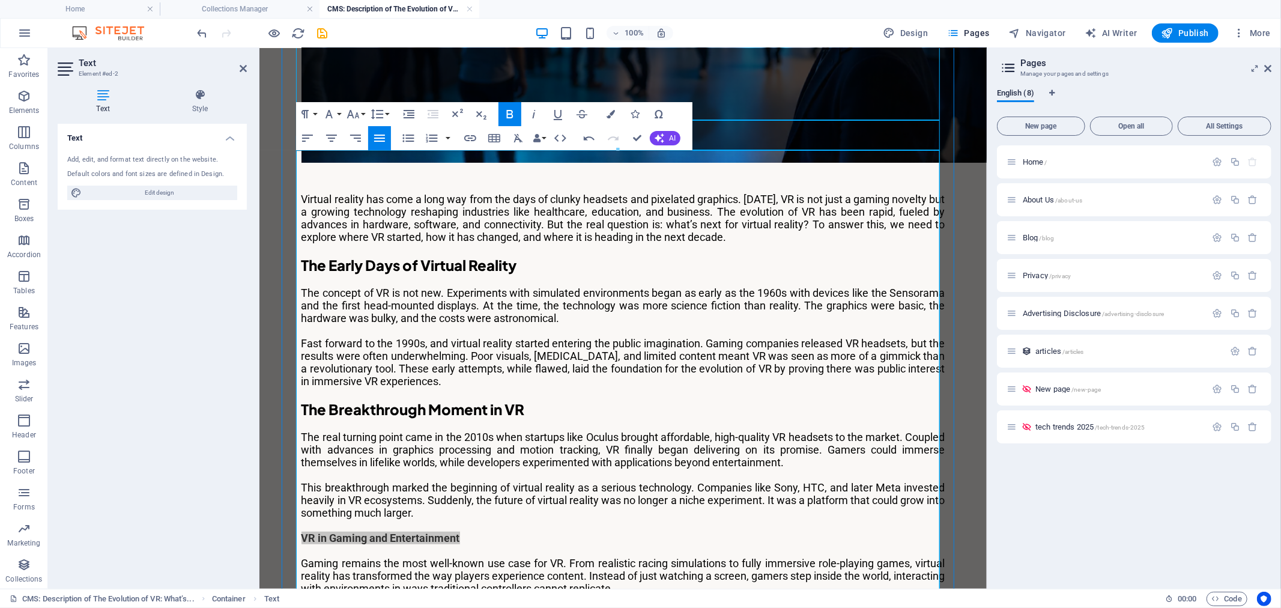
click at [309, 111] on icon "button" at bounding box center [305, 114] width 14 height 14
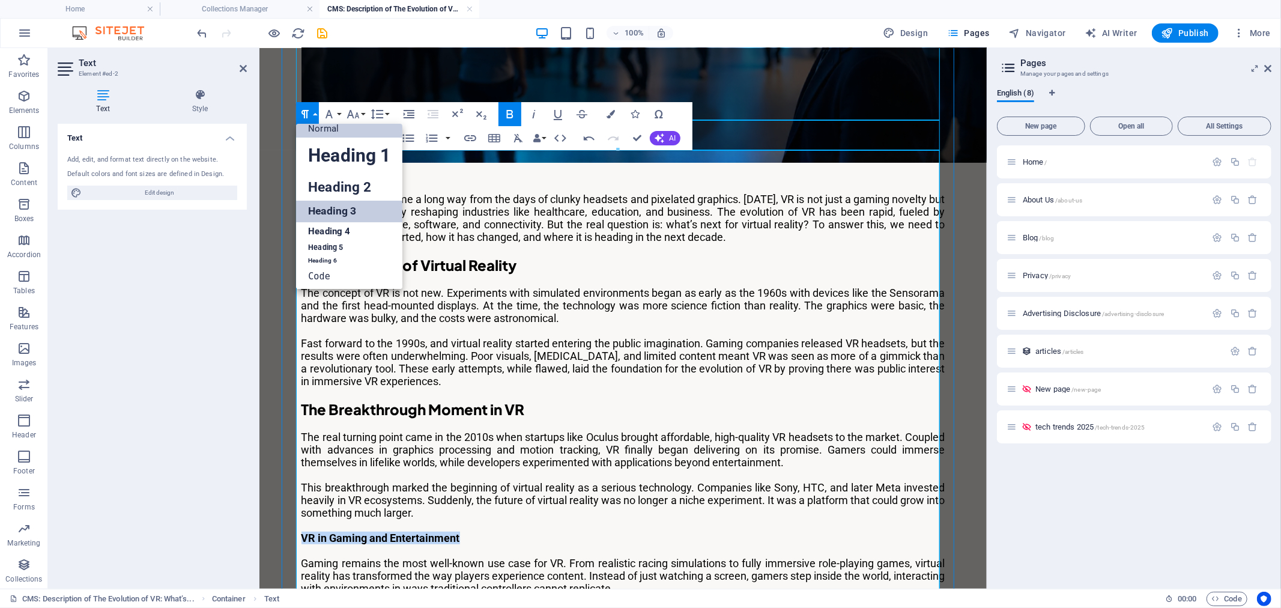
click at [341, 208] on link "Heading 3" at bounding box center [349, 211] width 106 height 21
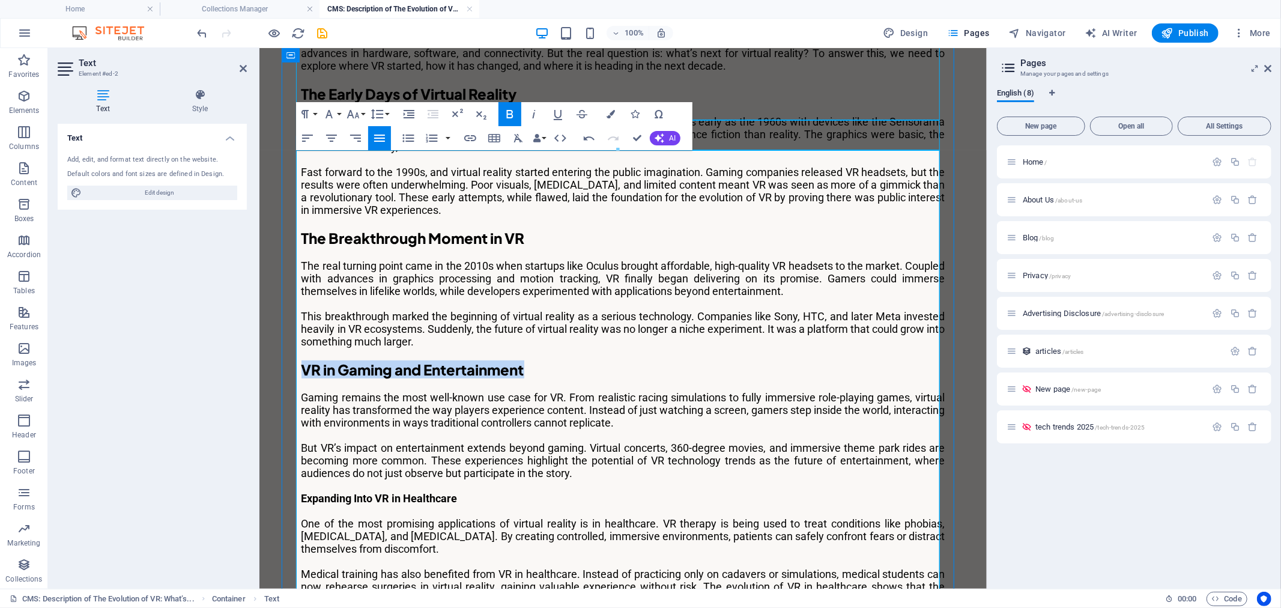
scroll to position [613, 0]
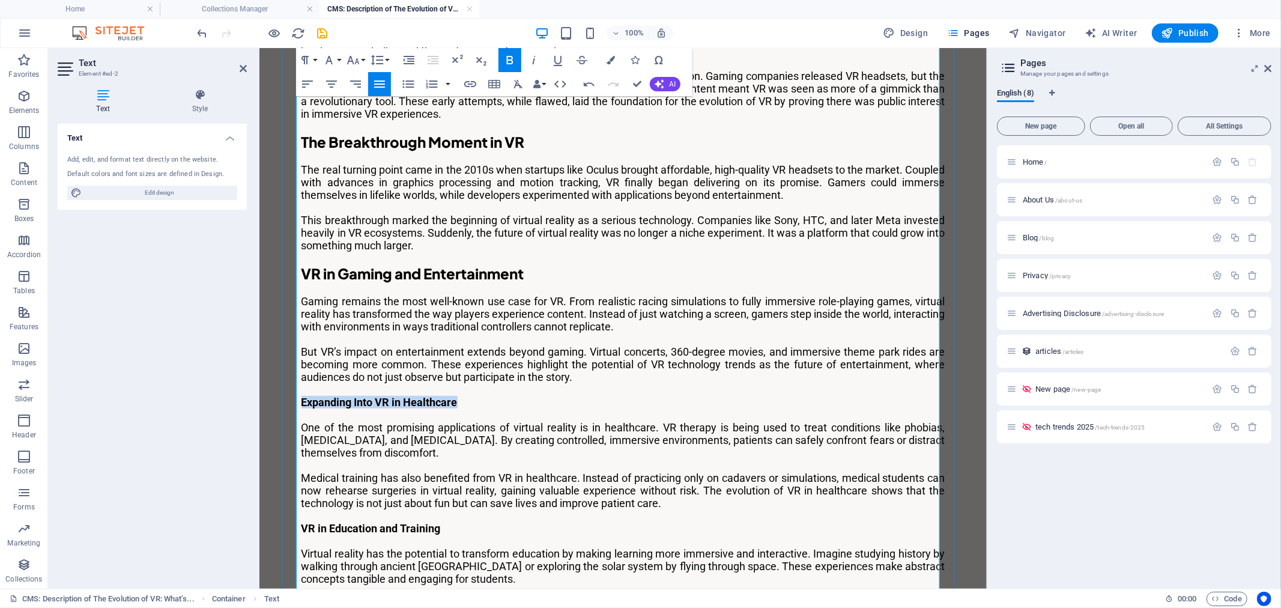
drag, startPoint x: 453, startPoint y: 360, endPoint x: 294, endPoint y: 363, distance: 159.2
click at [294, 363] on div "Virtual reality has come a long way from the days of clunky headsets and pixela…" at bounding box center [623, 537] width 673 height 2108
click at [304, 58] on icon "button" at bounding box center [305, 60] width 7 height 8
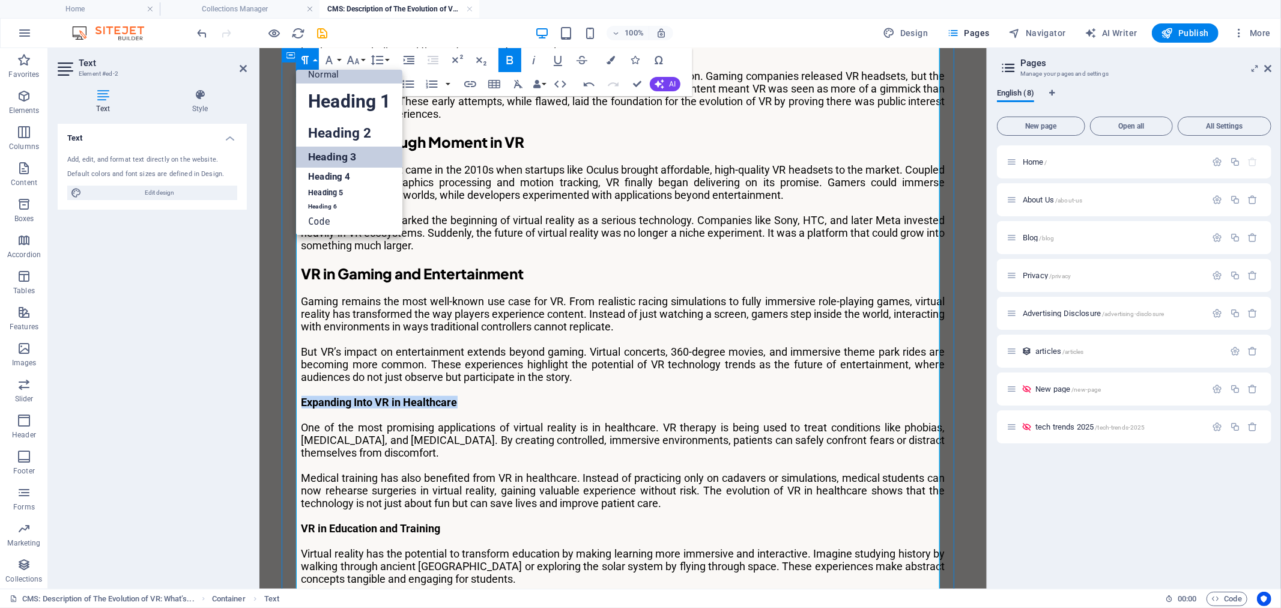
click at [347, 154] on link "Heading 3" at bounding box center [349, 157] width 106 height 21
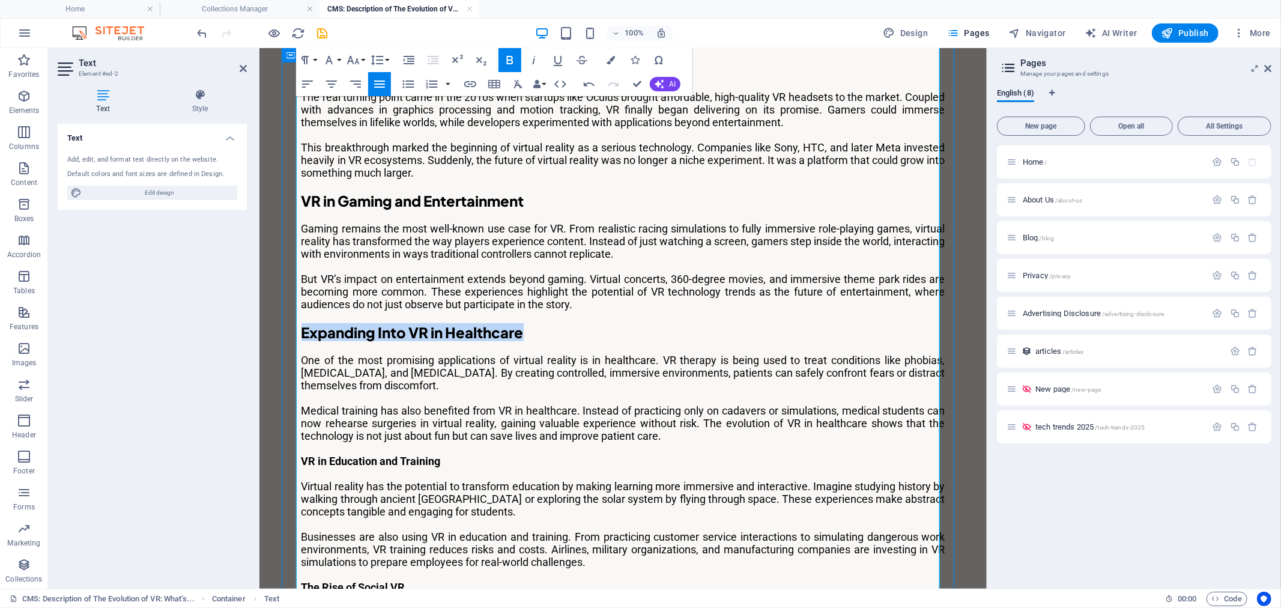
scroll to position [813, 0]
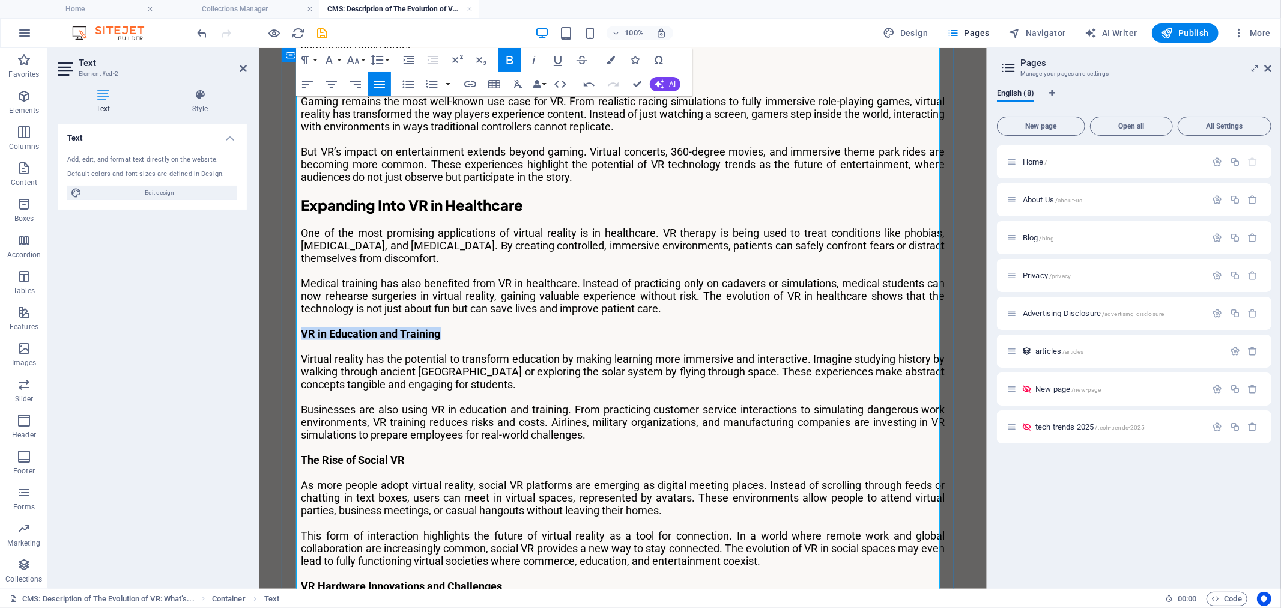
drag, startPoint x: 438, startPoint y: 292, endPoint x: 298, endPoint y: 297, distance: 140.0
click at [301, 327] on p "VR in Education and Training" at bounding box center [623, 333] width 644 height 13
click at [312, 54] on icon "button" at bounding box center [305, 60] width 14 height 14
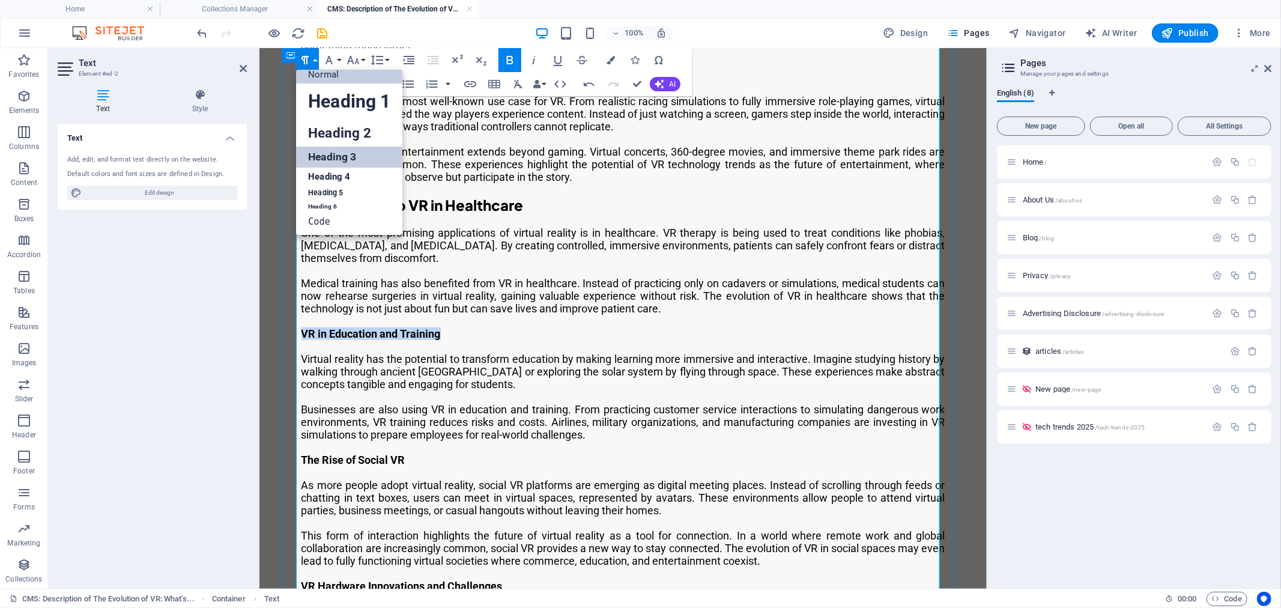
click at [358, 156] on link "Heading 3" at bounding box center [349, 157] width 106 height 21
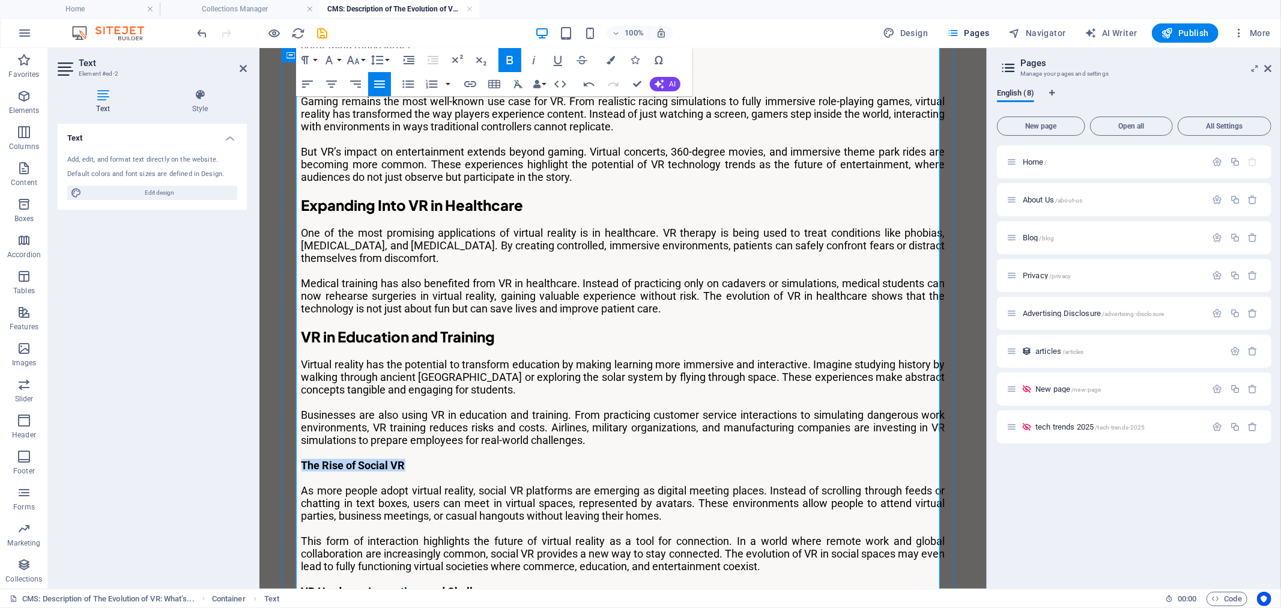
drag, startPoint x: 405, startPoint y: 425, endPoint x: 296, endPoint y: 420, distance: 109.4
click at [301, 458] on p "The Rise of Social VR" at bounding box center [623, 464] width 644 height 13
click at [309, 62] on icon "button" at bounding box center [305, 60] width 14 height 14
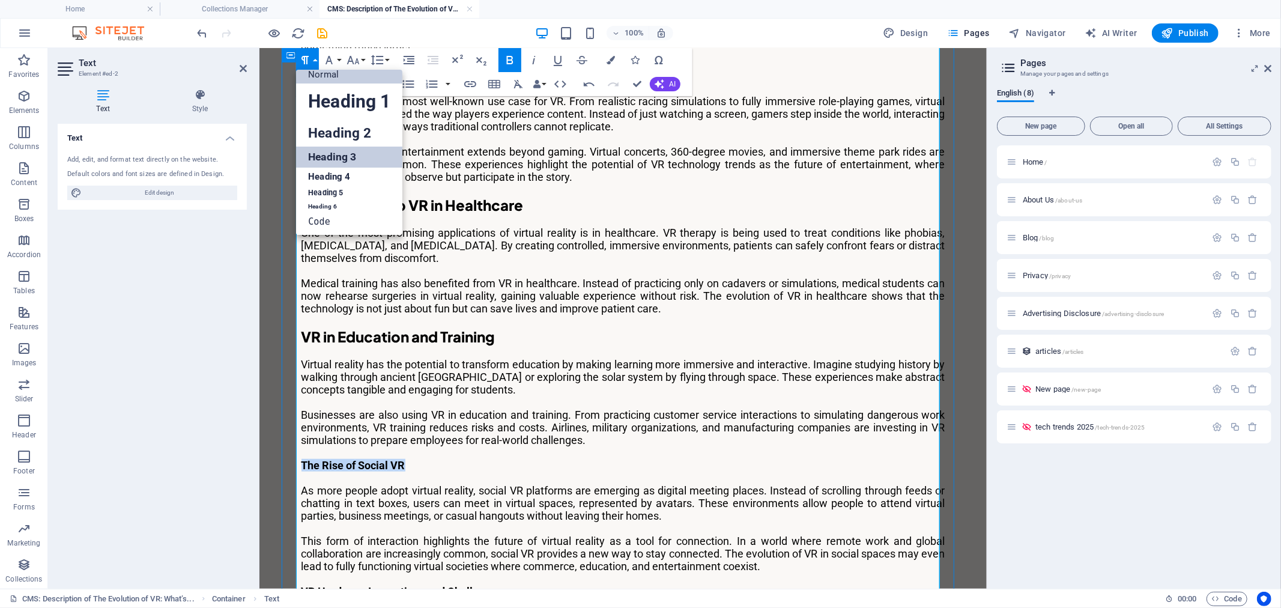
click at [369, 154] on link "Heading 3" at bounding box center [349, 157] width 106 height 21
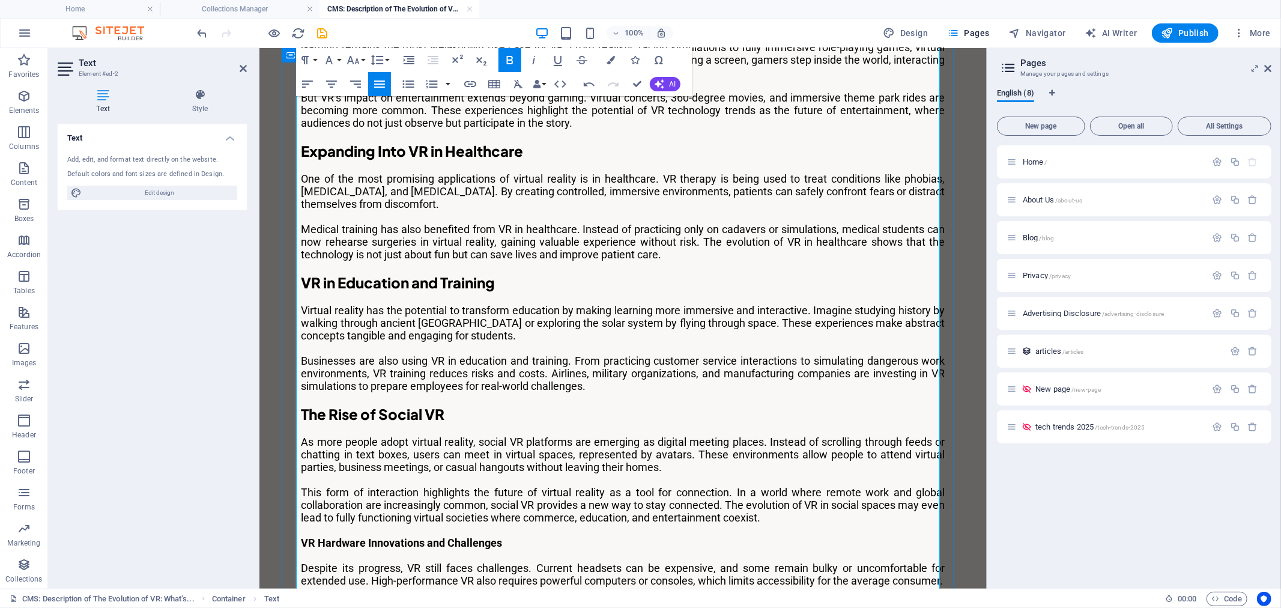
scroll to position [946, 0]
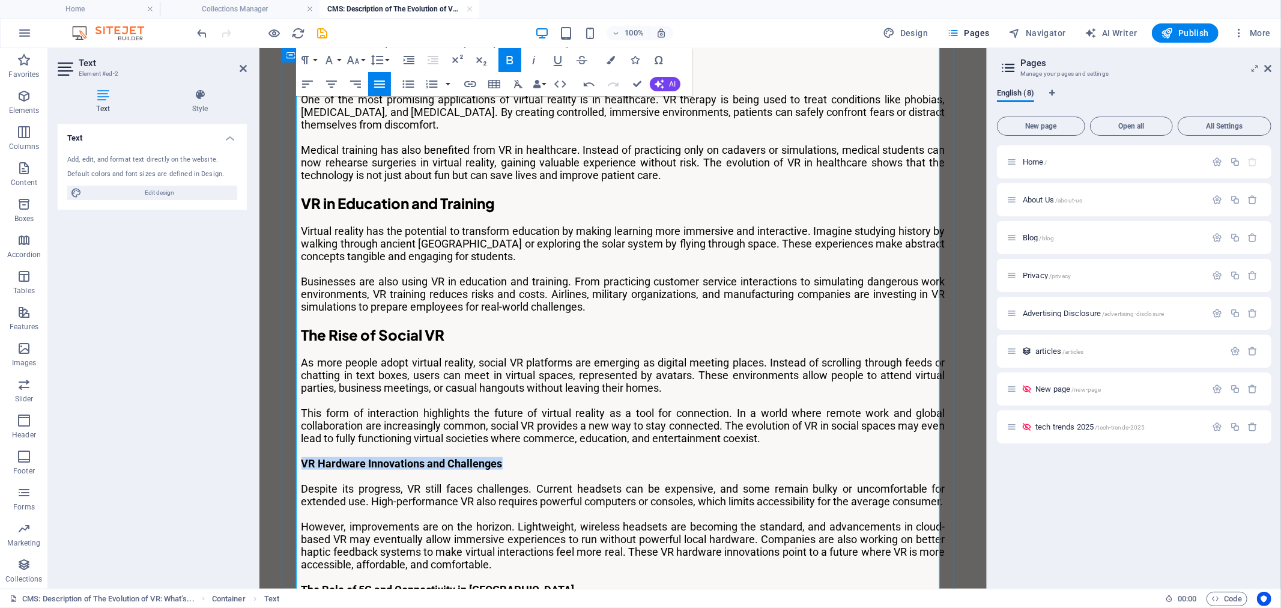
drag, startPoint x: 503, startPoint y: 420, endPoint x: 289, endPoint y: 428, distance: 214.0
click at [289, 428] on div "Virtual reality has come a long way from the days of clunky headsets and pixela…" at bounding box center [623, 211] width 673 height 2125
click at [305, 64] on icon "button" at bounding box center [305, 60] width 7 height 8
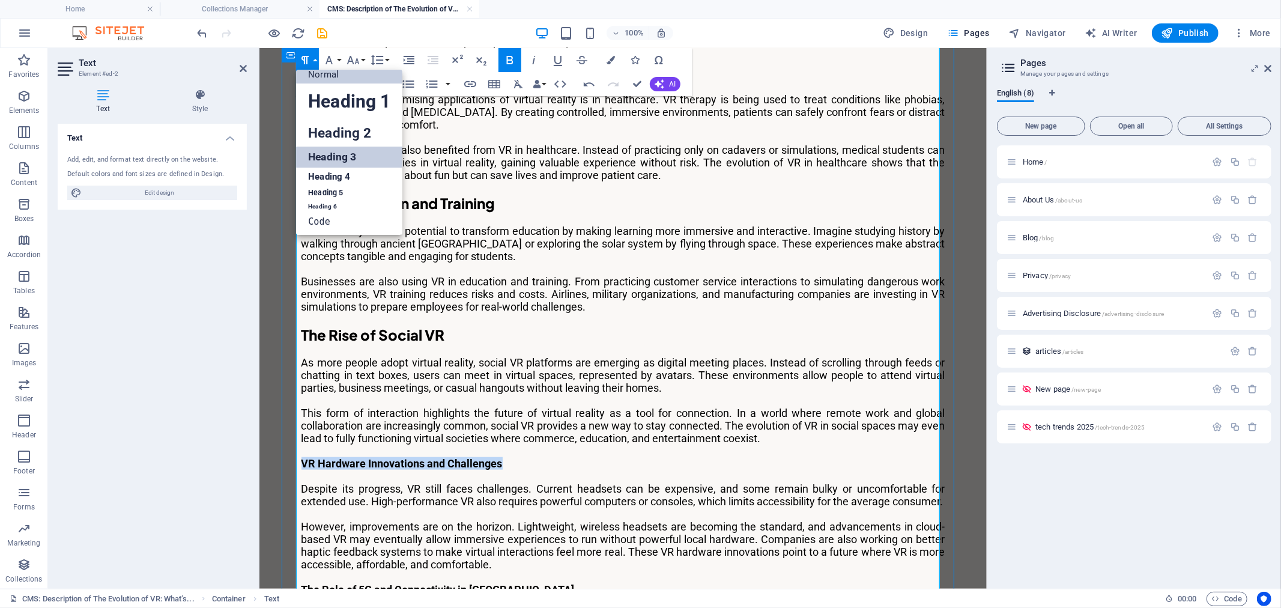
click at [341, 153] on link "Heading 3" at bounding box center [349, 157] width 106 height 21
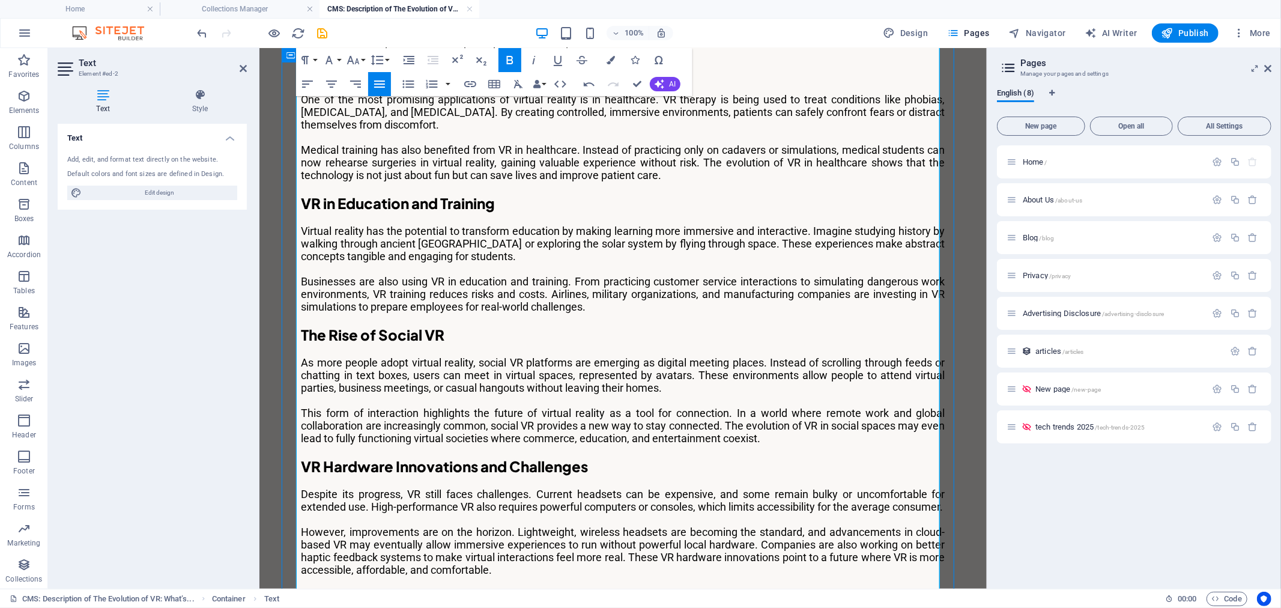
scroll to position [1146, 0]
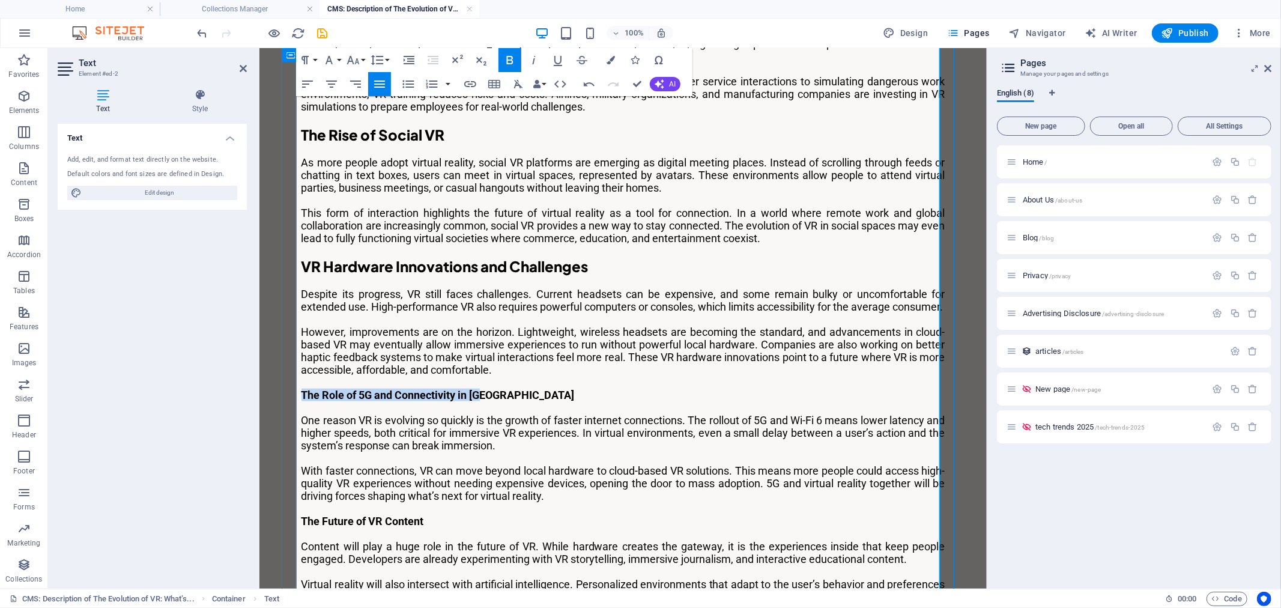
drag, startPoint x: 493, startPoint y: 366, endPoint x: 298, endPoint y: 362, distance: 195.3
click at [301, 388] on p "The Role of 5G and Connectivity in [GEOGRAPHIC_DATA]" at bounding box center [623, 394] width 644 height 13
click at [302, 57] on icon "button" at bounding box center [305, 60] width 7 height 8
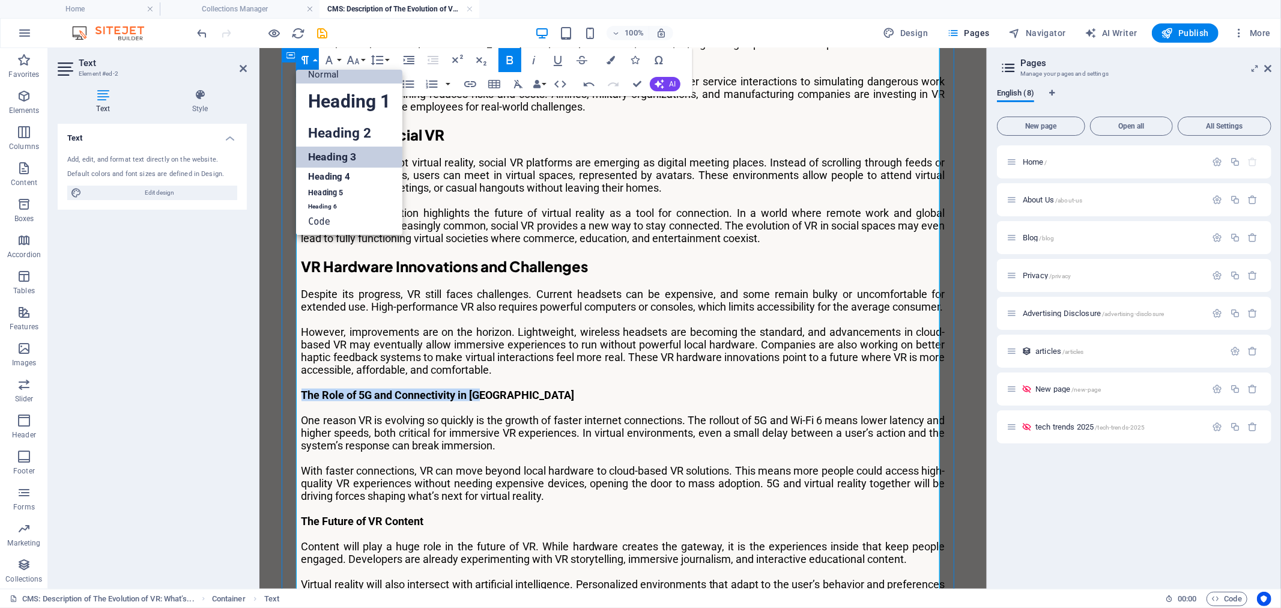
click at [347, 155] on link "Heading 3" at bounding box center [349, 157] width 106 height 21
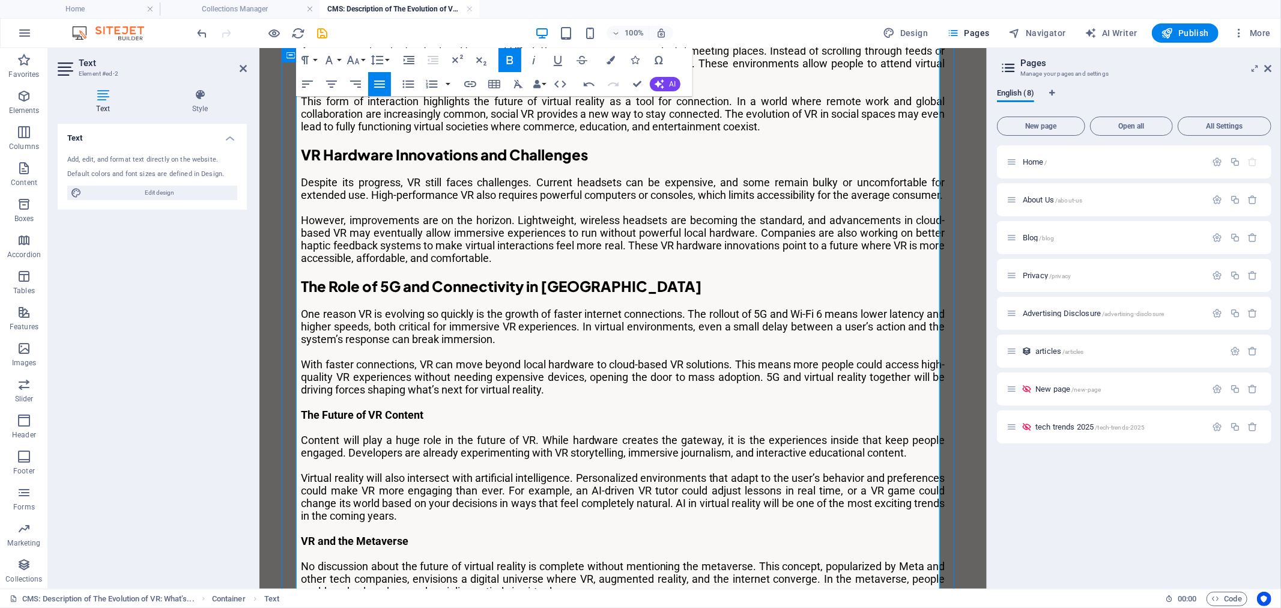
scroll to position [1347, 0]
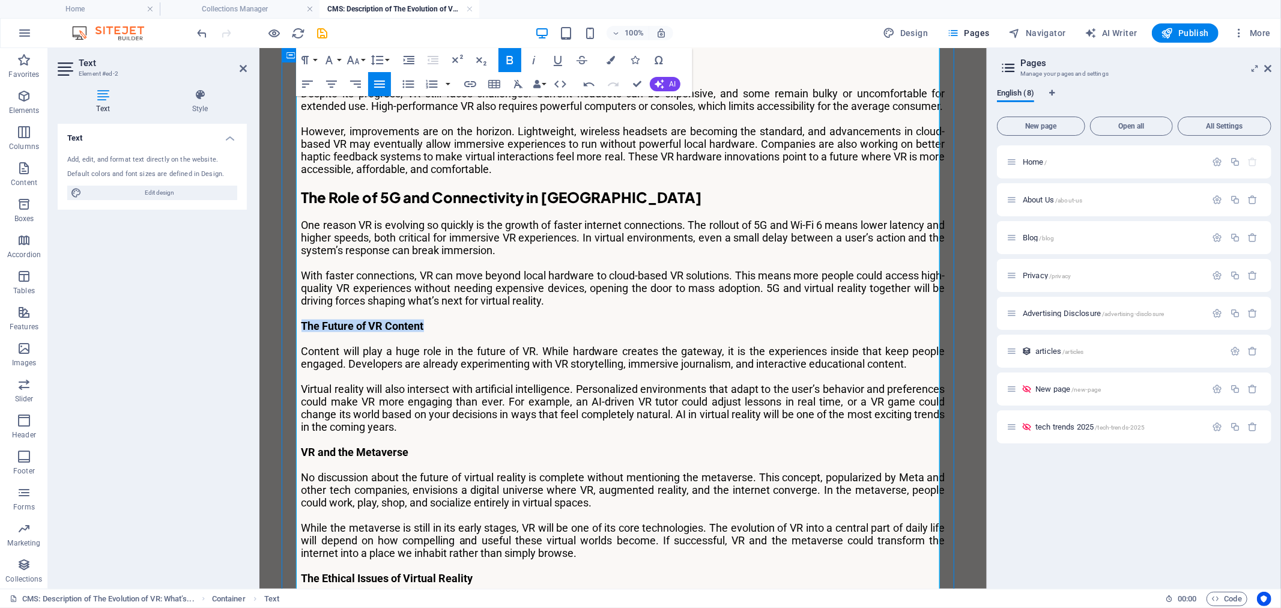
drag, startPoint x: 423, startPoint y: 304, endPoint x: 296, endPoint y: 302, distance: 127.4
click at [301, 319] on p "The Future of VR Content" at bounding box center [623, 325] width 644 height 13
click at [310, 58] on icon "button" at bounding box center [305, 60] width 14 height 14
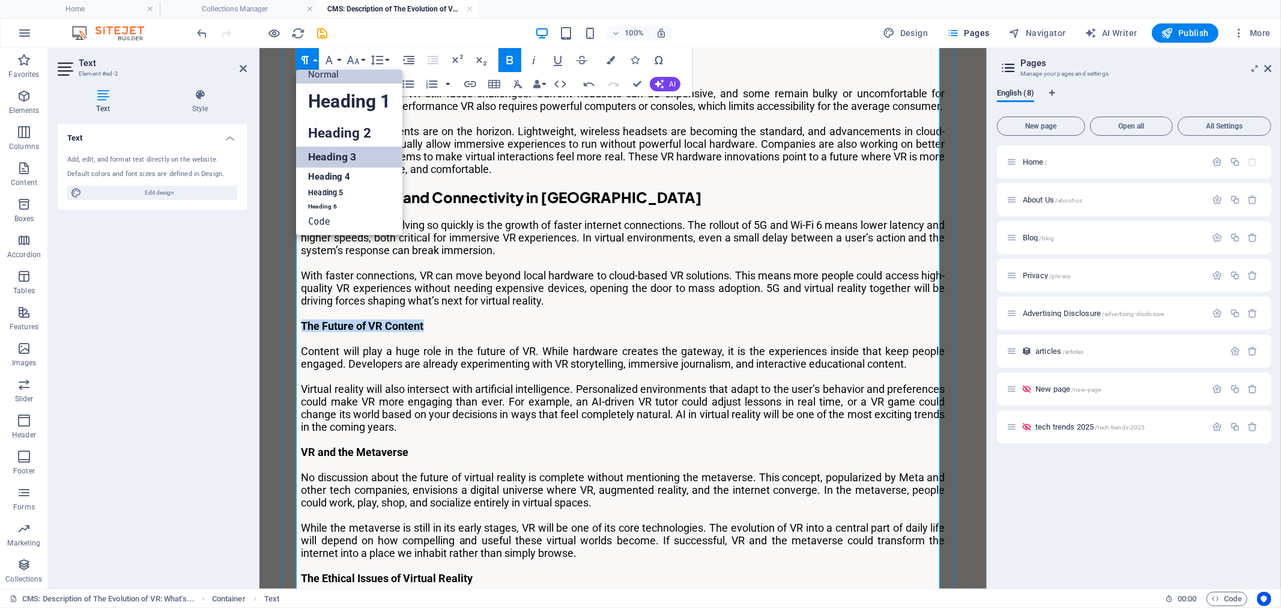
click at [345, 157] on link "Heading 3" at bounding box center [349, 157] width 106 height 21
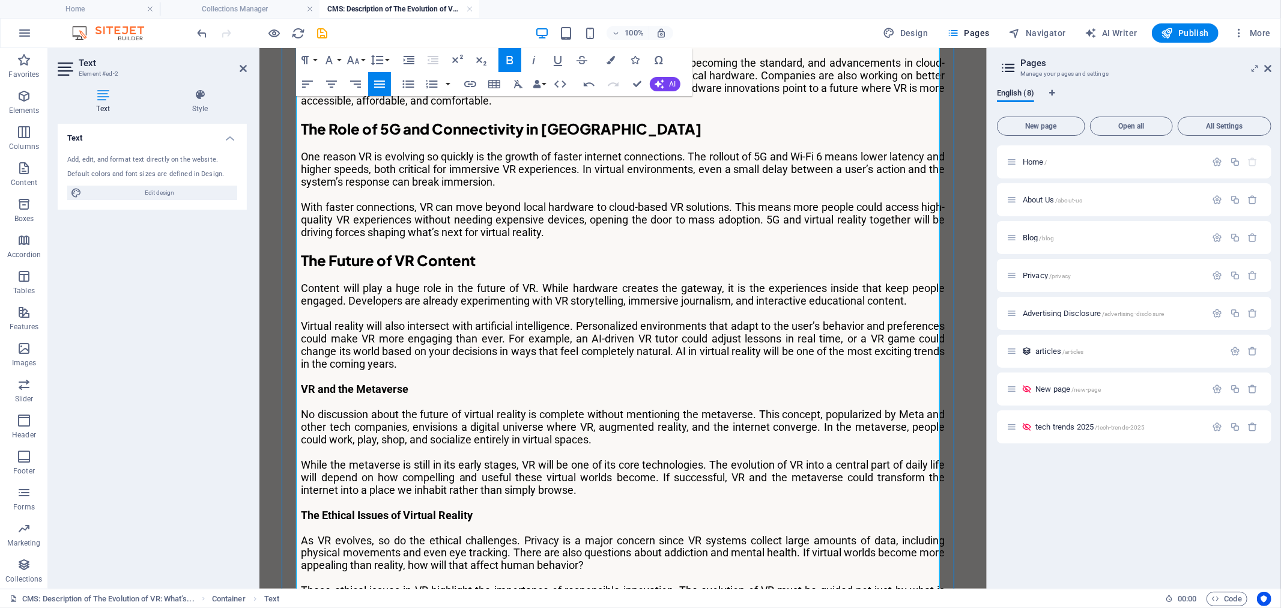
scroll to position [1480, 0]
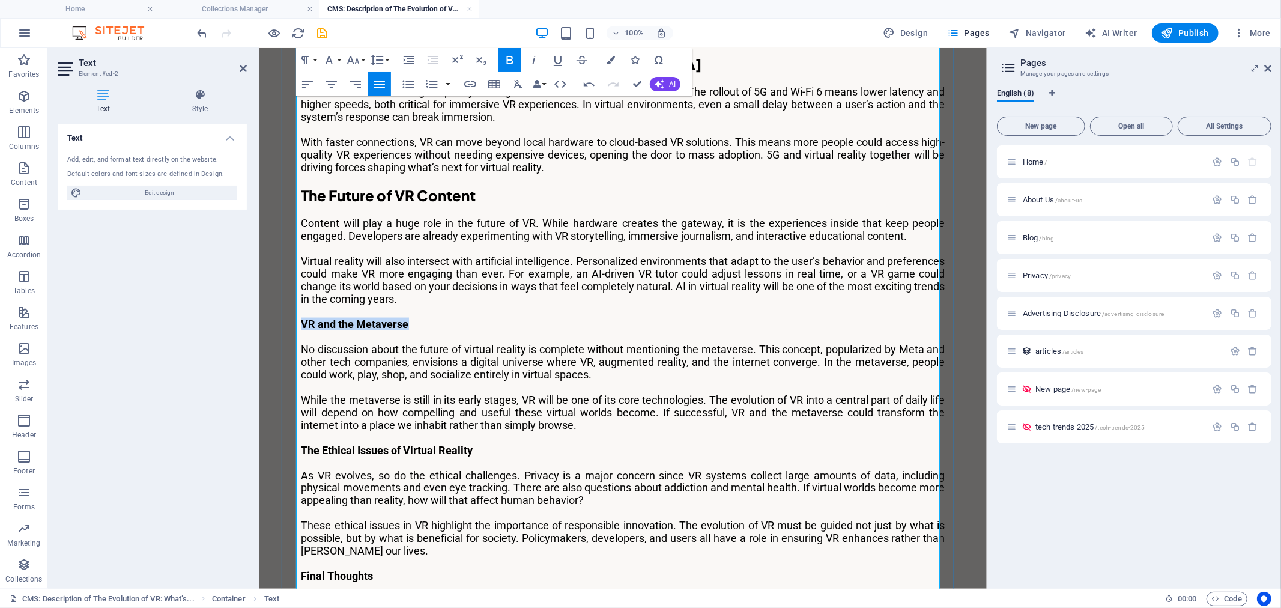
drag, startPoint x: 414, startPoint y: 299, endPoint x: 297, endPoint y: 299, distance: 117.1
click at [301, 317] on p "VR and the Metaverse" at bounding box center [623, 323] width 644 height 13
click at [309, 55] on icon "button" at bounding box center [305, 60] width 14 height 14
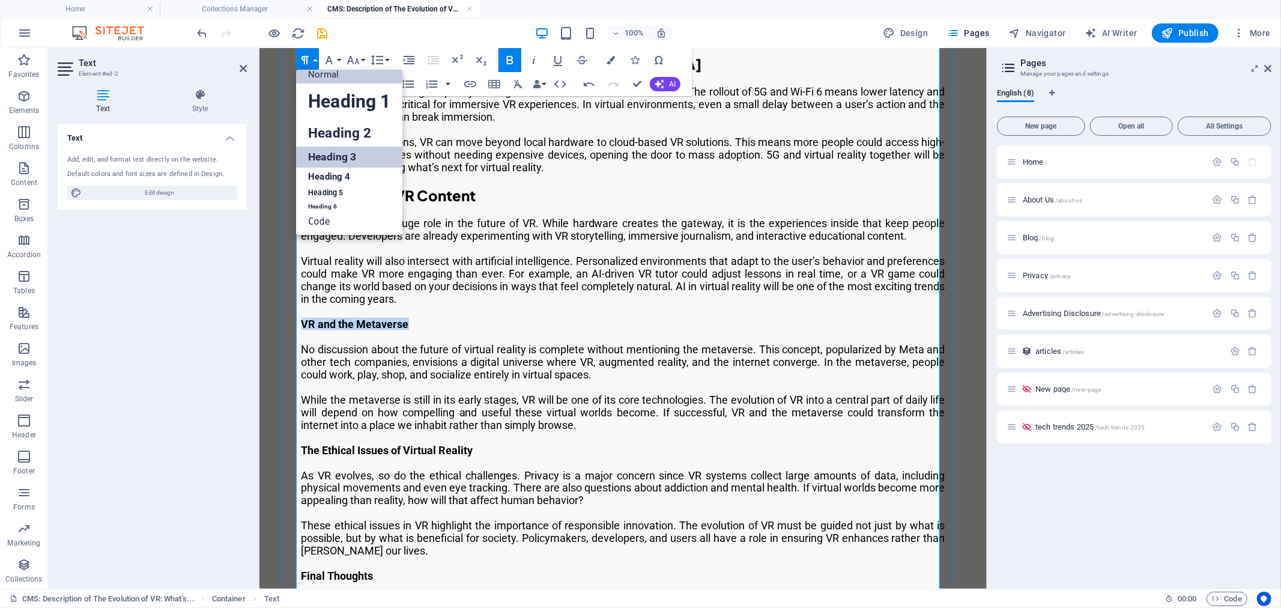
click at [350, 156] on link "Heading 3" at bounding box center [349, 157] width 106 height 21
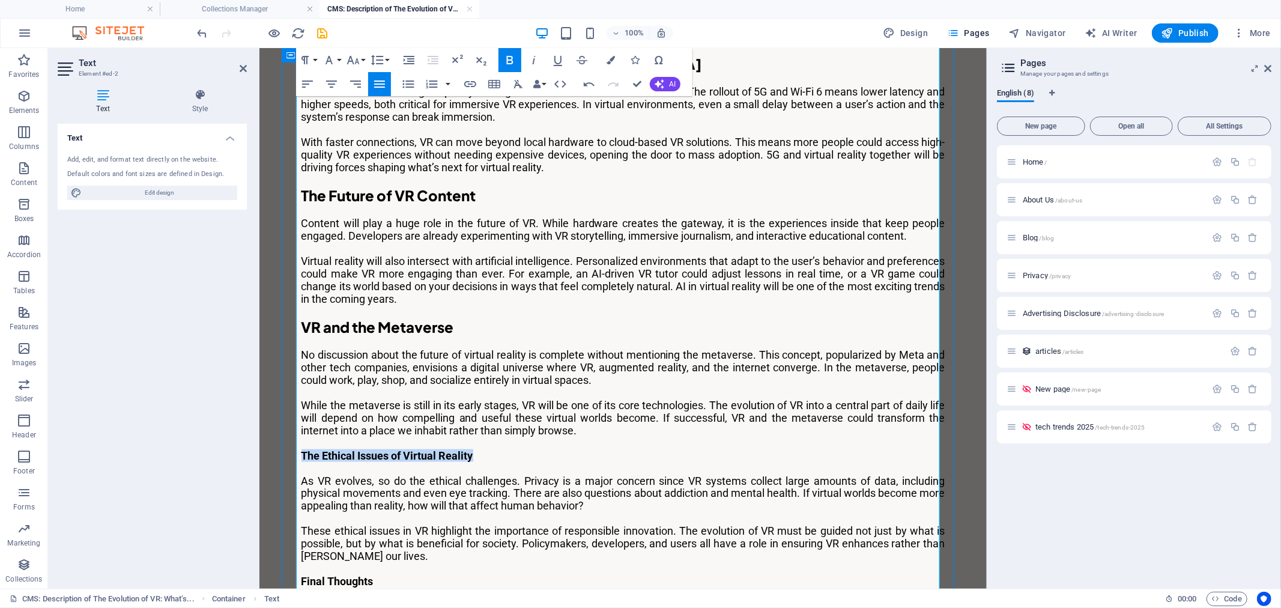
drag, startPoint x: 472, startPoint y: 429, endPoint x: 290, endPoint y: 428, distance: 182.6
click at [303, 56] on icon "button" at bounding box center [305, 60] width 14 height 14
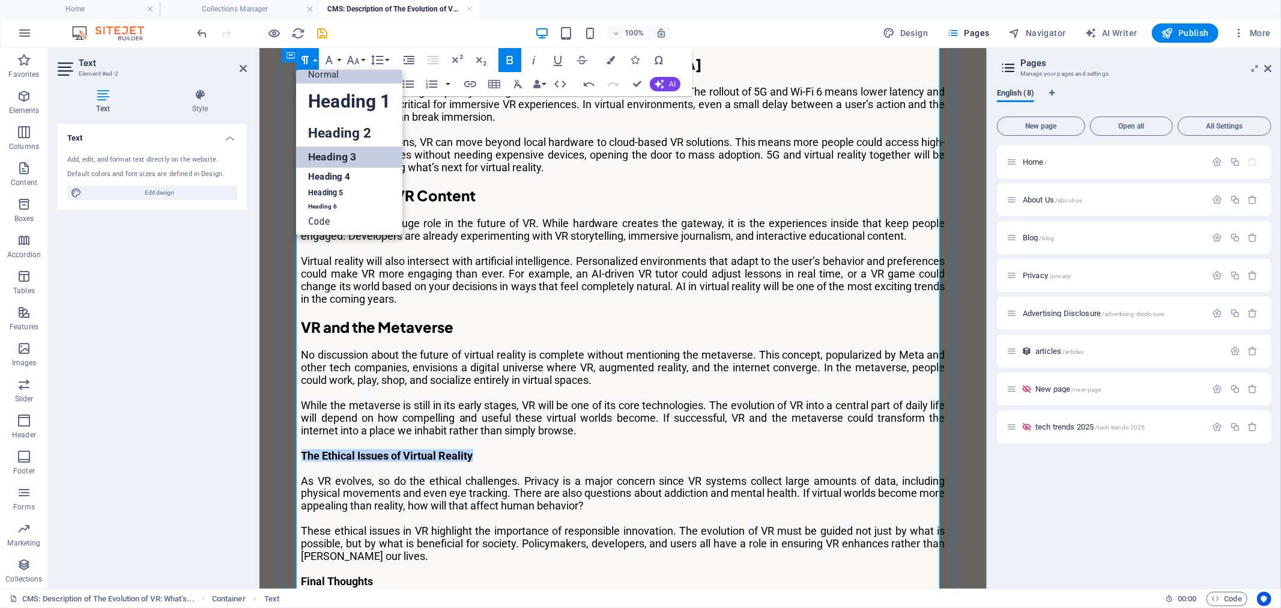
click at [343, 150] on link "Heading 3" at bounding box center [349, 157] width 106 height 21
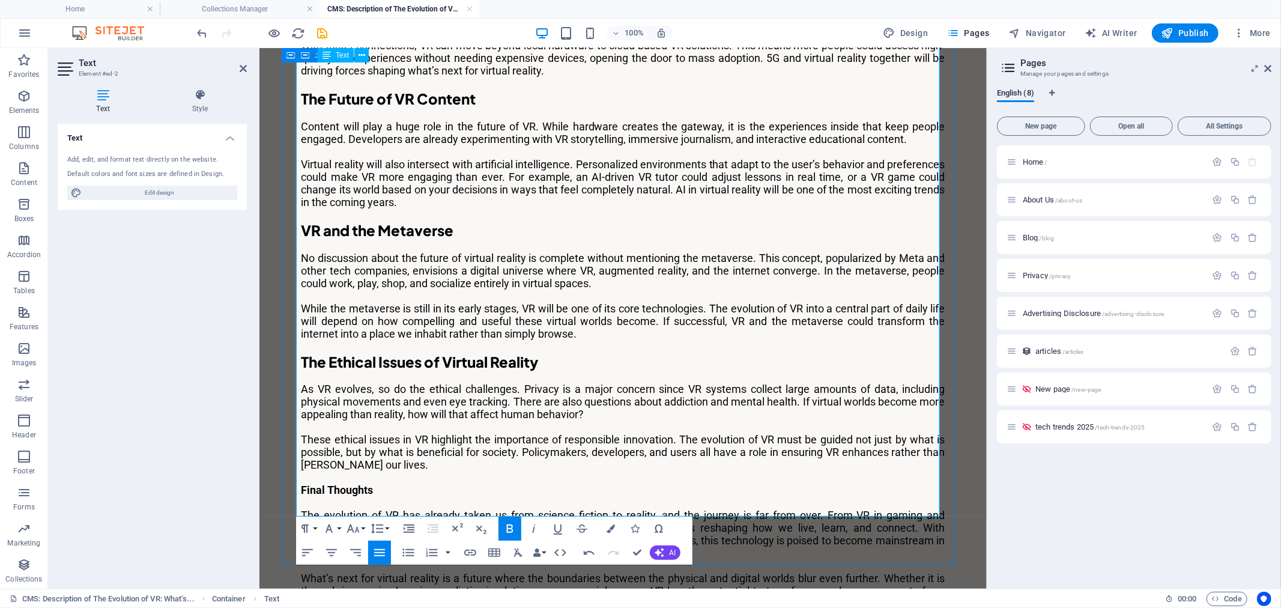
scroll to position [1680, 0]
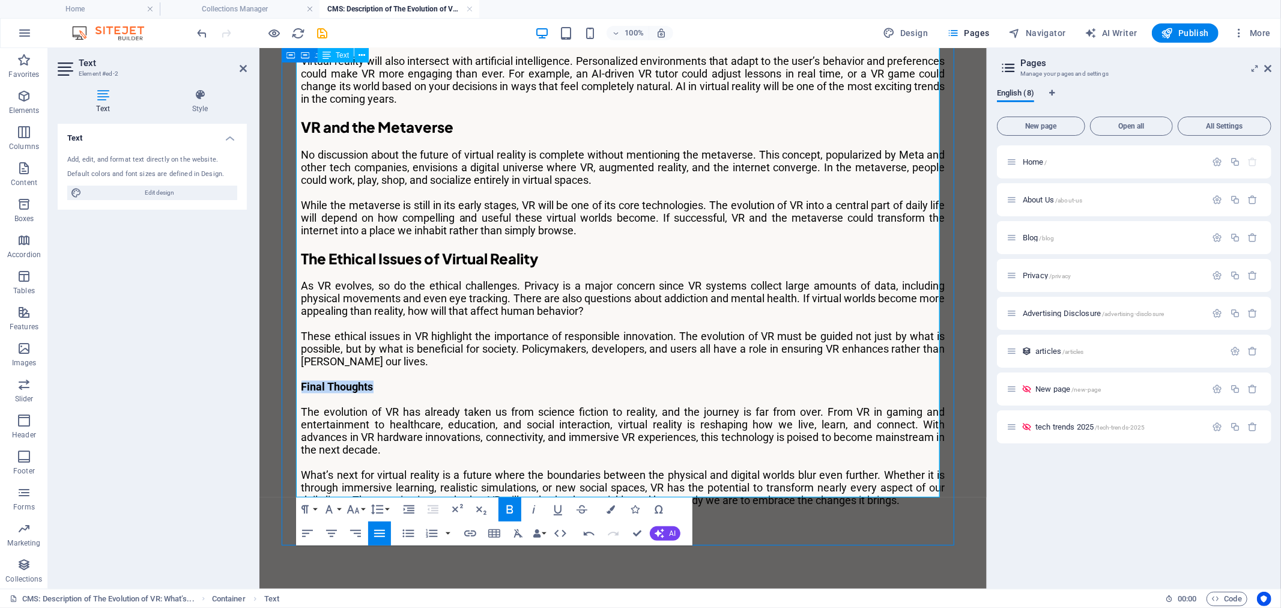
drag, startPoint x: 378, startPoint y: 360, endPoint x: 296, endPoint y: 362, distance: 81.7
click at [301, 380] on p "Final Thoughts" at bounding box center [623, 386] width 644 height 13
click at [308, 509] on icon "button" at bounding box center [305, 509] width 14 height 14
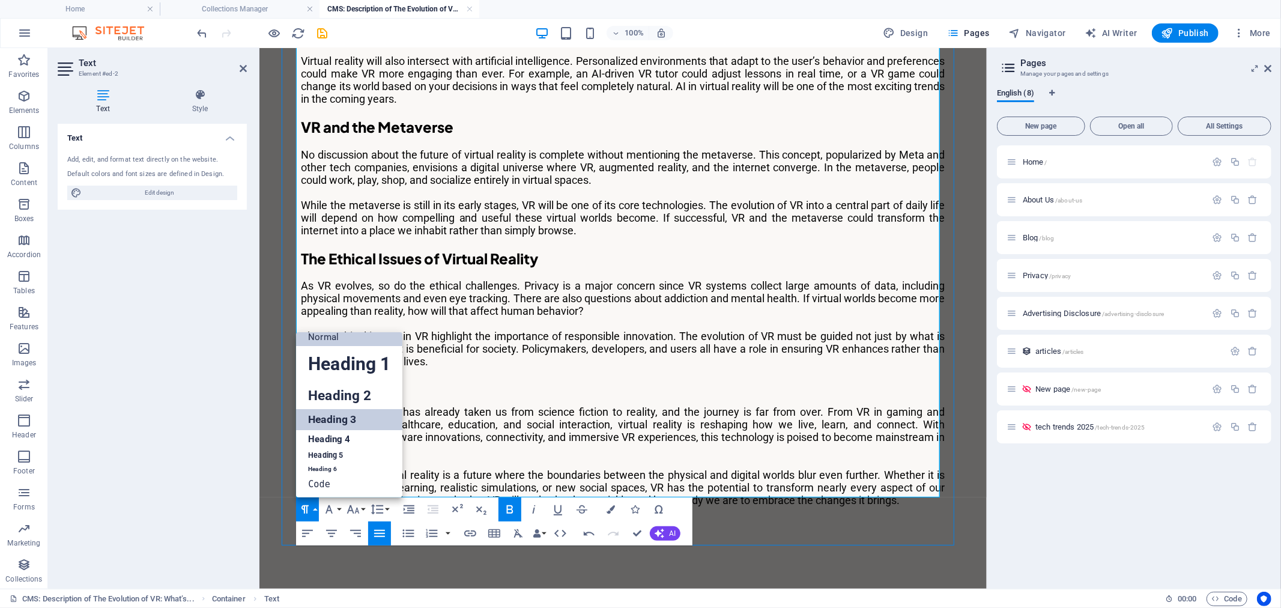
click at [374, 422] on link "Heading 3" at bounding box center [349, 419] width 106 height 21
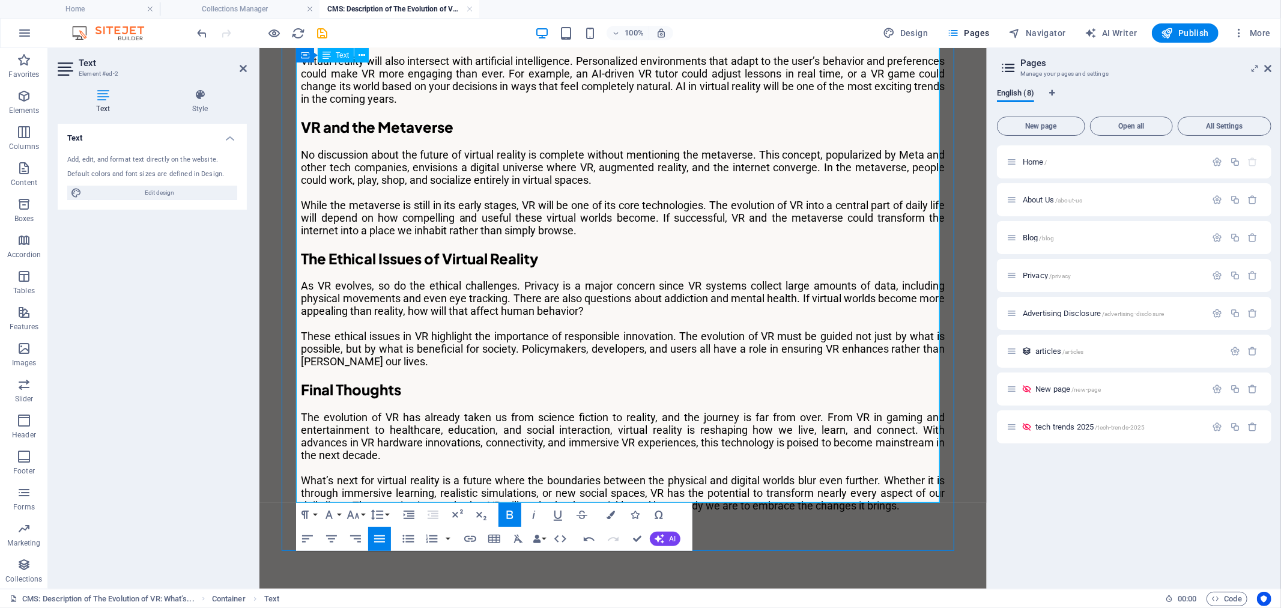
click at [630, 380] on h3 "Final Thoughts" at bounding box center [623, 389] width 644 height 18
click at [326, 37] on icon "save" at bounding box center [323, 33] width 14 height 14
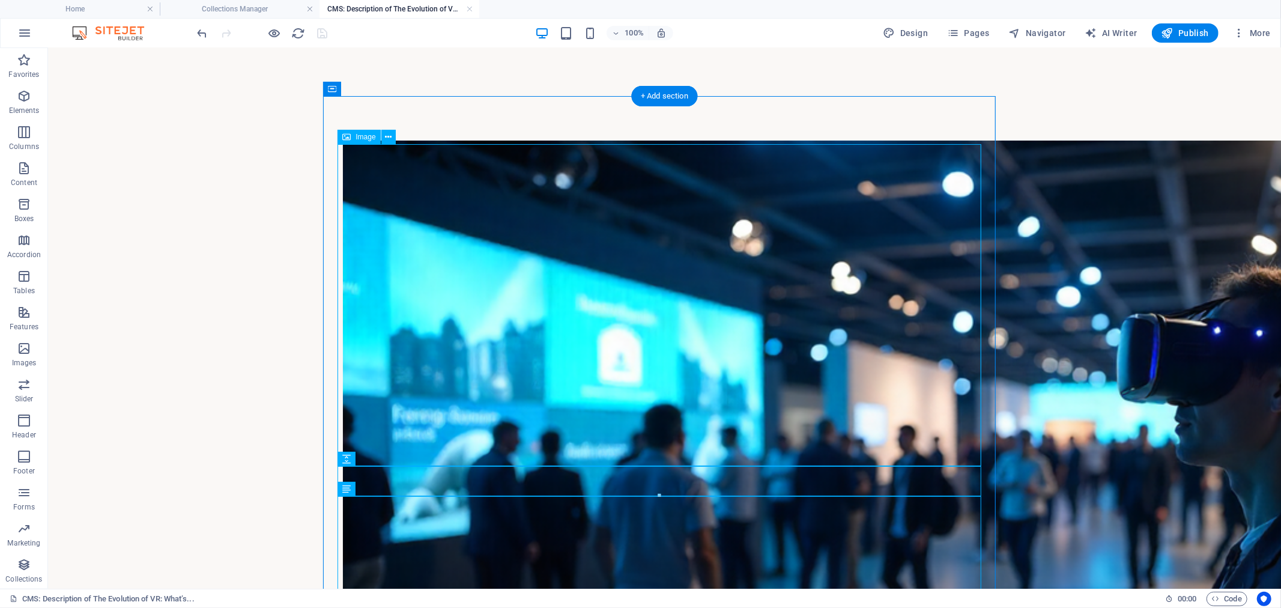
scroll to position [0, 0]
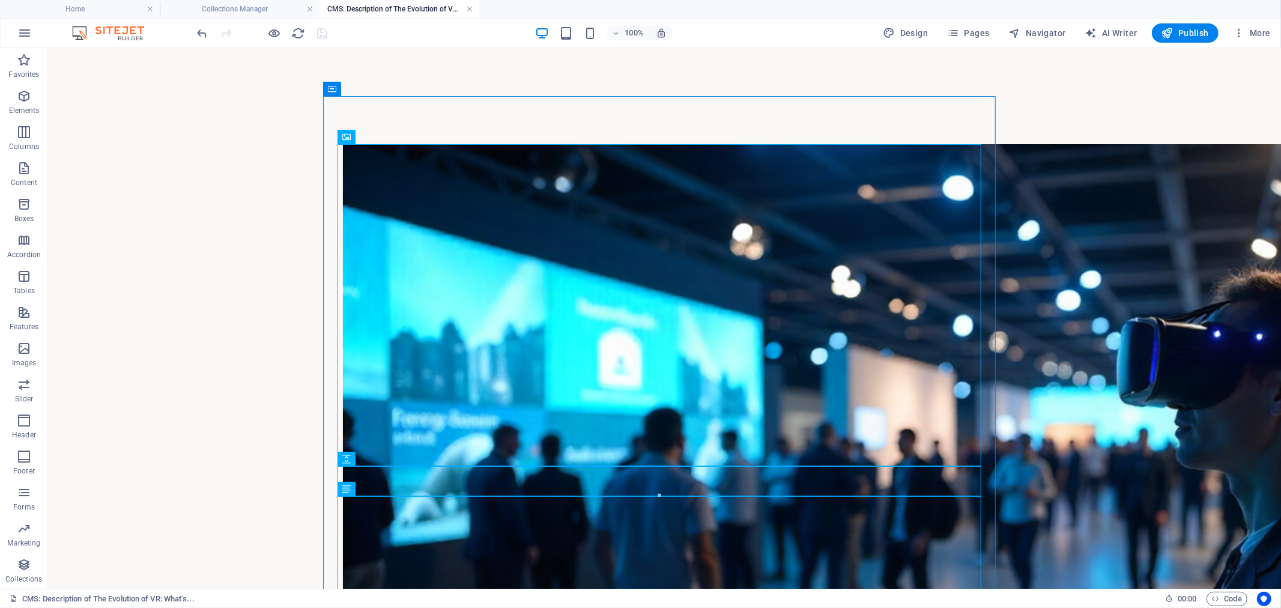
click at [471, 6] on link at bounding box center [469, 9] width 7 height 11
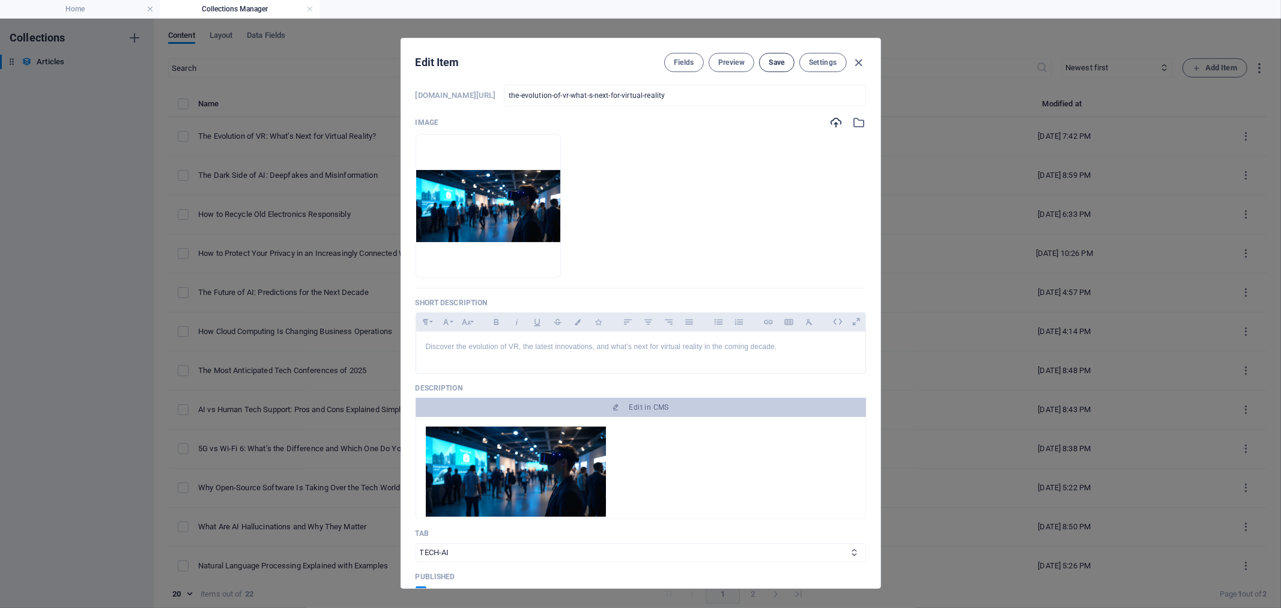
click at [769, 66] on span "Save" at bounding box center [777, 63] width 16 height 10
click at [858, 62] on icon "button" at bounding box center [859, 63] width 14 height 14
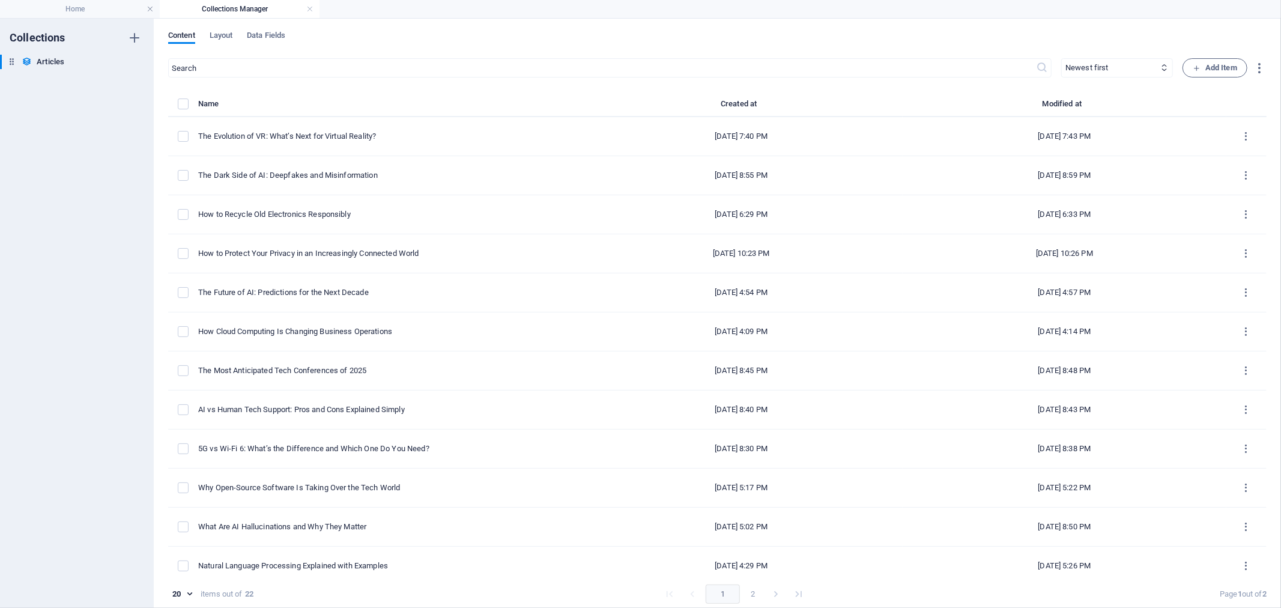
checkbox input "false"
type input "the-evolution-of-vr-what-s-next-for-virtual-reality"
click at [311, 10] on link at bounding box center [309, 9] width 7 height 11
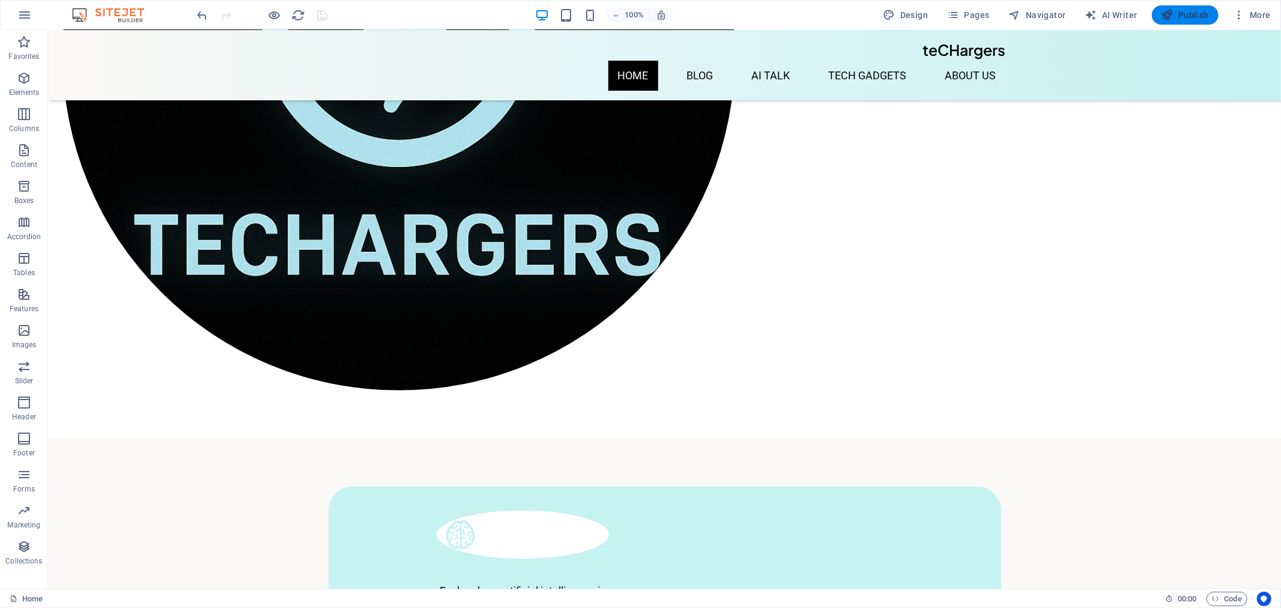
click at [1190, 18] on span "Publish" at bounding box center [1185, 15] width 47 height 12
